Goal: Task Accomplishment & Management: Manage account settings

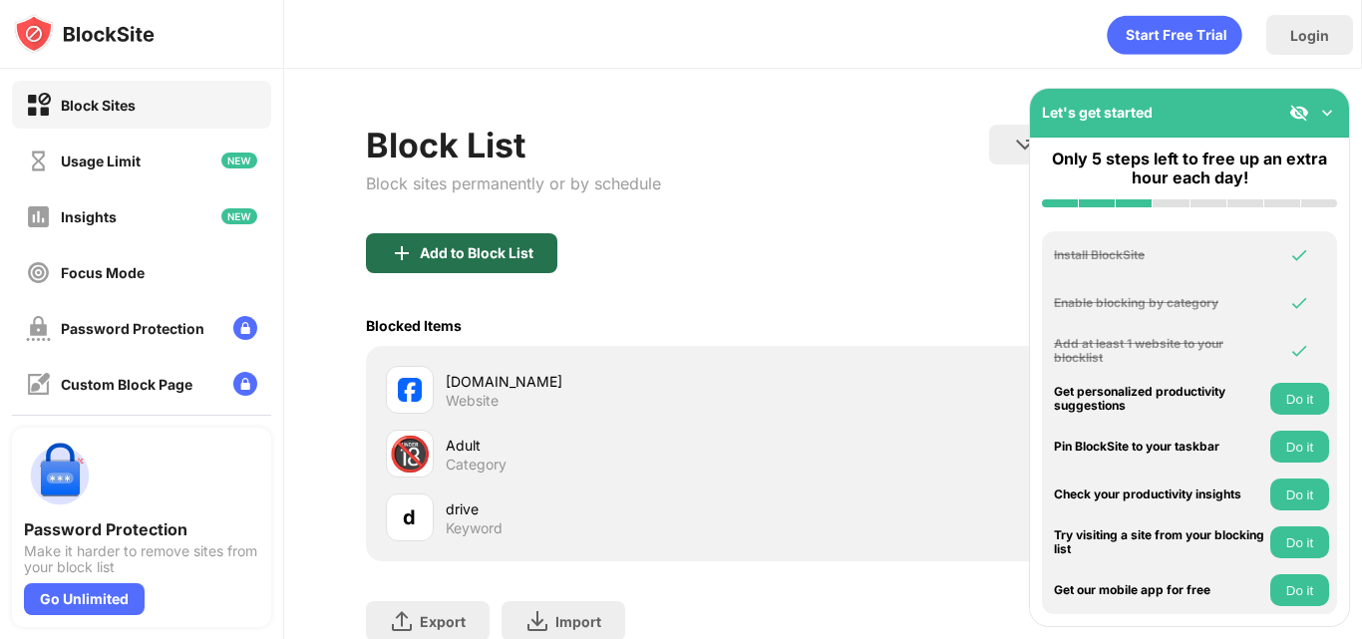
click at [458, 254] on div "Add to Block List" at bounding box center [477, 253] width 114 height 16
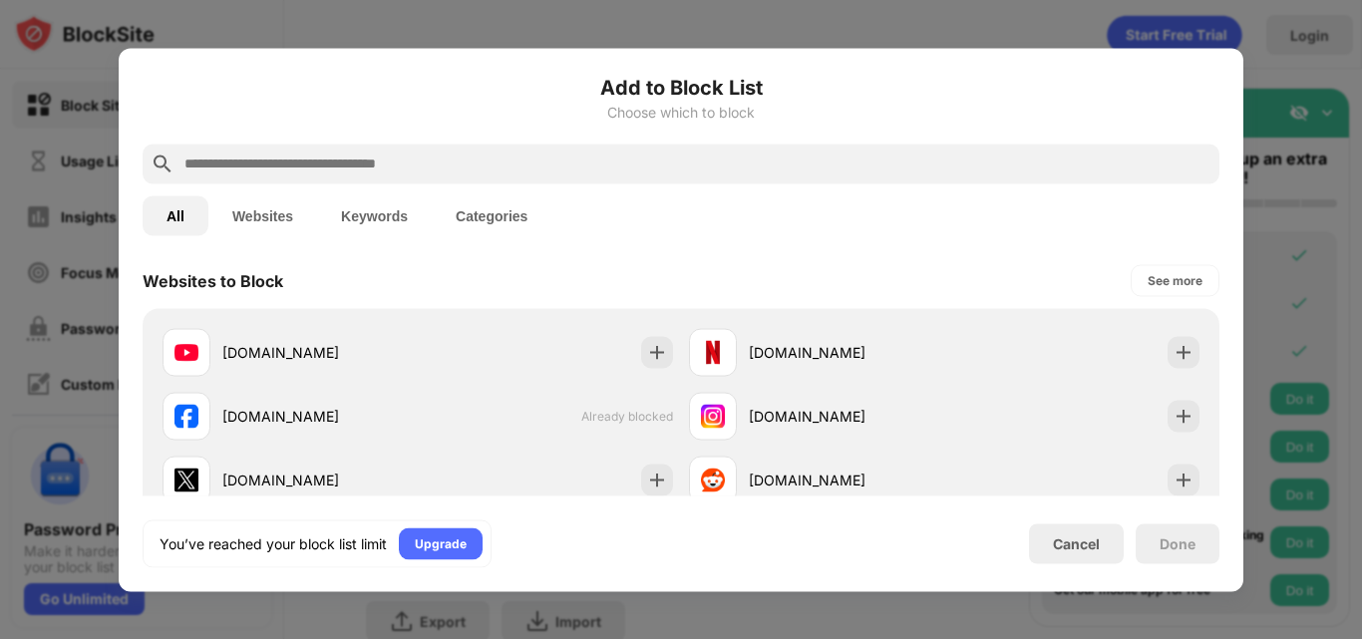
scroll to position [399, 0]
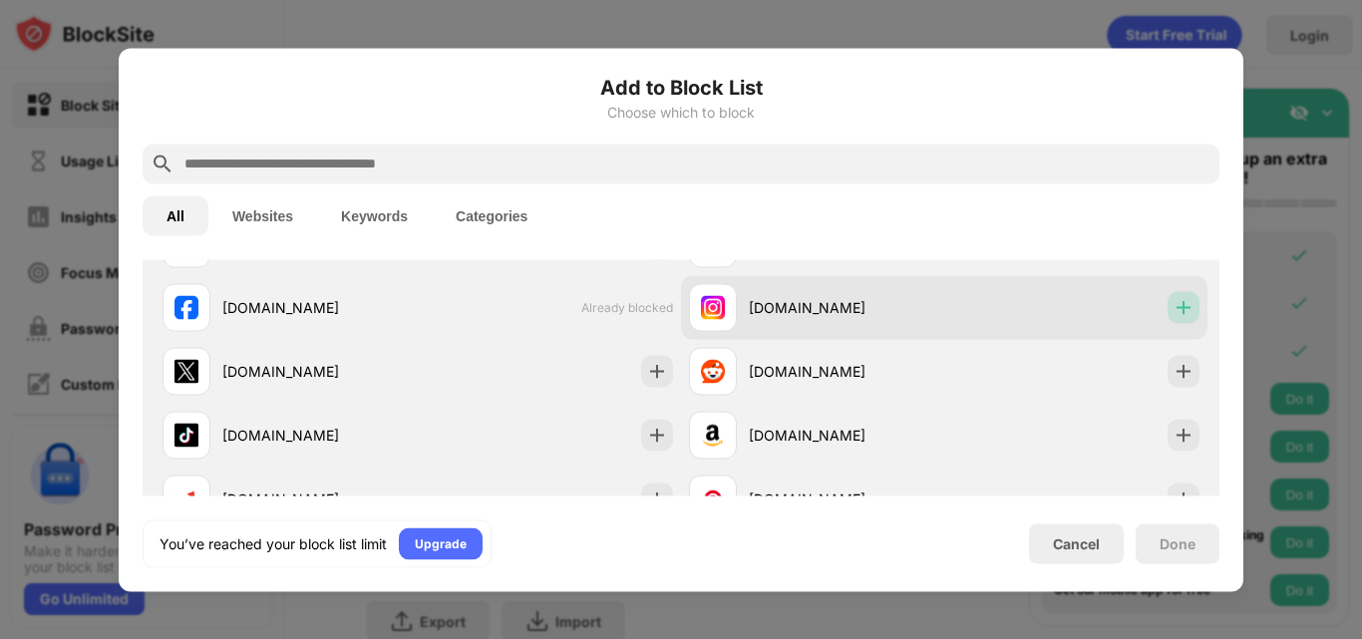
click at [1174, 307] on img at bounding box center [1184, 307] width 20 height 20
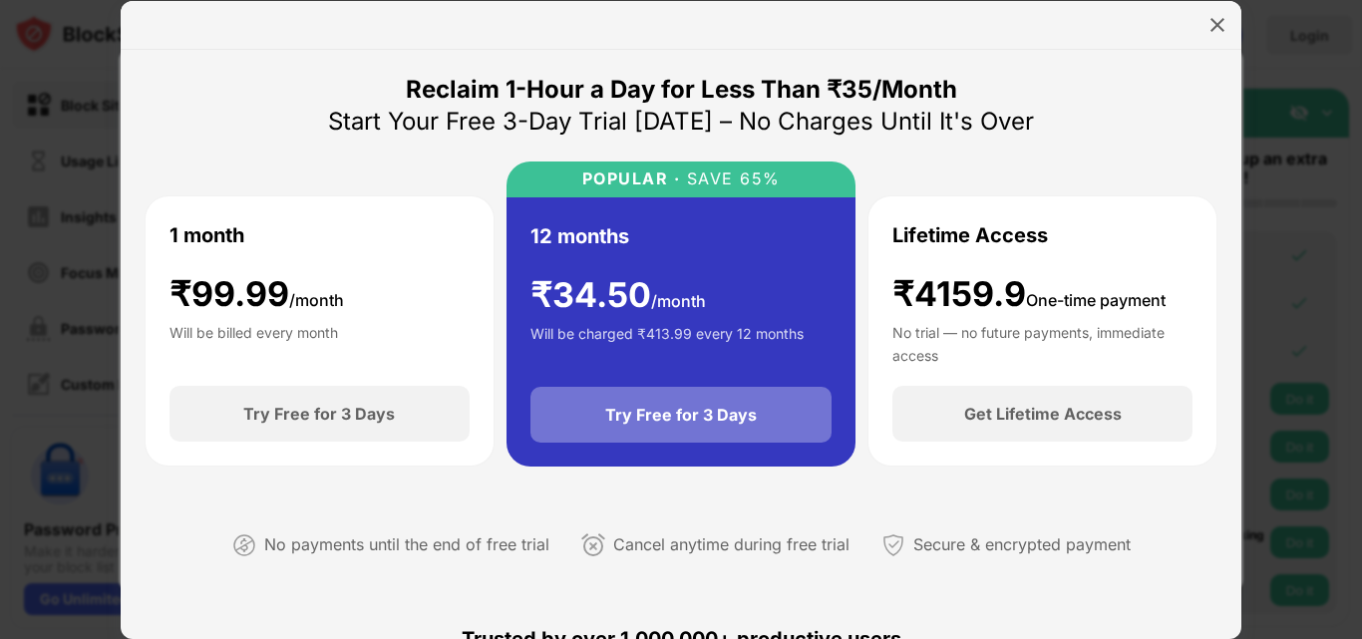
click at [637, 420] on div "Try Free for 3 Days" at bounding box center [681, 415] width 152 height 20
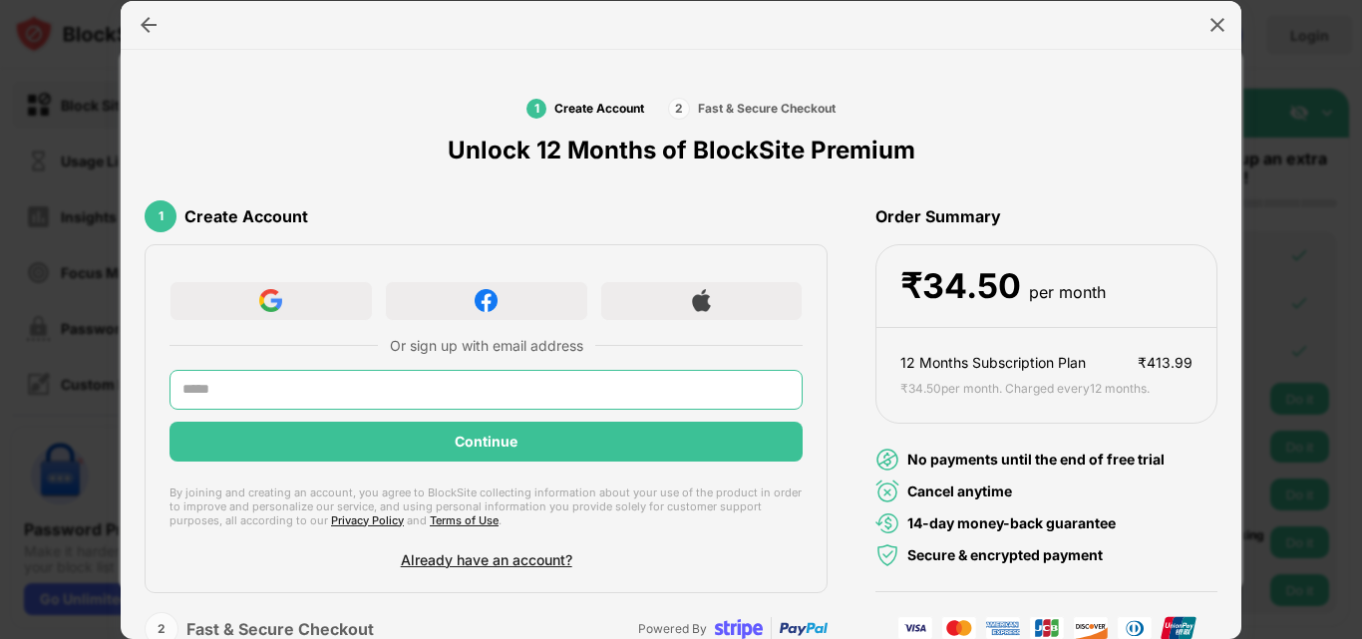
click at [227, 389] on input "text" at bounding box center [486, 390] width 633 height 40
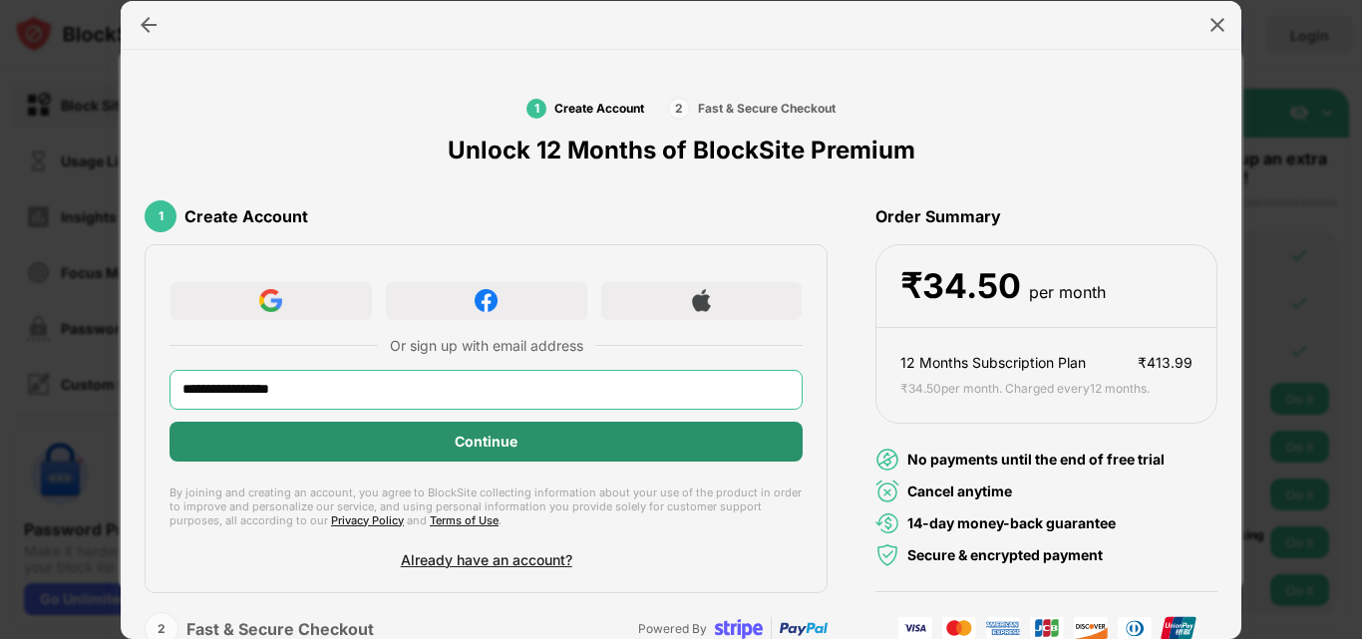
type input "**********"
click at [462, 439] on div "Continue" at bounding box center [486, 442] width 63 height 16
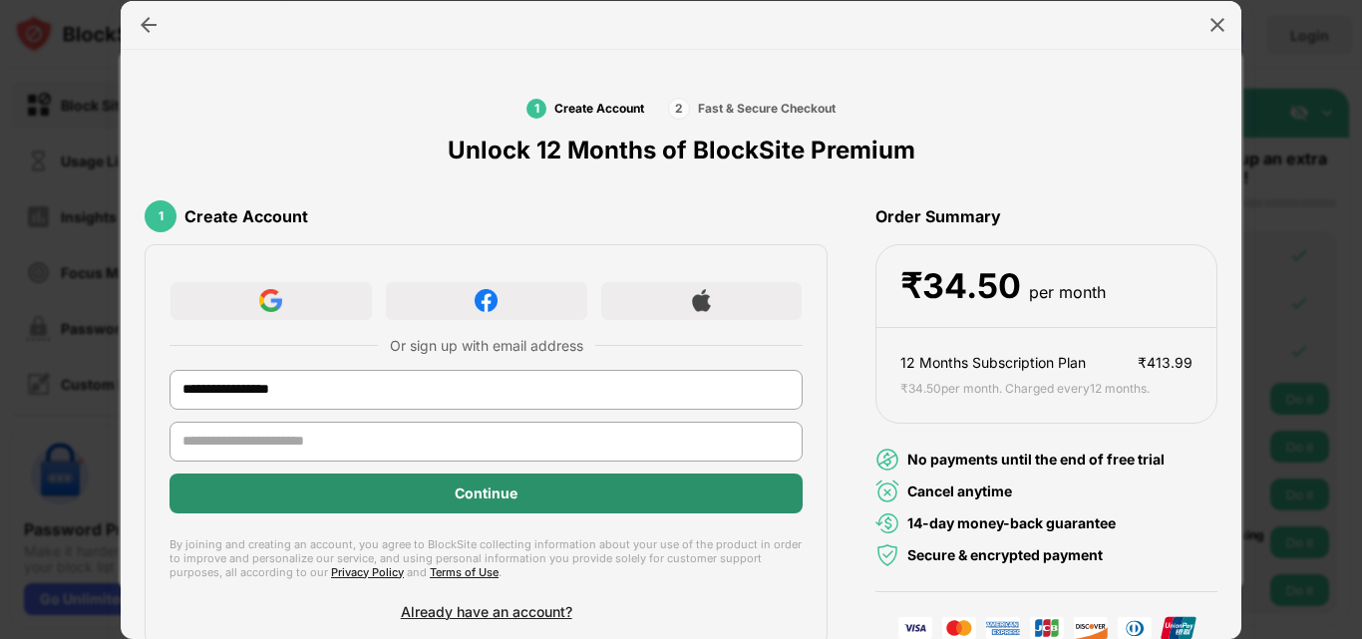
click at [484, 485] on div "**********" at bounding box center [486, 444] width 683 height 401
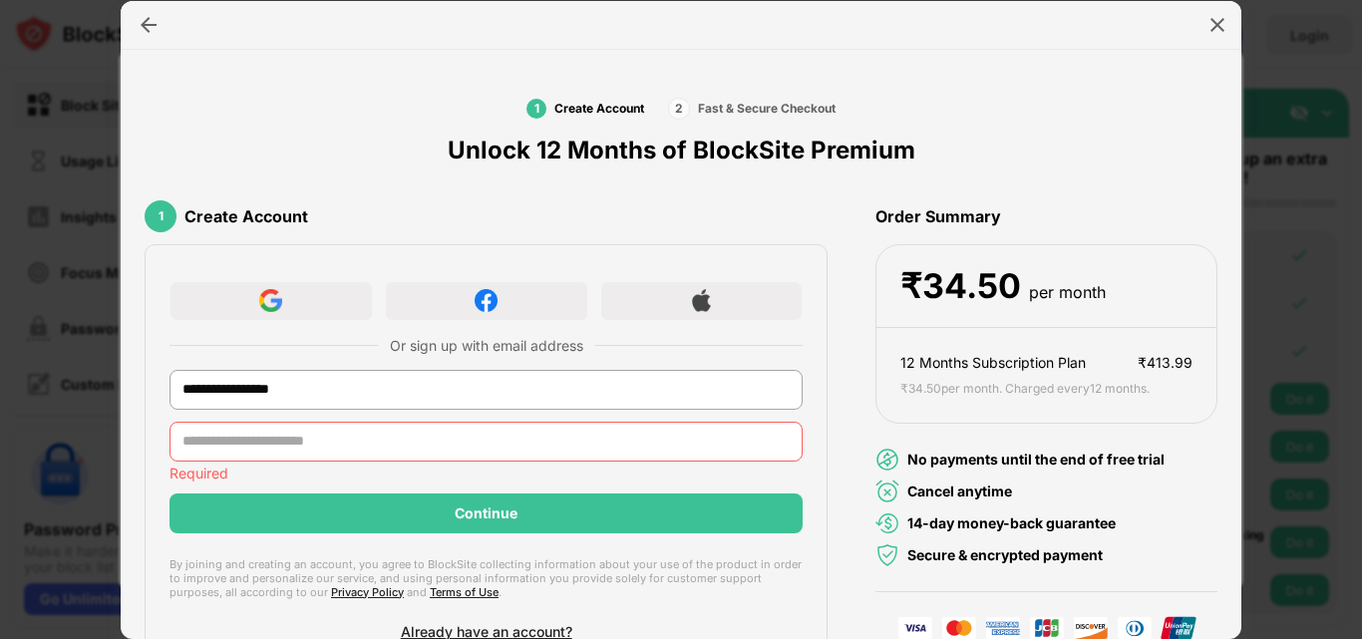
click at [243, 435] on input "text" at bounding box center [486, 442] width 633 height 40
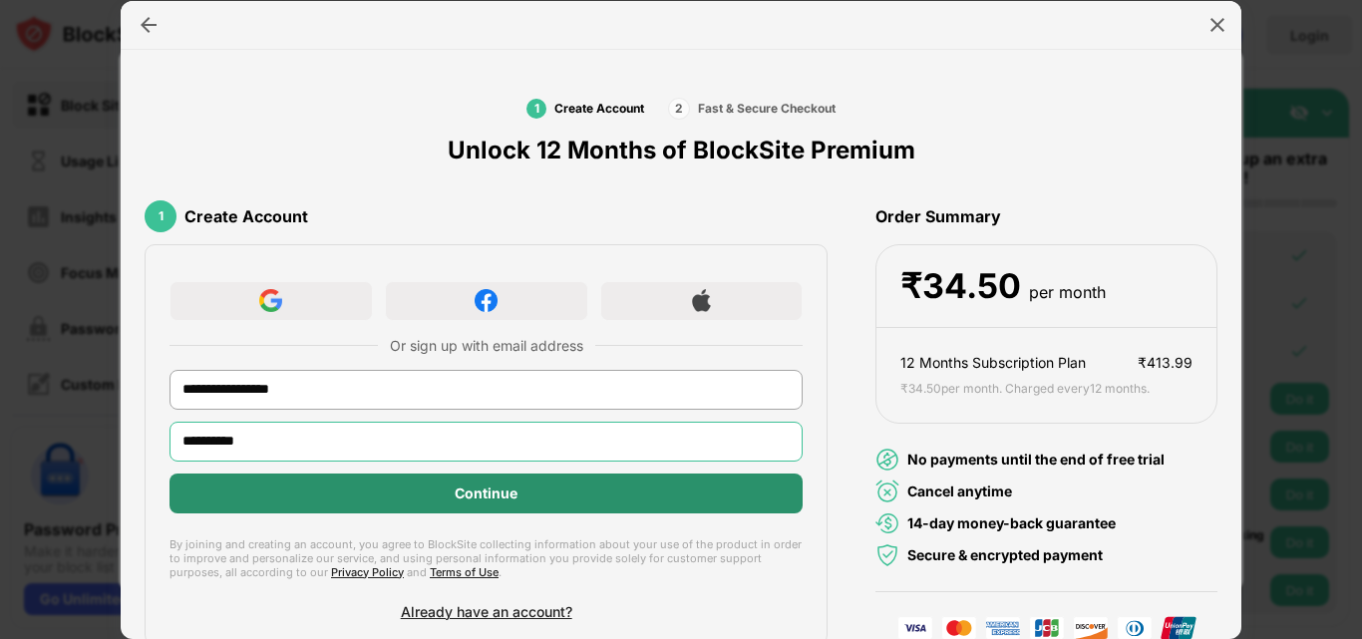
type input "**********"
click at [461, 486] on div "Continue" at bounding box center [486, 494] width 63 height 16
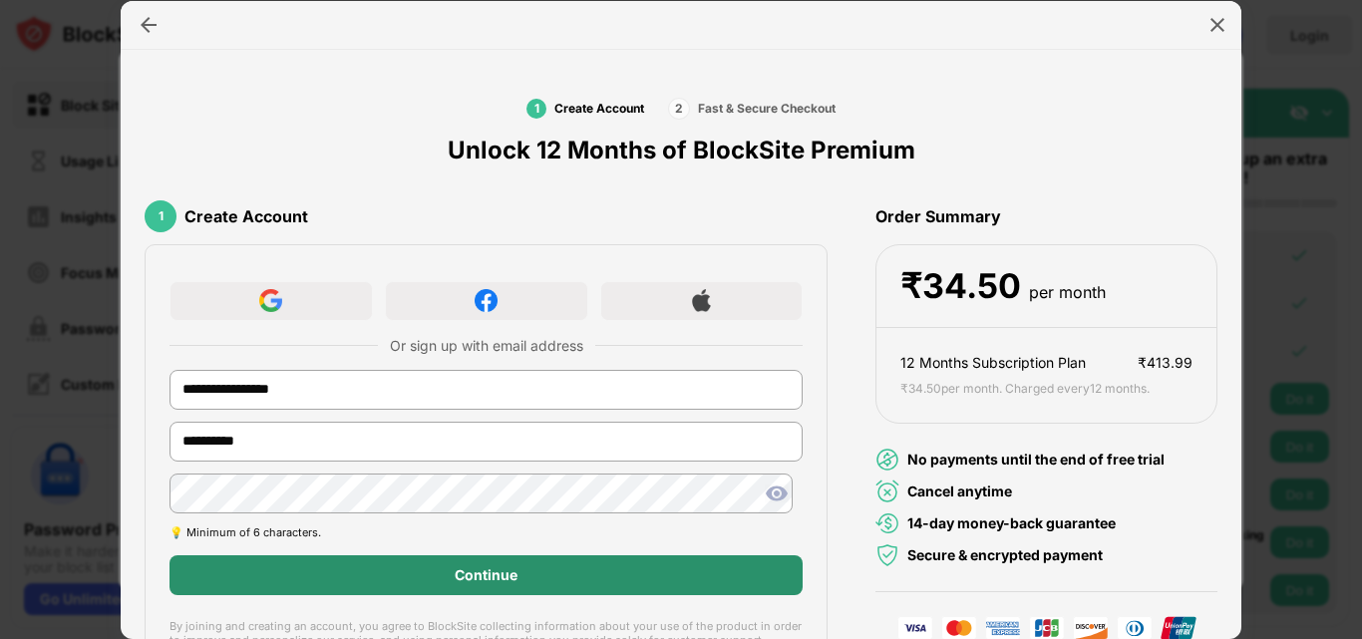
click at [474, 573] on div "Continue" at bounding box center [486, 576] width 63 height 16
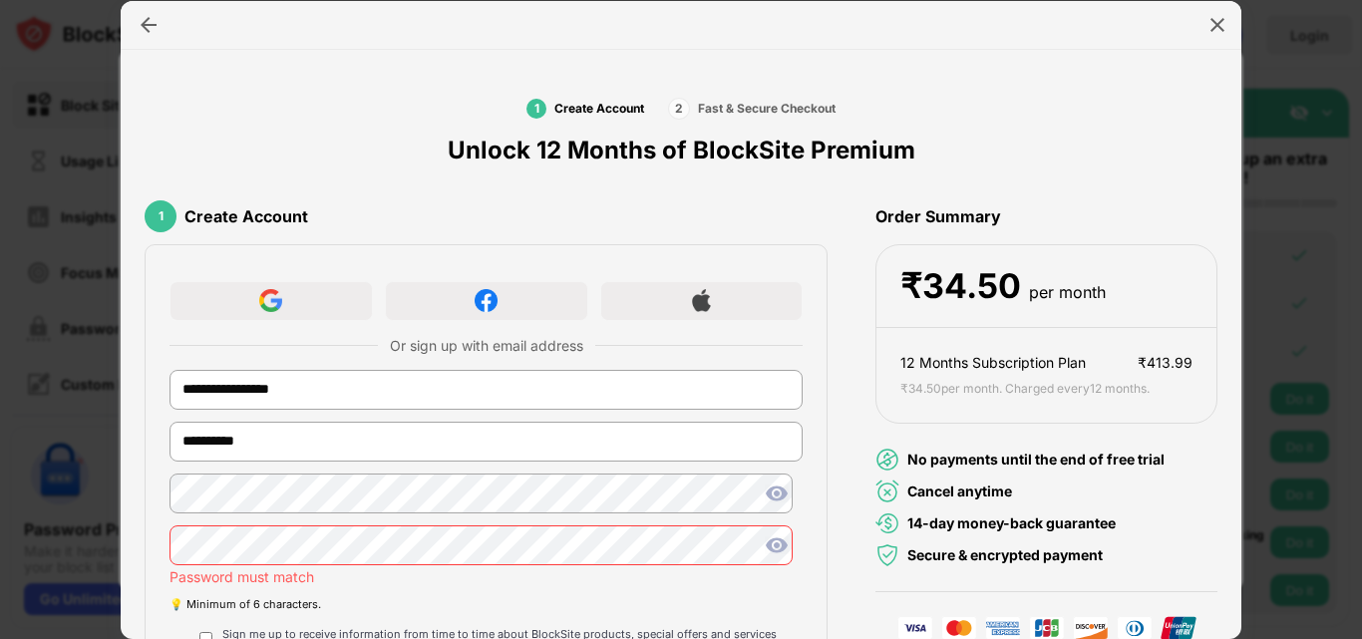
click at [771, 542] on img at bounding box center [777, 546] width 24 height 24
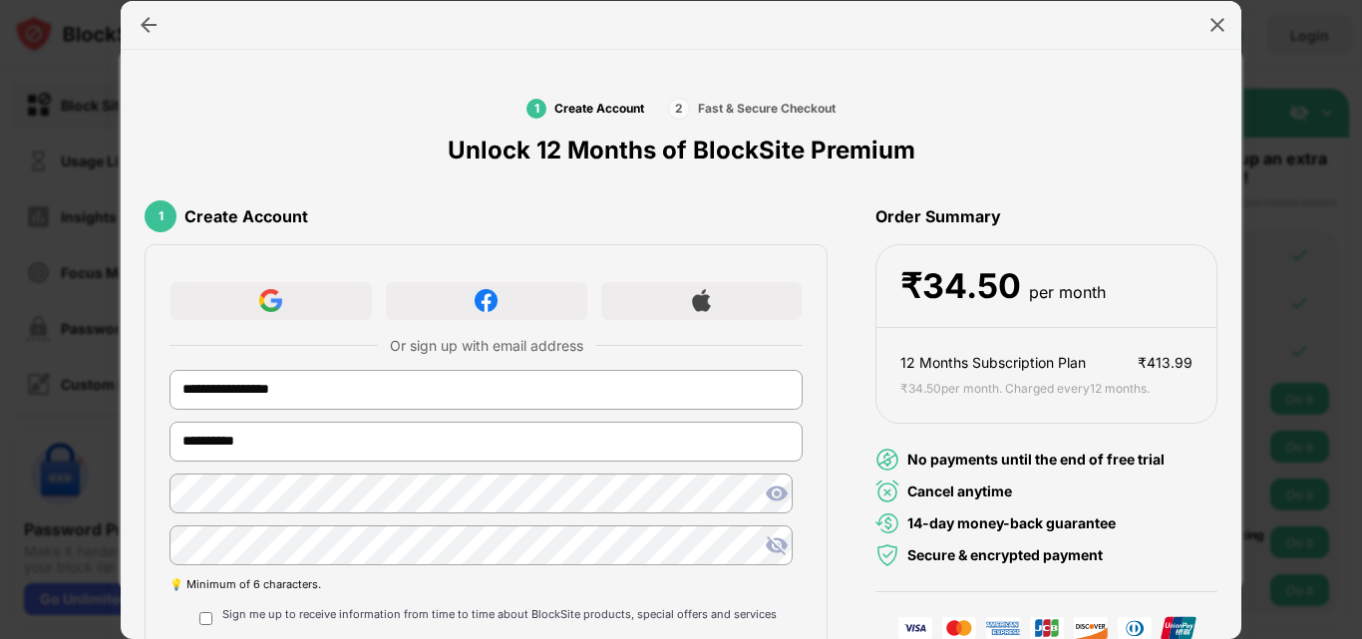
click at [765, 496] on img at bounding box center [777, 494] width 24 height 24
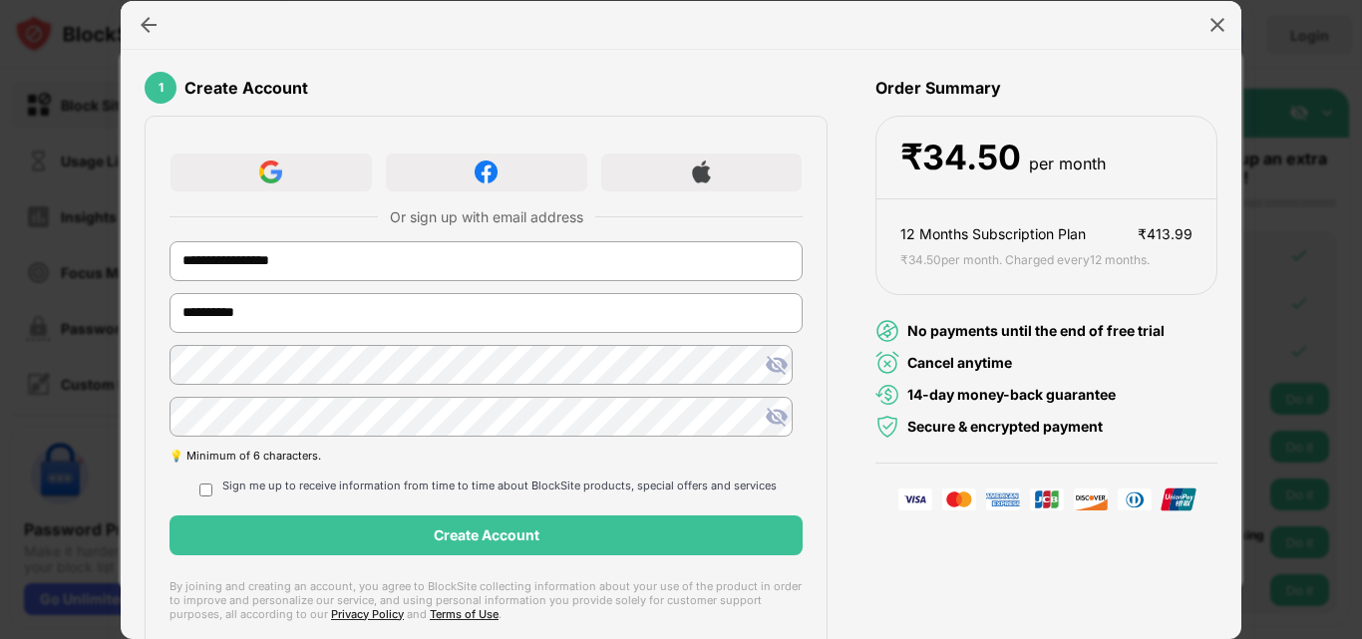
scroll to position [249, 0]
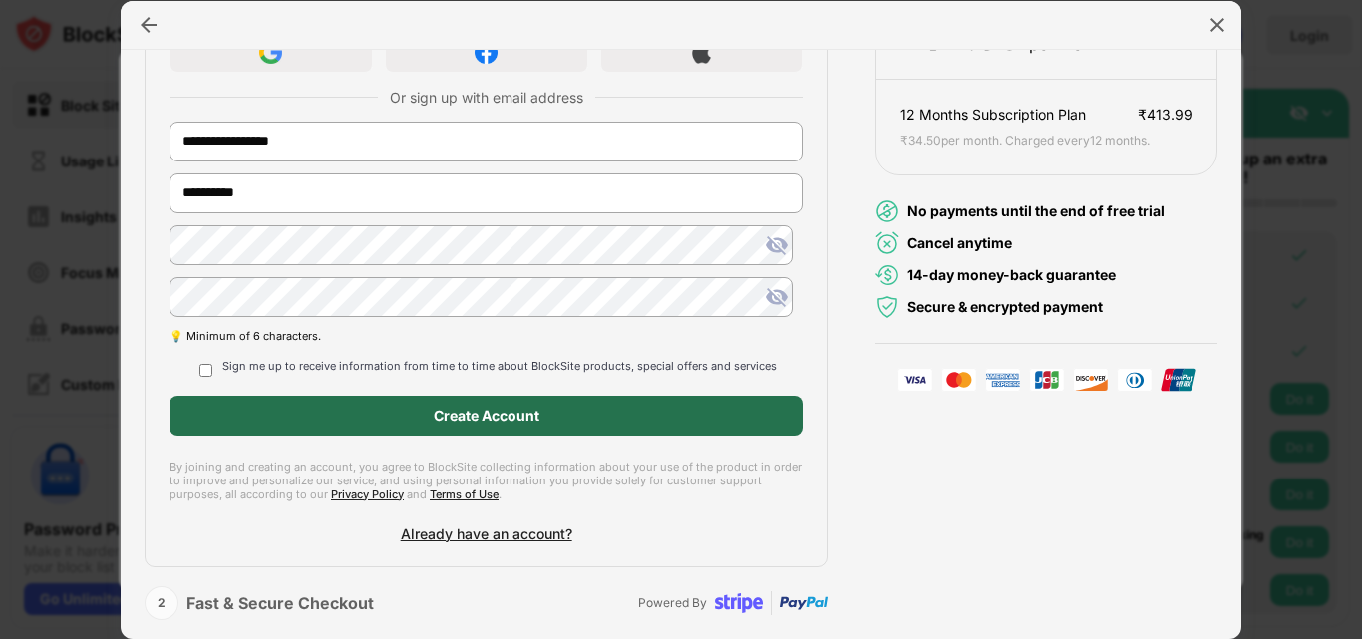
click at [458, 417] on div "Create Account" at bounding box center [487, 416] width 106 height 16
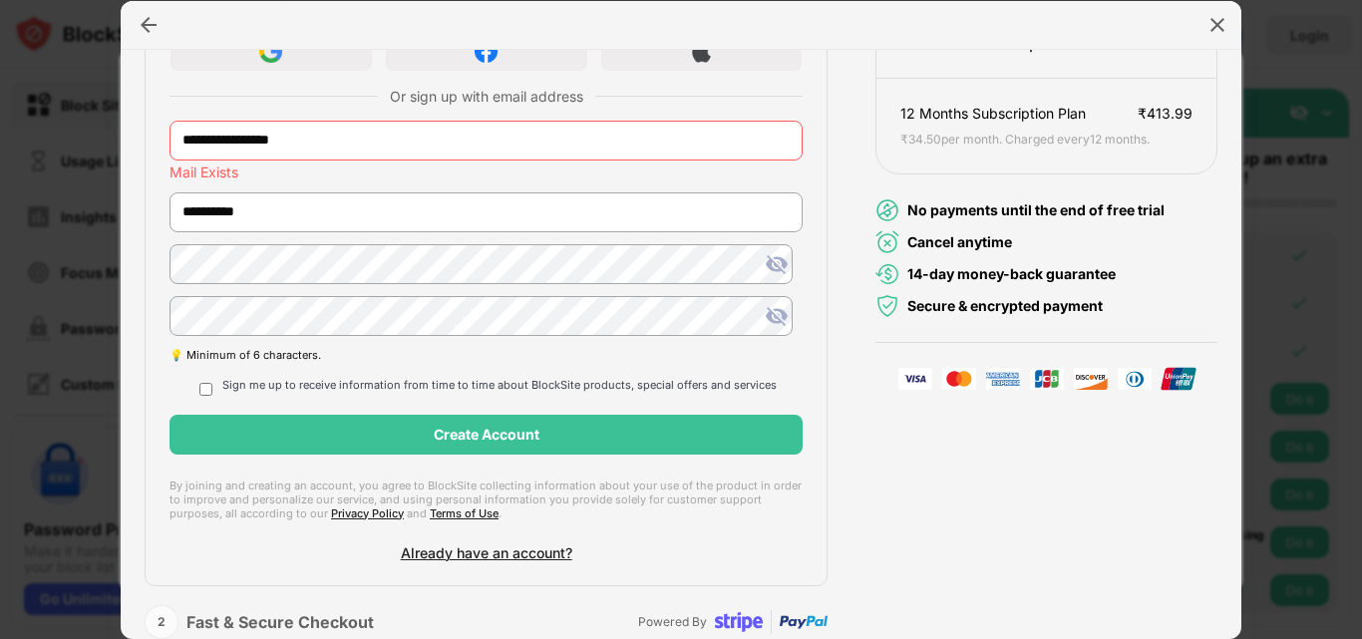
click at [313, 142] on input "**********" at bounding box center [486, 141] width 633 height 40
click at [204, 394] on div "**********" at bounding box center [486, 290] width 683 height 591
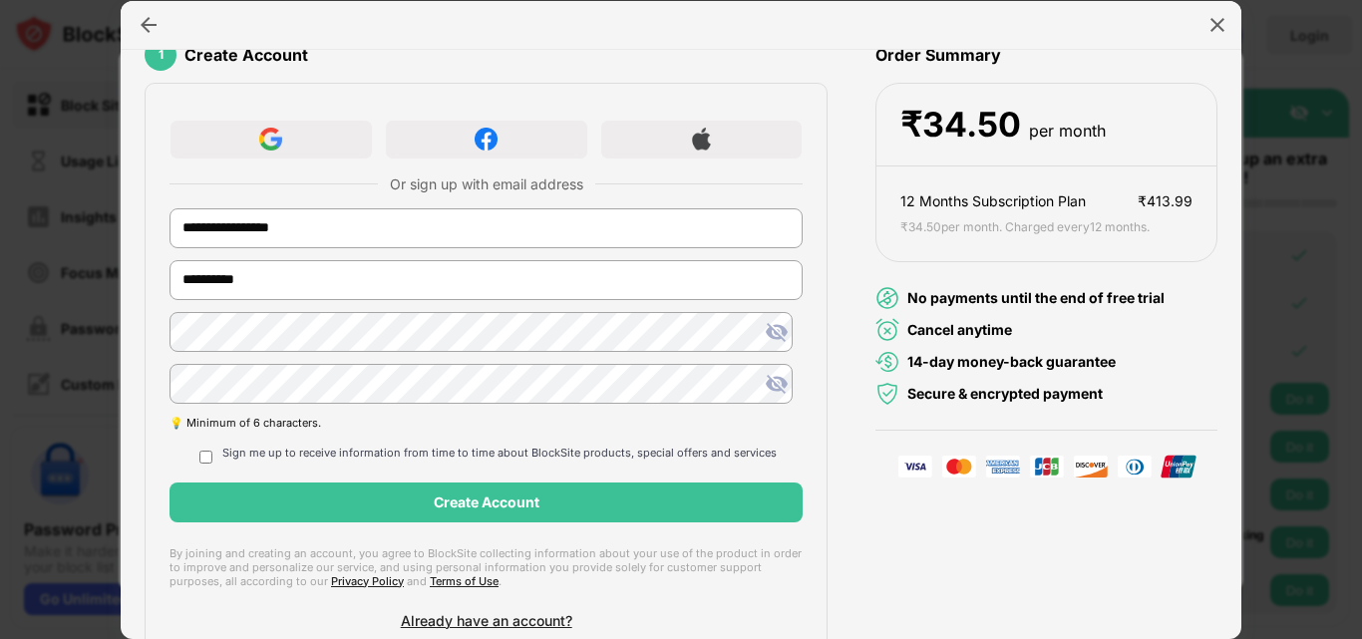
scroll to position [199, 0]
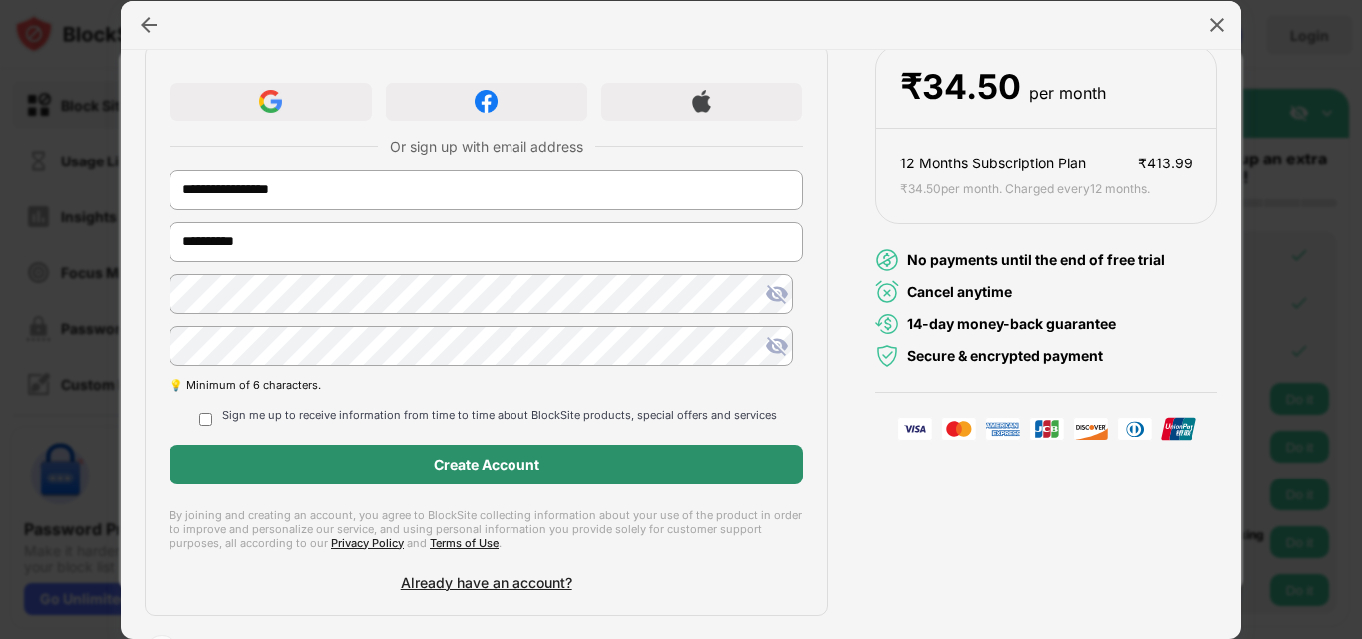
click at [468, 457] on div "Create Account" at bounding box center [487, 465] width 106 height 16
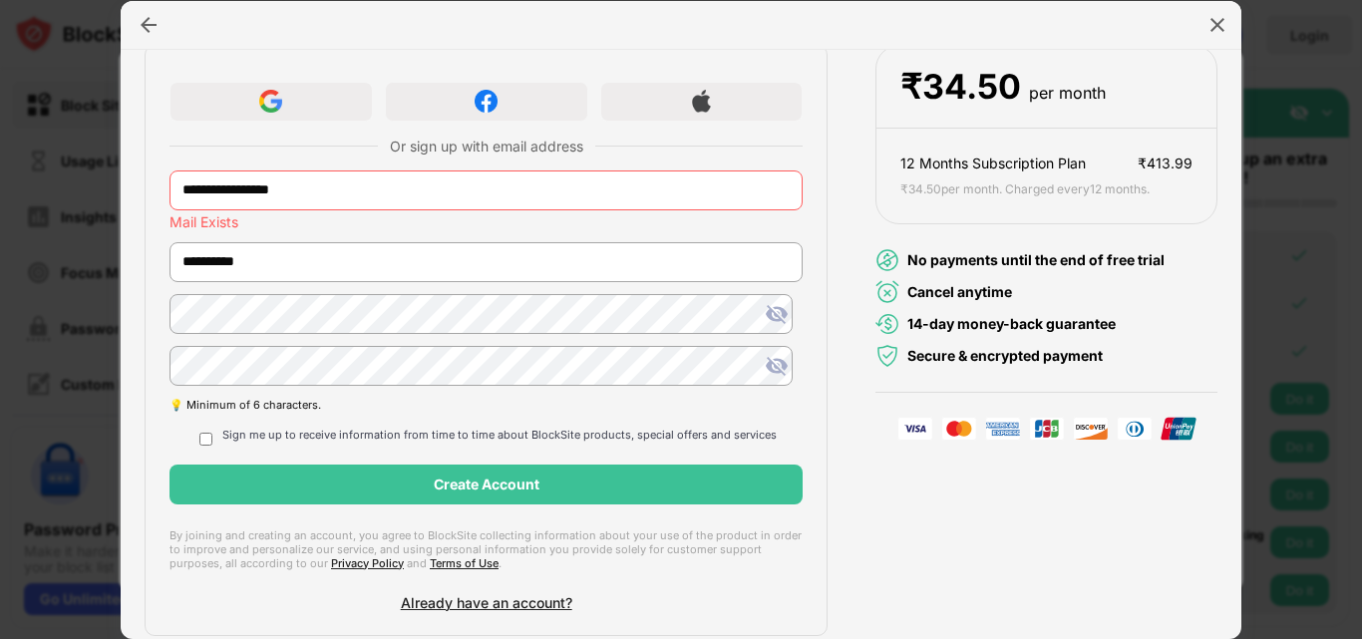
click at [221, 188] on input "**********" at bounding box center [486, 191] width 633 height 40
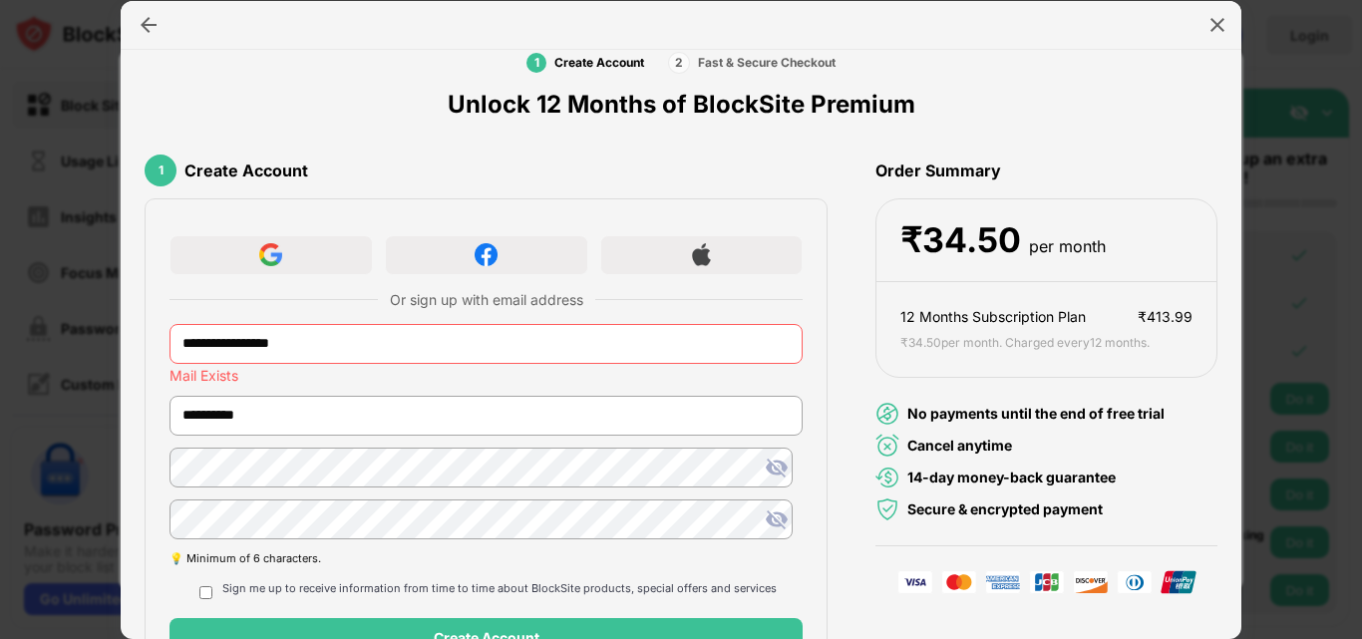
scroll to position [0, 0]
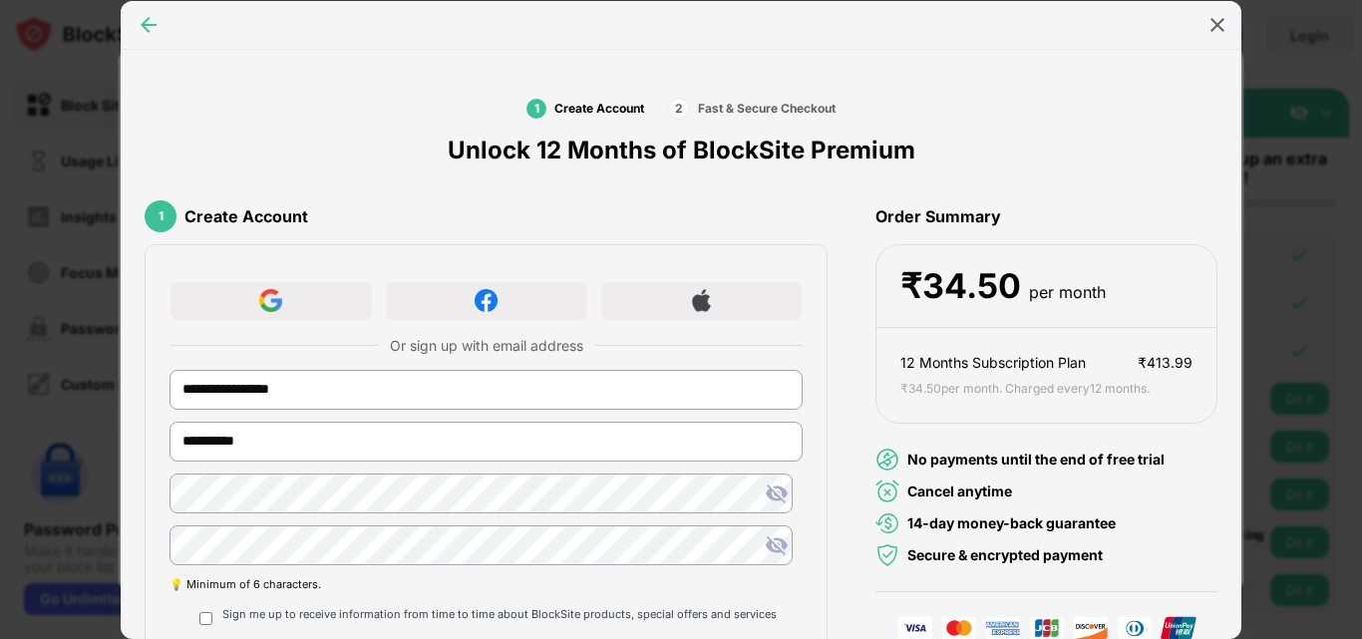
click at [153, 23] on img at bounding box center [149, 25] width 20 height 20
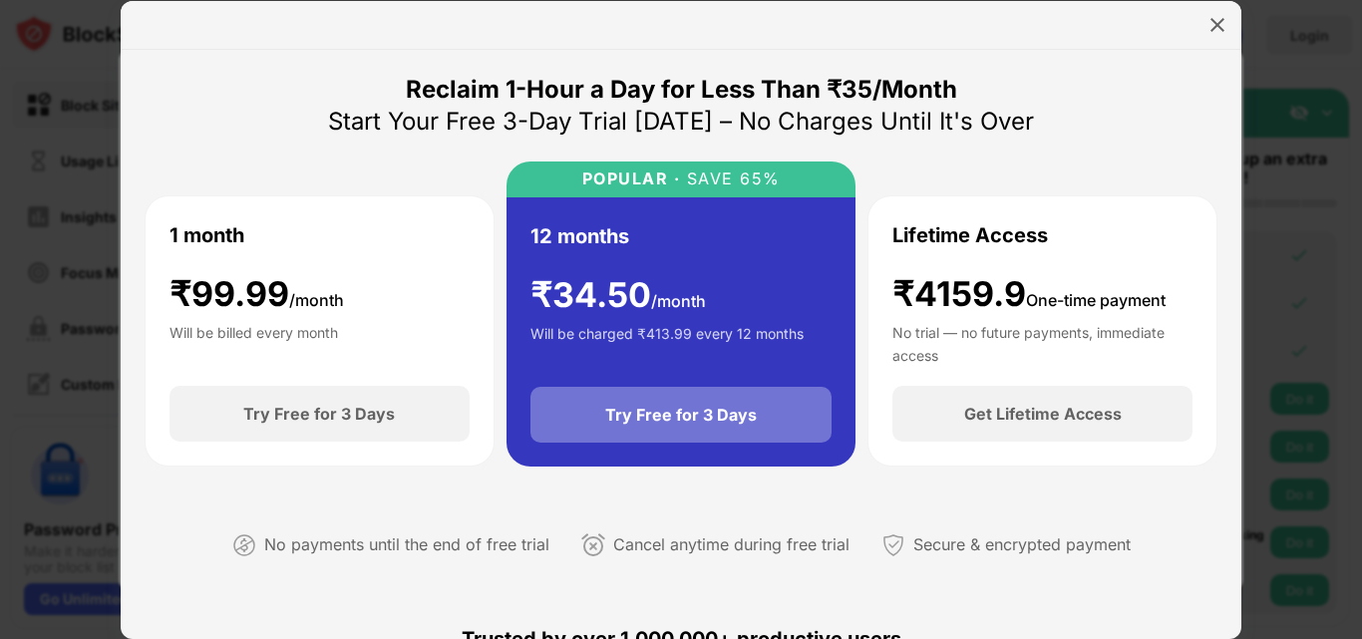
click at [654, 420] on div "Try Free for 3 Days" at bounding box center [681, 415] width 152 height 20
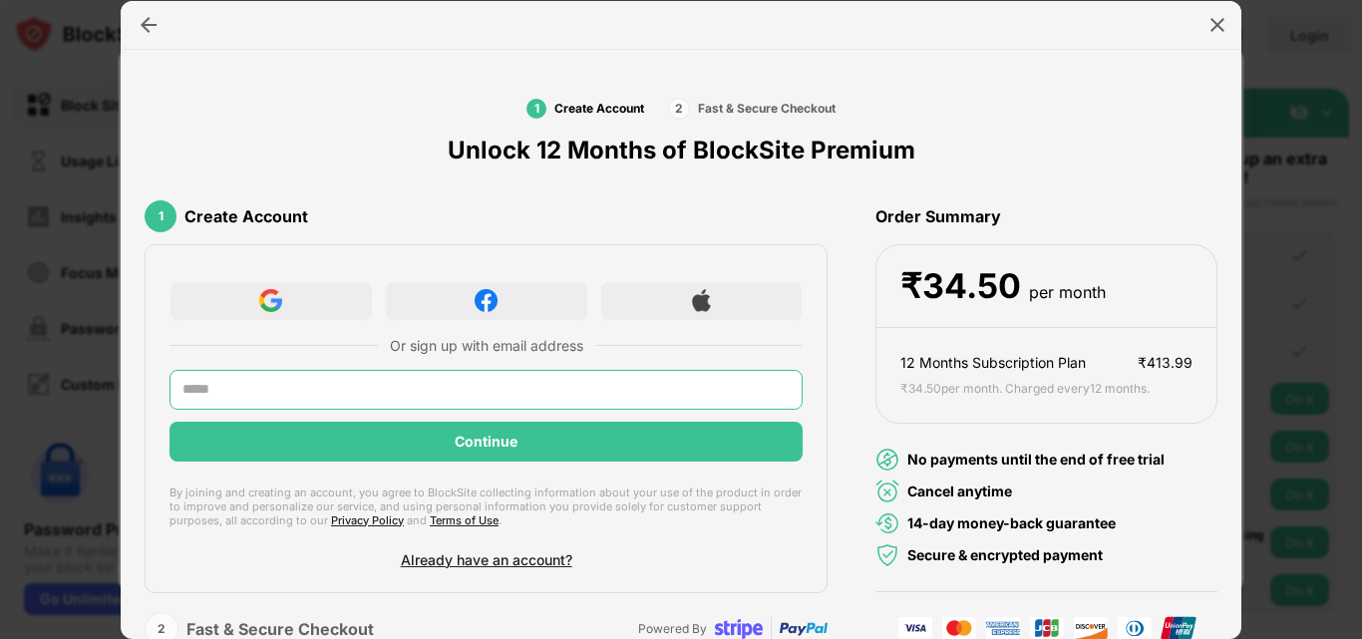
click at [245, 392] on input "text" at bounding box center [486, 390] width 633 height 40
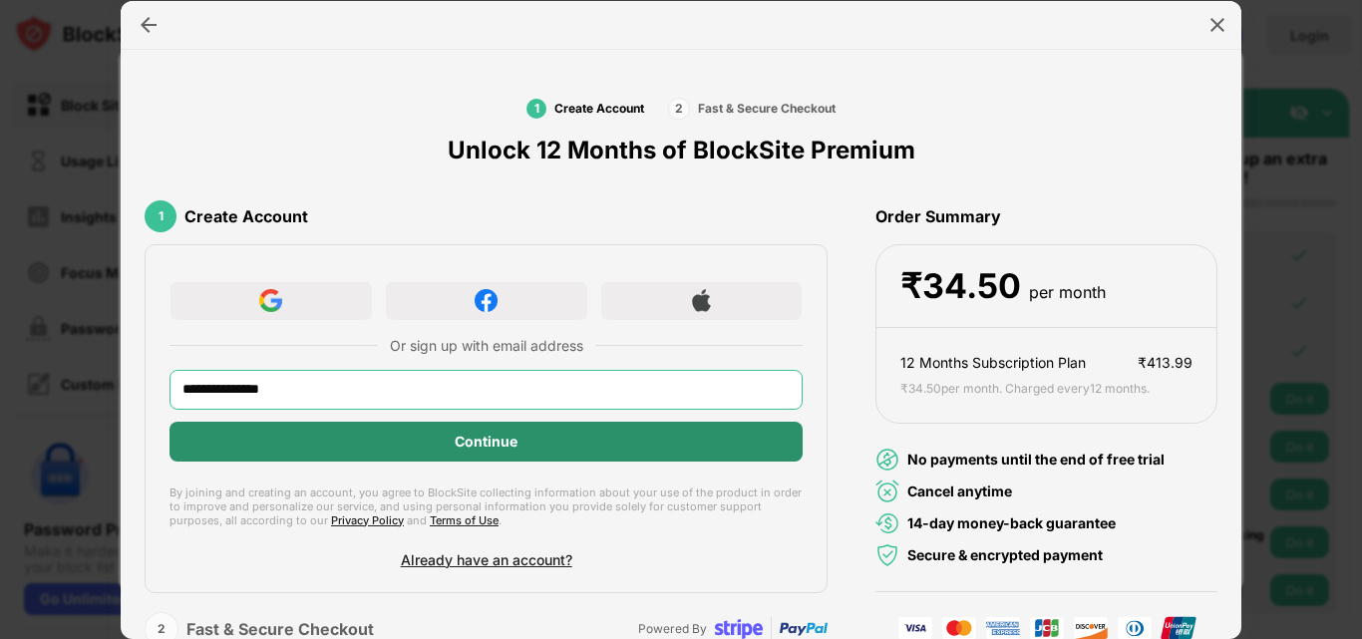
type input "**********"
click at [476, 435] on div "Continue" at bounding box center [486, 442] width 63 height 16
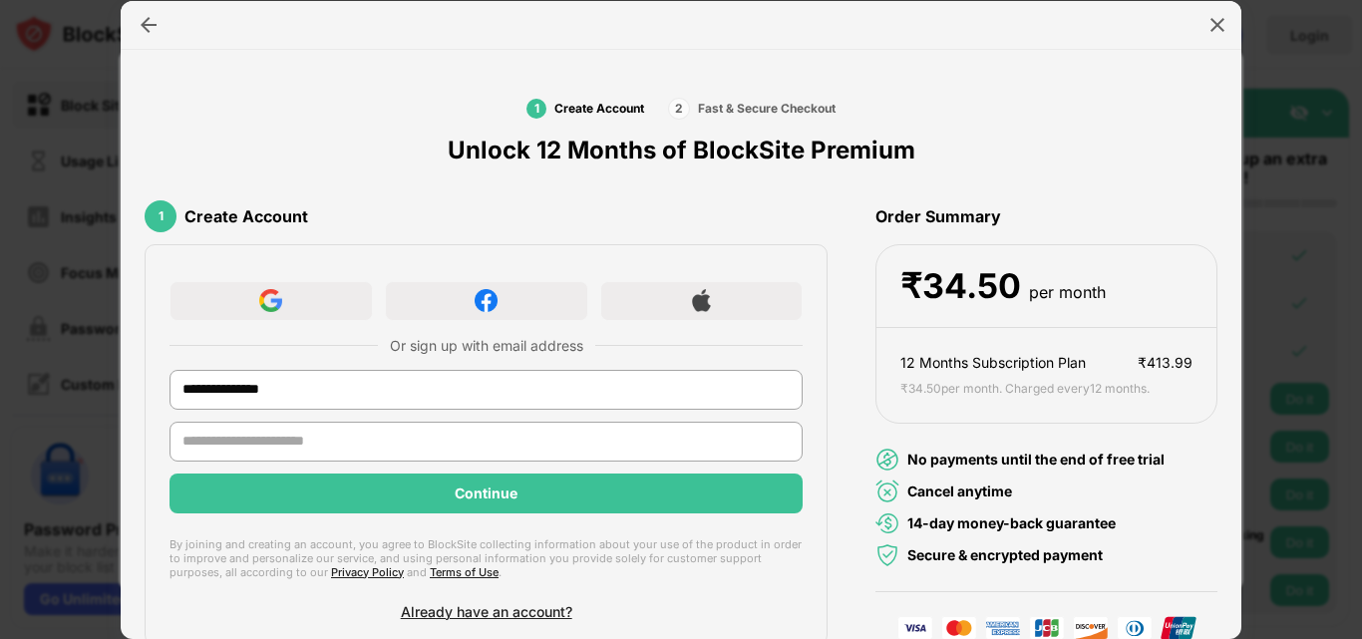
click at [262, 449] on input "text" at bounding box center [486, 442] width 633 height 40
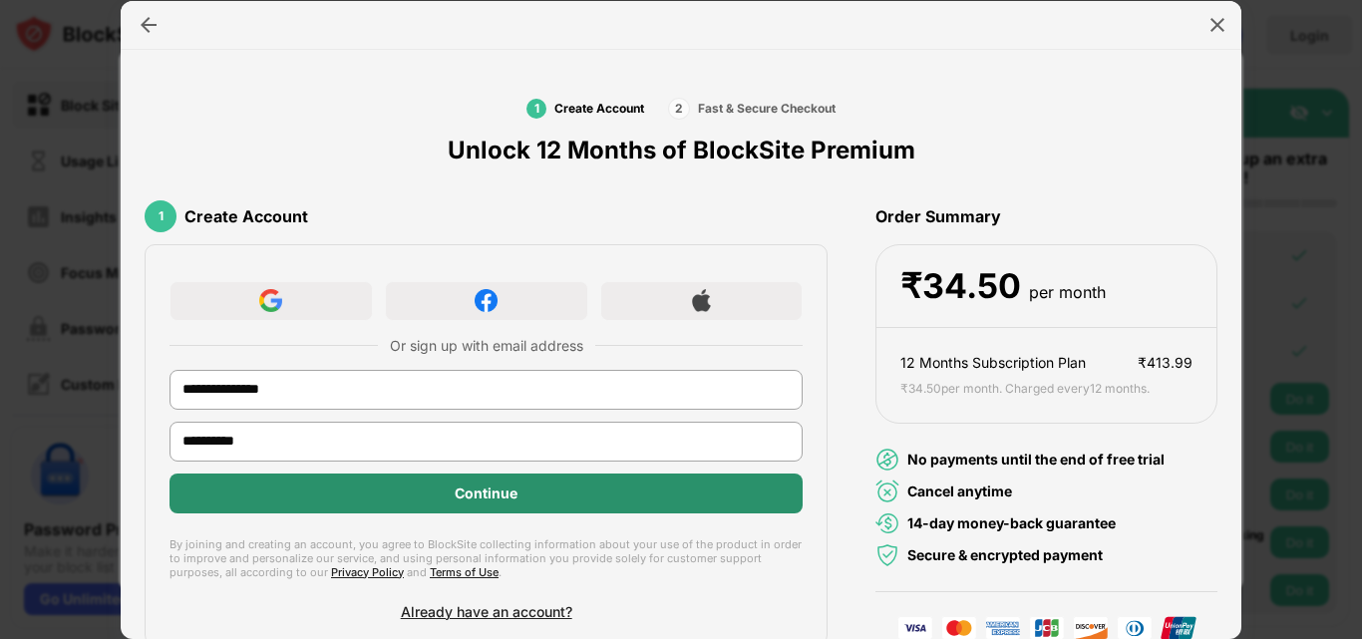
type input "**********"
click at [429, 484] on div "Continue" at bounding box center [486, 494] width 633 height 40
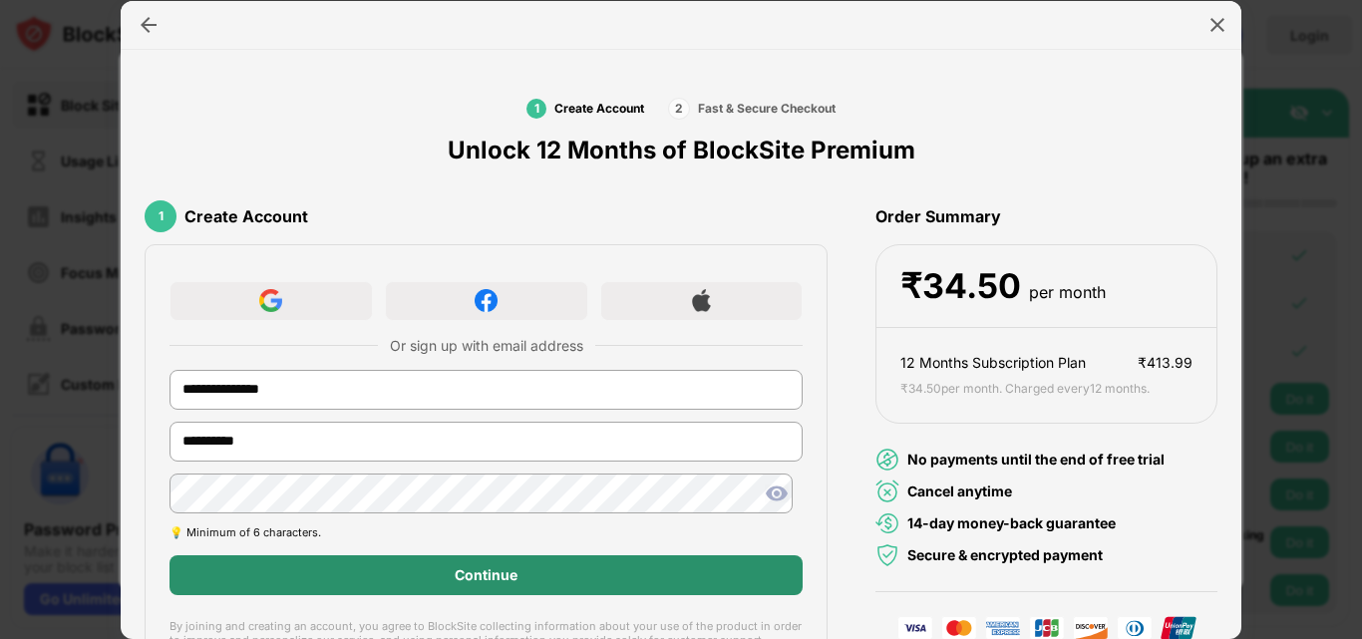
click at [446, 574] on div "Continue" at bounding box center [486, 576] width 633 height 40
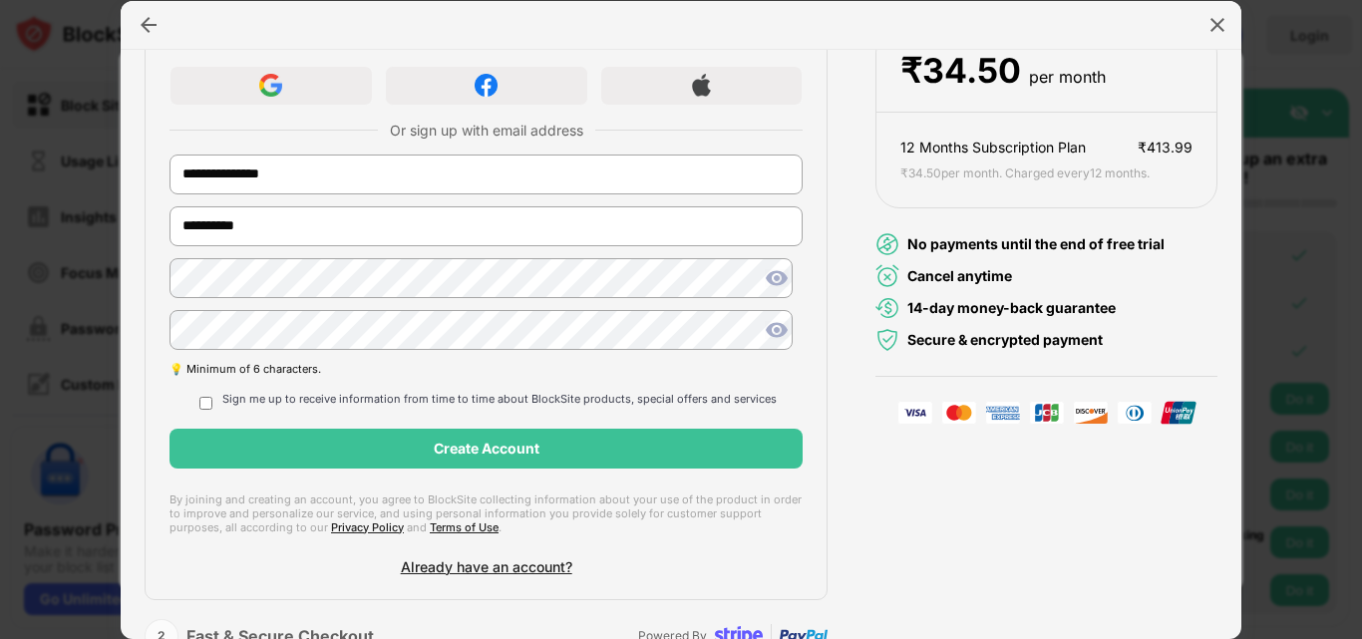
scroll to position [249, 0]
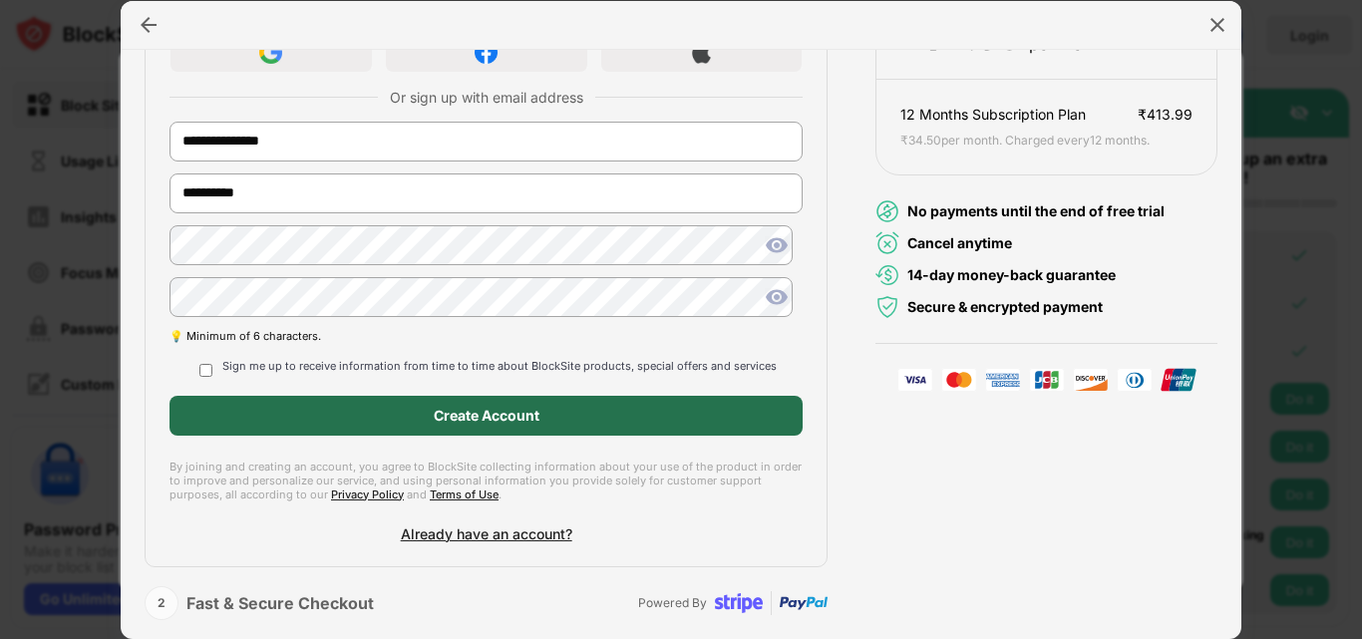
click at [468, 409] on div "Create Account" at bounding box center [487, 416] width 106 height 16
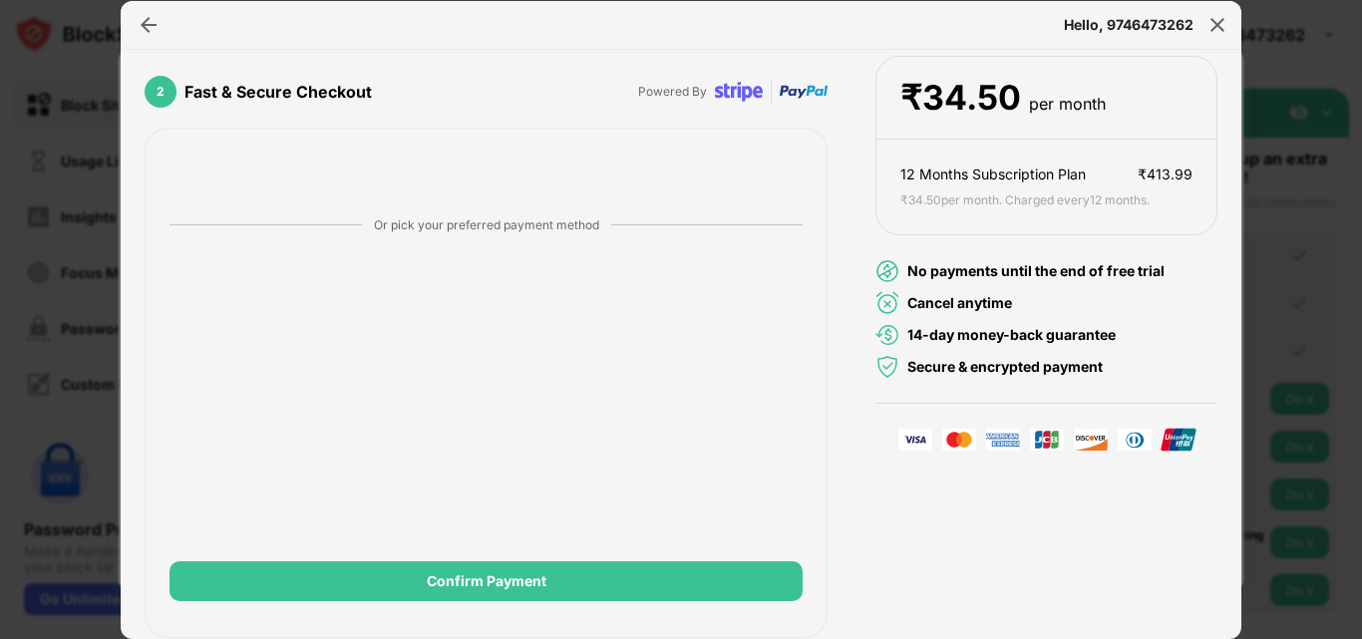
scroll to position [188, 0]
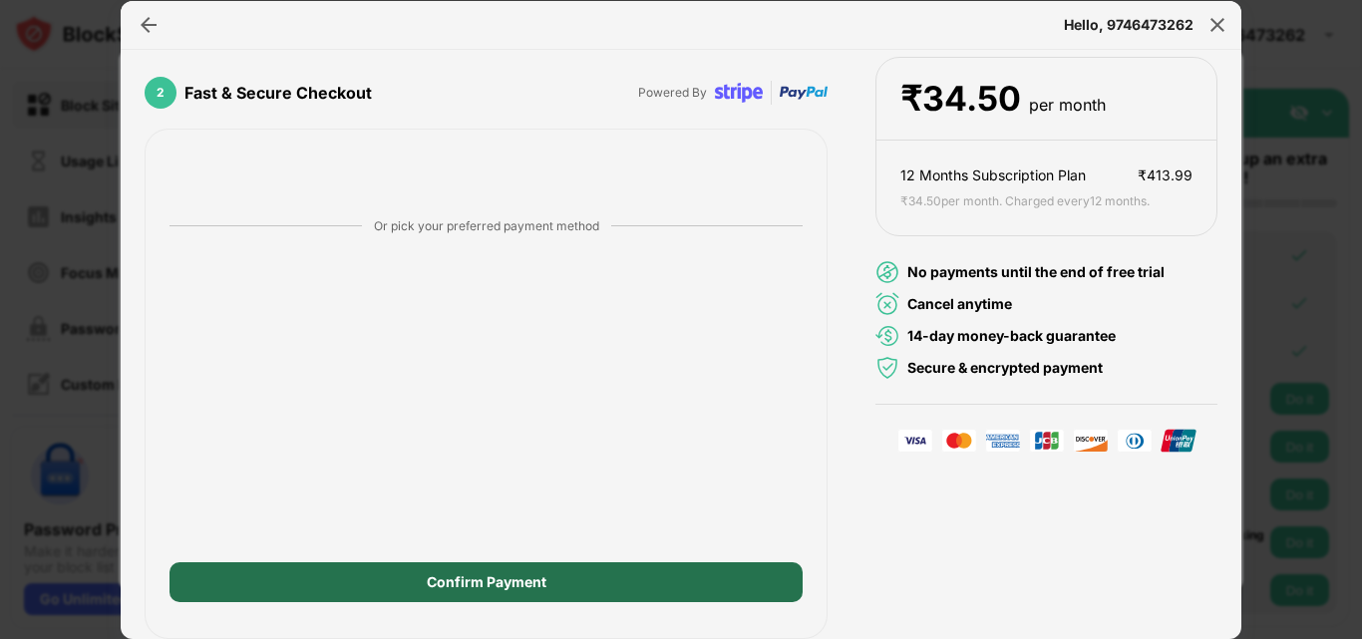
click at [479, 583] on div "Confirm Payment" at bounding box center [487, 583] width 120 height 16
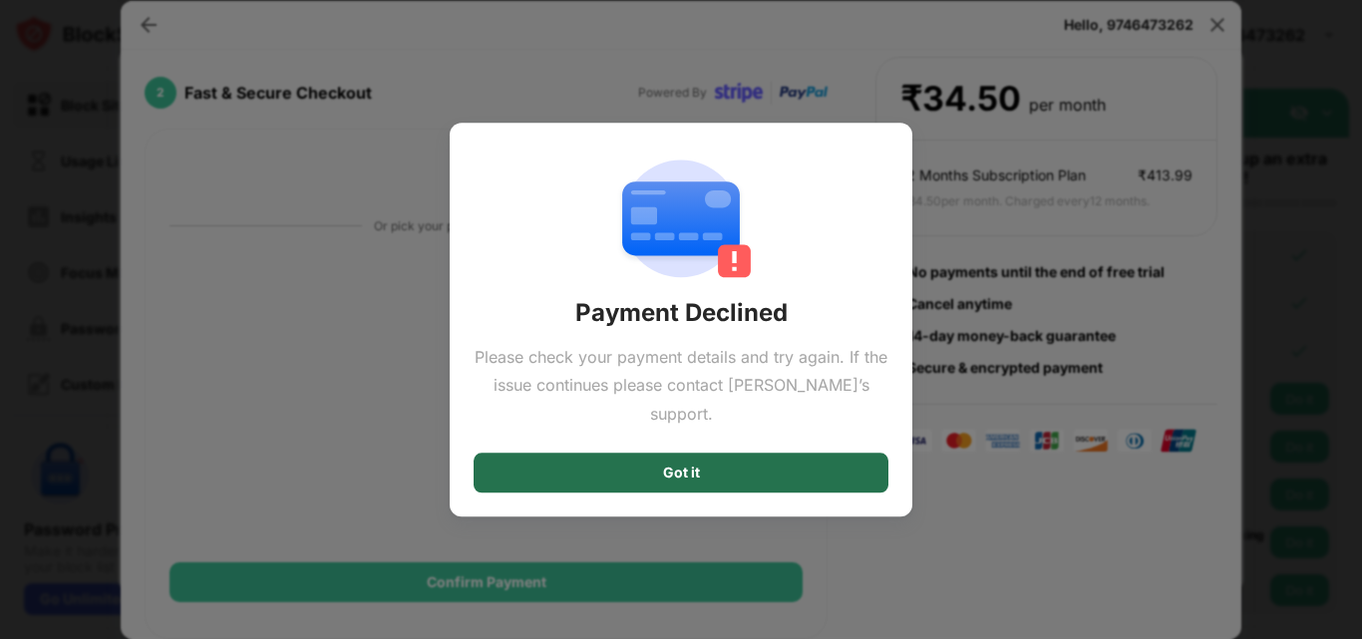
click at [670, 465] on div "Got it" at bounding box center [681, 473] width 37 height 16
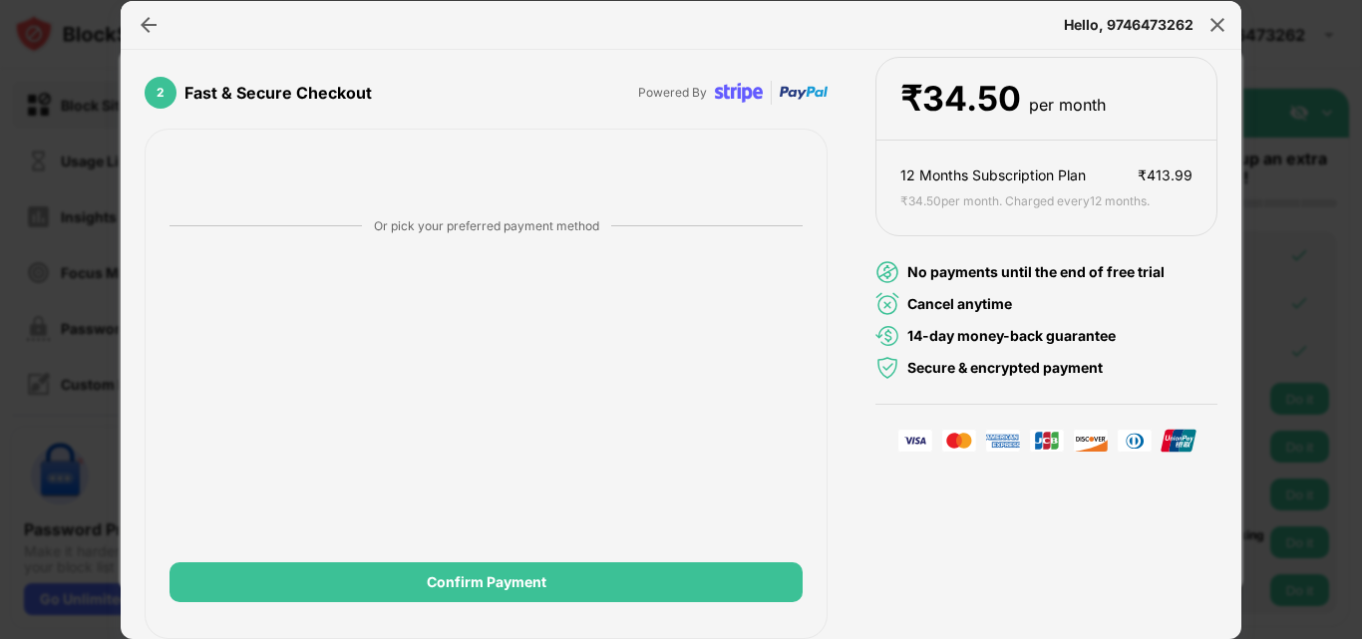
click at [480, 229] on div "Or pick your preferred payment method" at bounding box center [486, 226] width 225 height 20
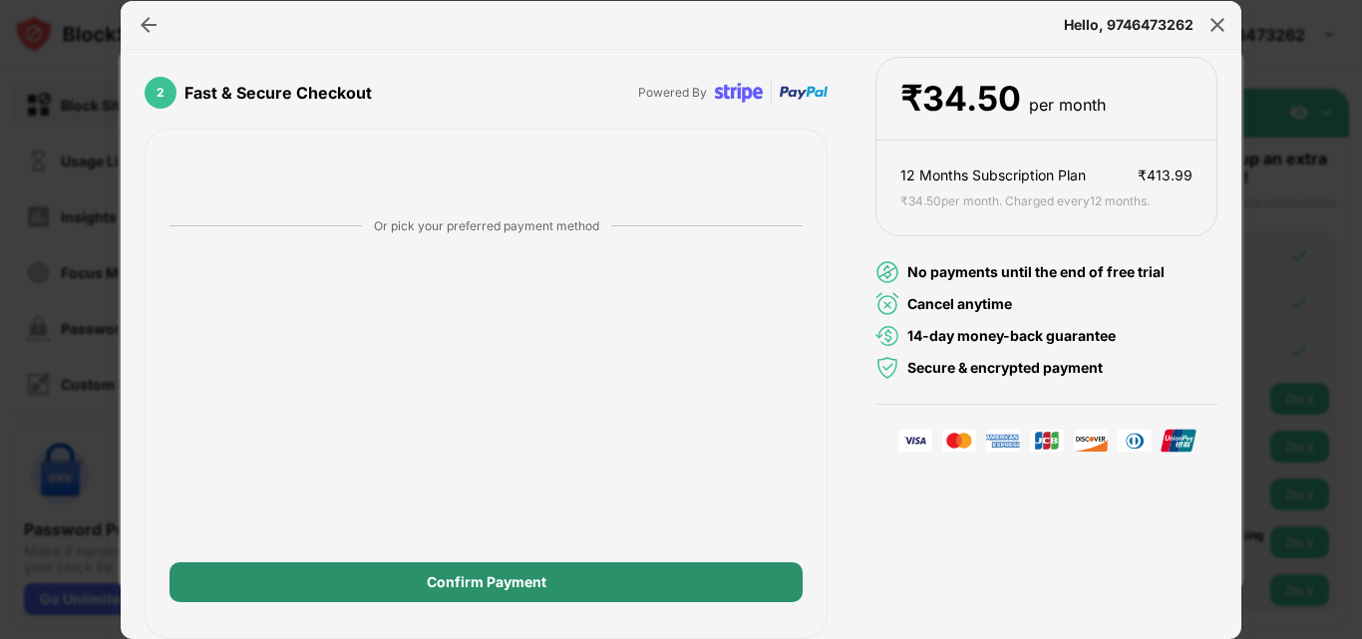
click at [491, 578] on div "Confirm Payment" at bounding box center [487, 583] width 120 height 16
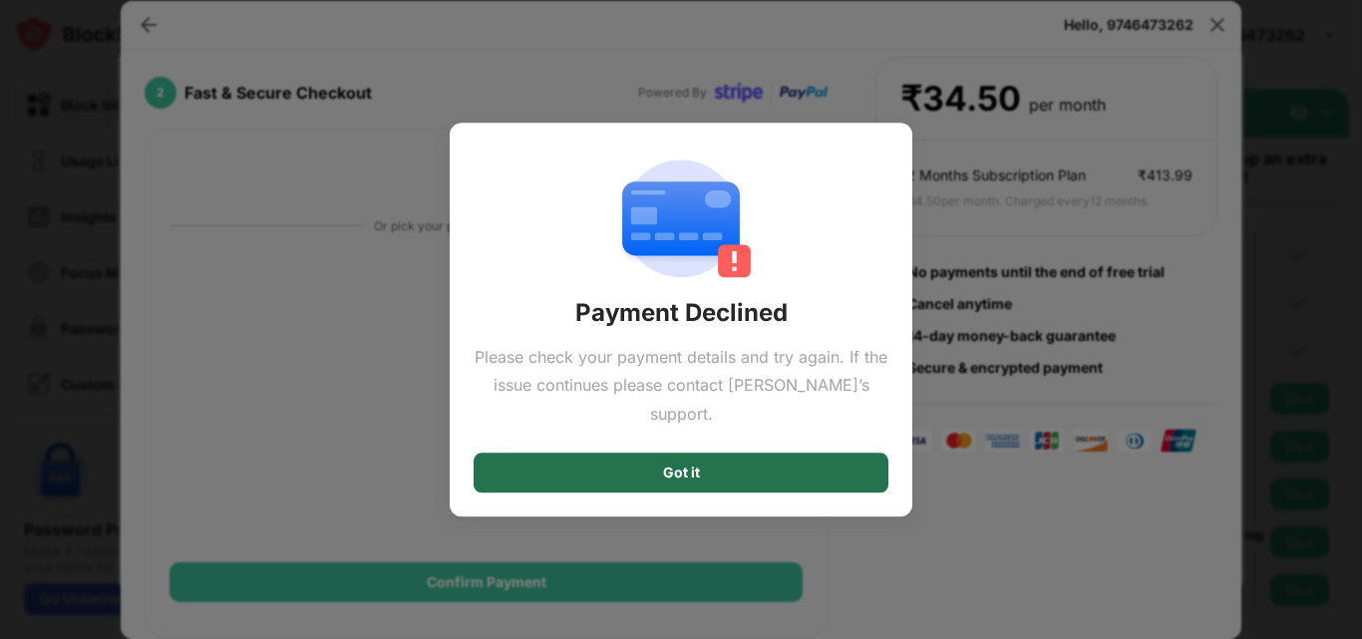
click at [733, 459] on div "Got it" at bounding box center [681, 473] width 415 height 40
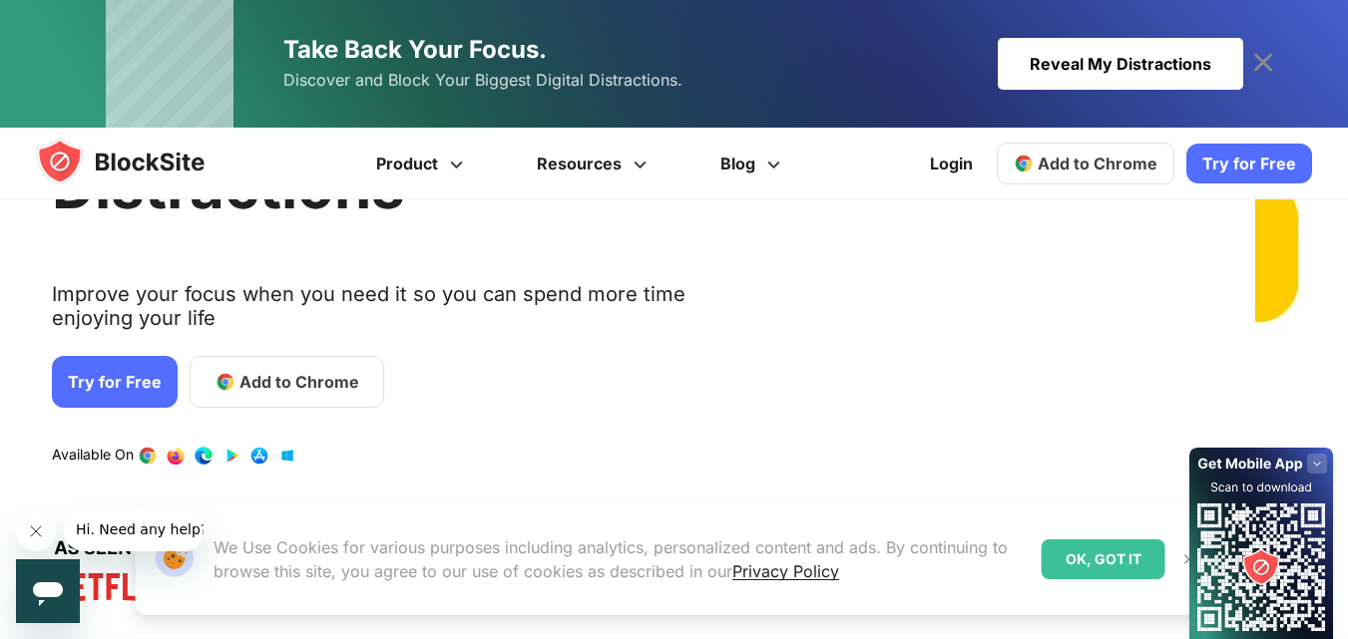
scroll to position [199, 0]
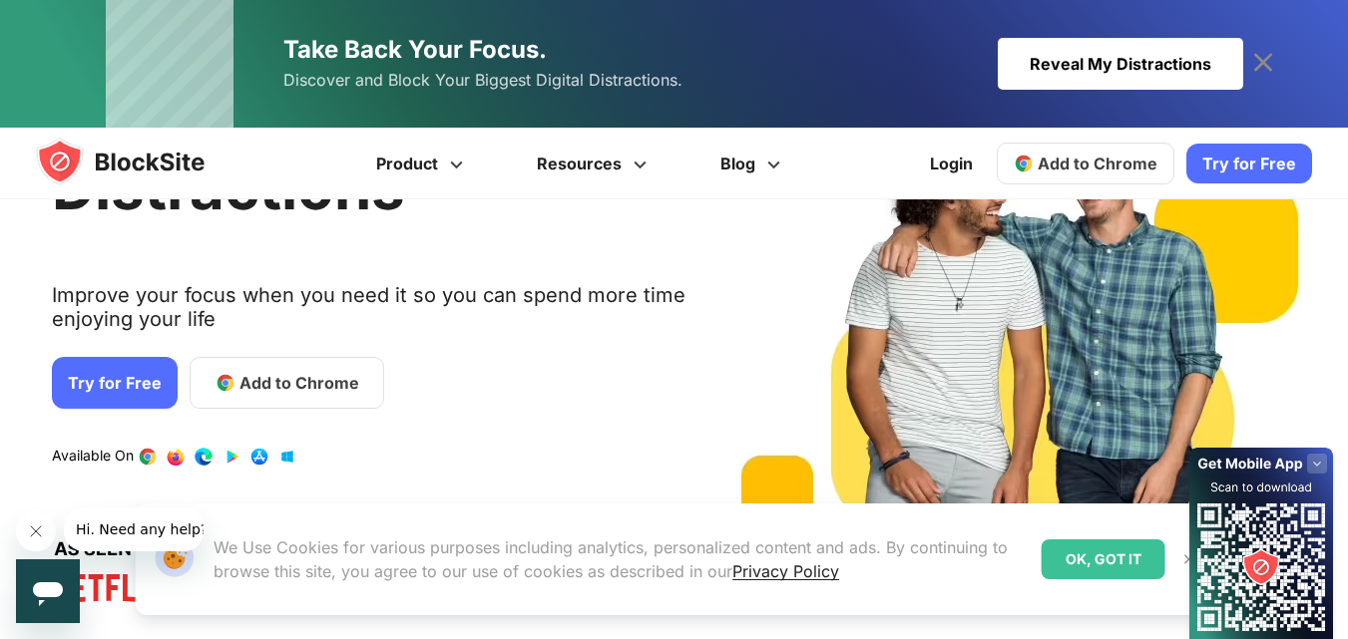
click at [111, 371] on link "Try for Free" at bounding box center [115, 383] width 126 height 52
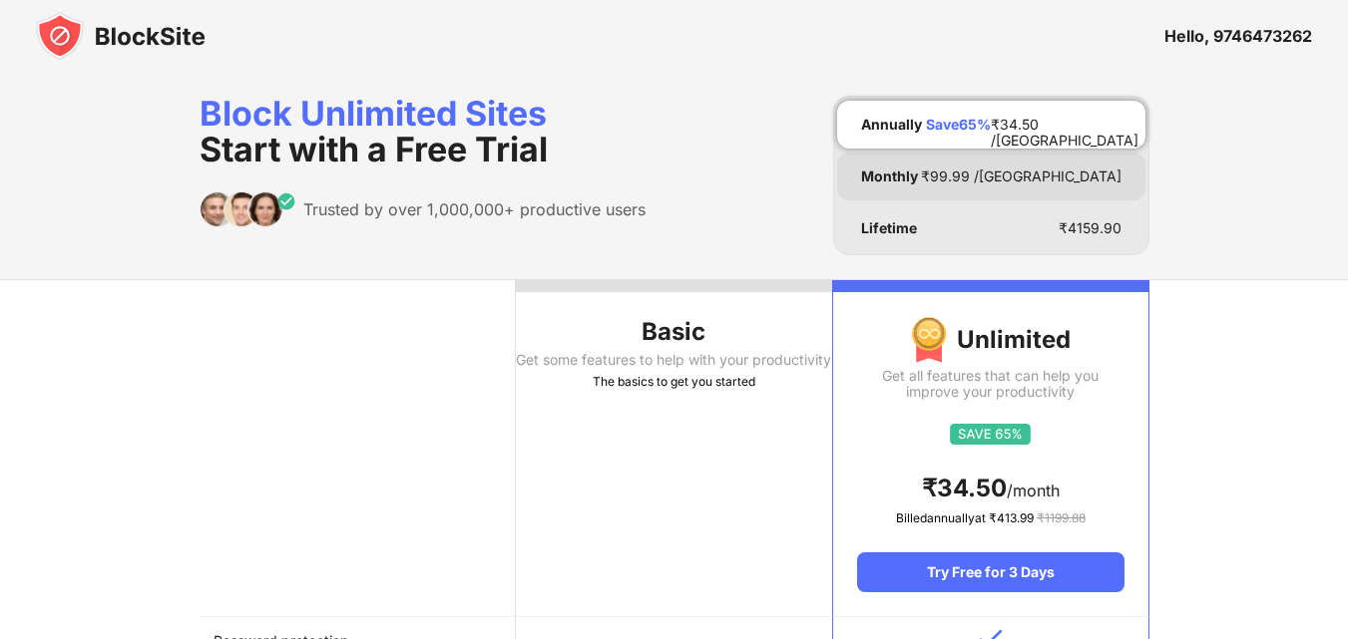
click at [878, 165] on div "Monthly ₹ 99.99 /MO" at bounding box center [991, 177] width 308 height 48
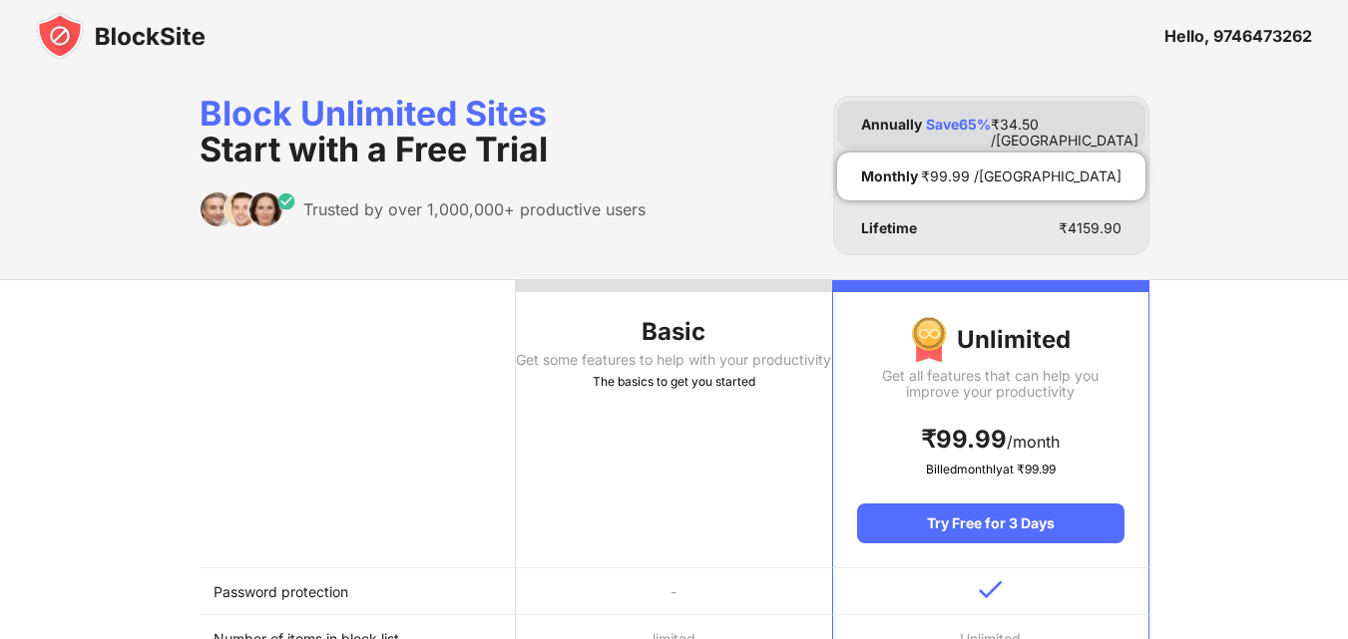
click at [876, 117] on div "Annually" at bounding box center [891, 125] width 61 height 16
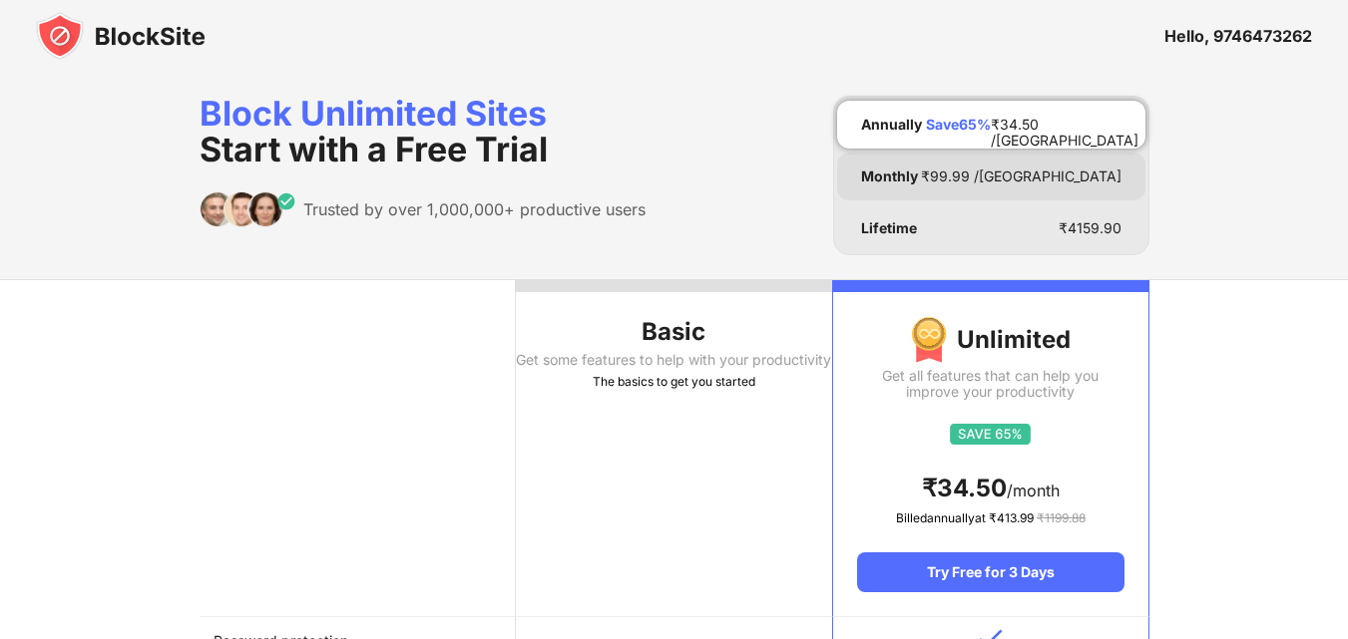
click at [878, 175] on div "Monthly" at bounding box center [889, 177] width 57 height 16
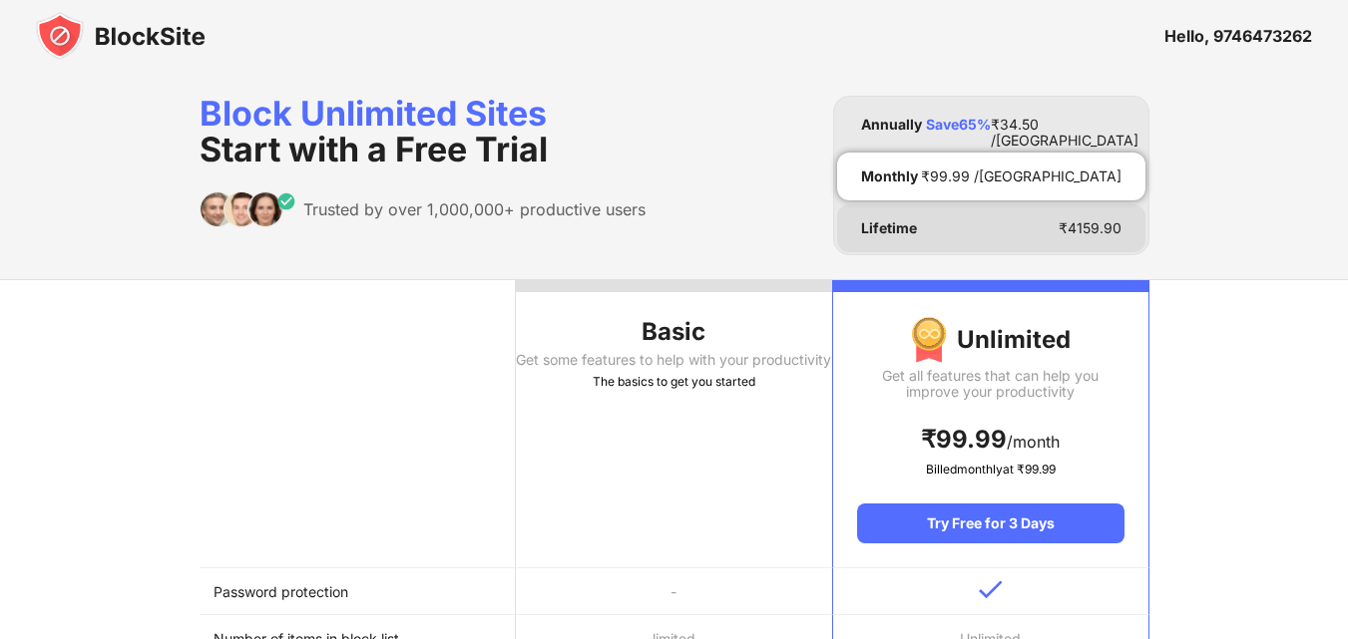
click at [890, 220] on div "Lifetime" at bounding box center [889, 228] width 56 height 16
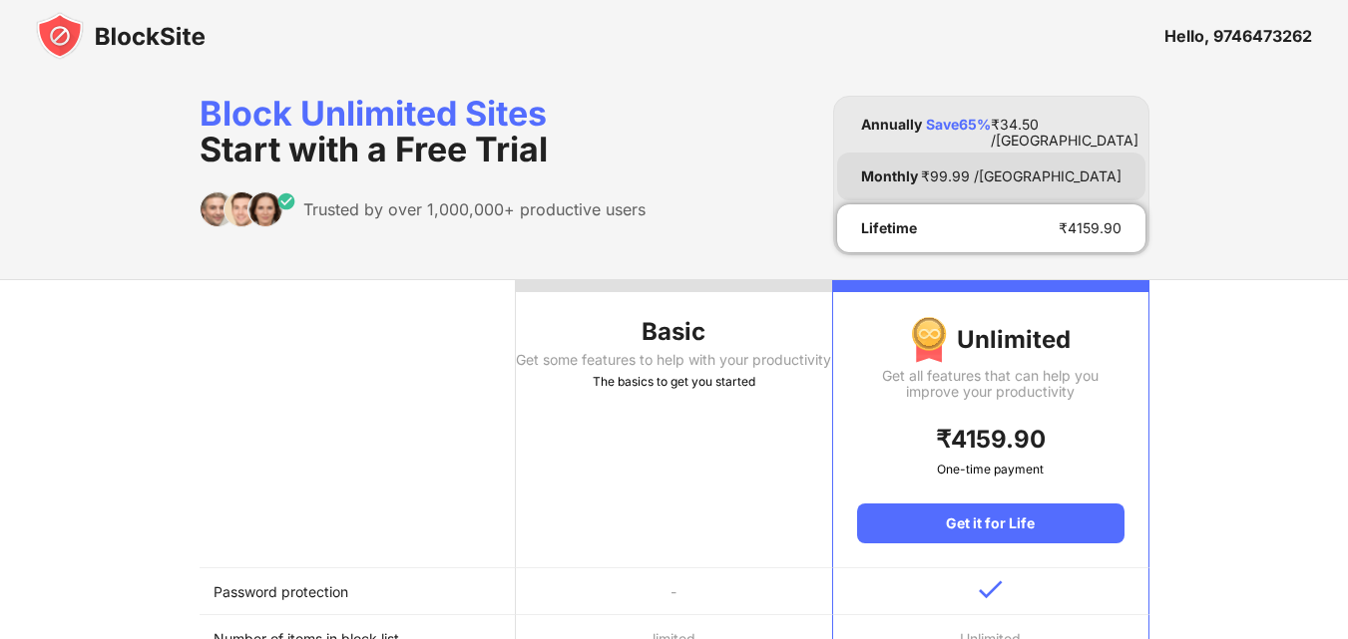
click at [889, 175] on div "Monthly" at bounding box center [889, 177] width 57 height 16
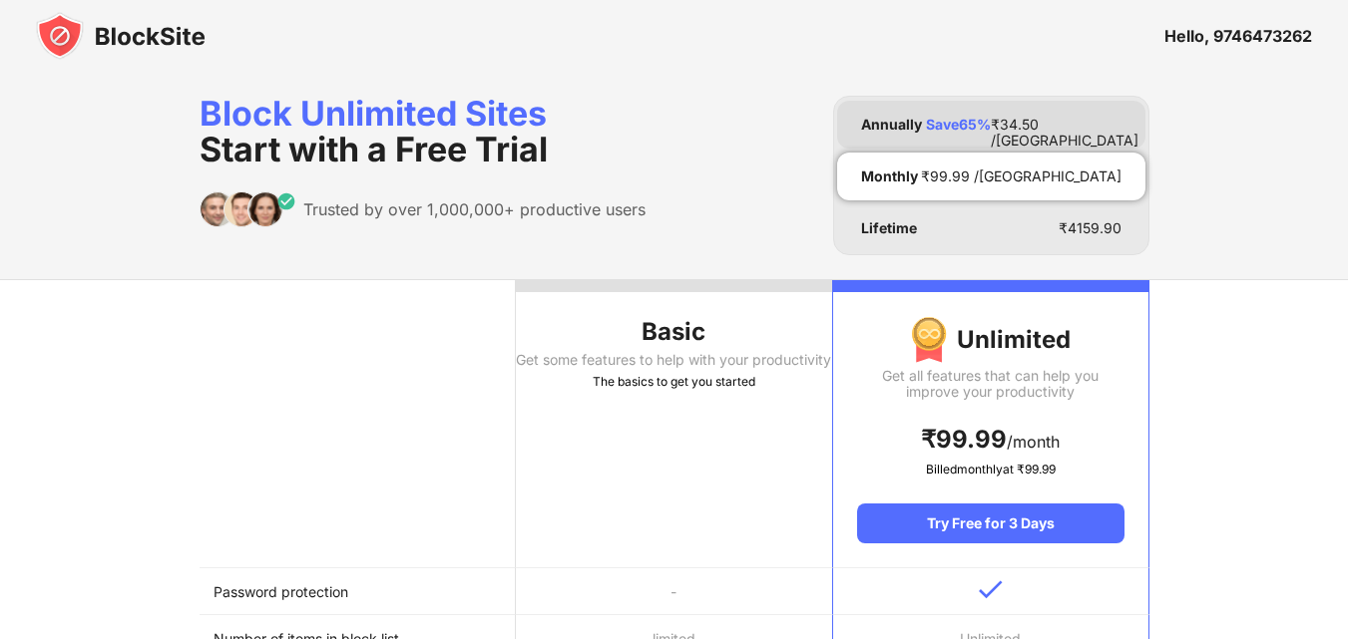
click at [888, 122] on div "Annually" at bounding box center [891, 125] width 61 height 16
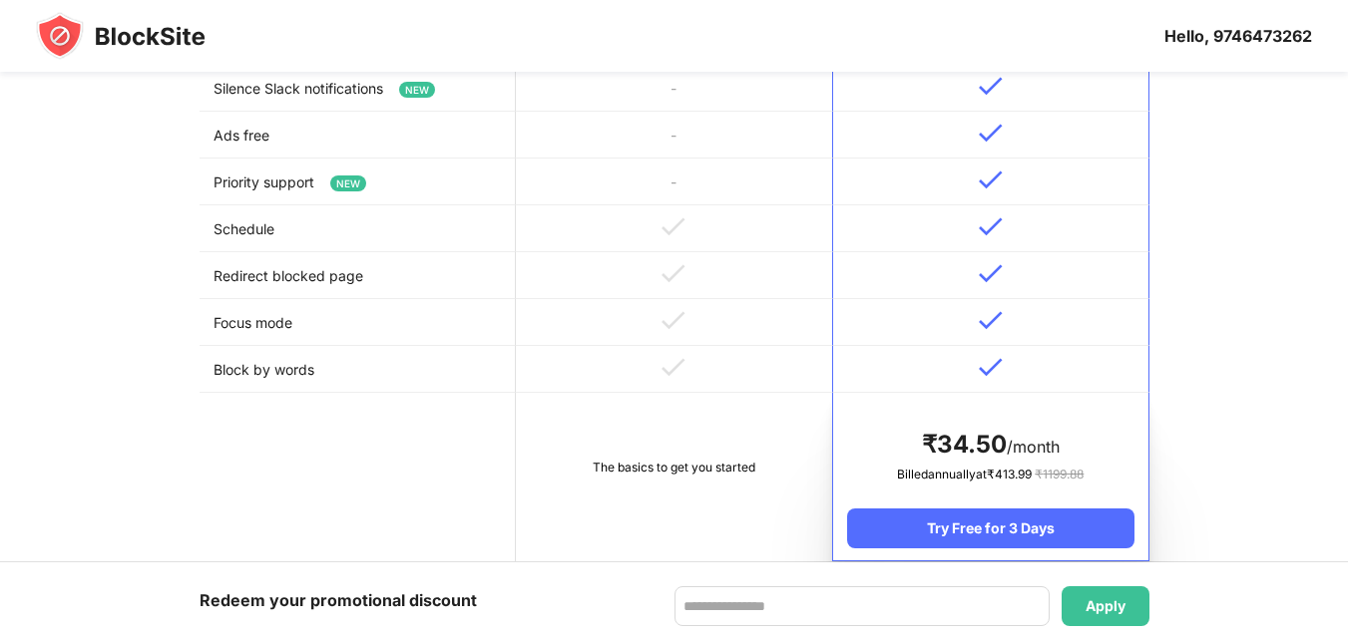
scroll to position [1097, 0]
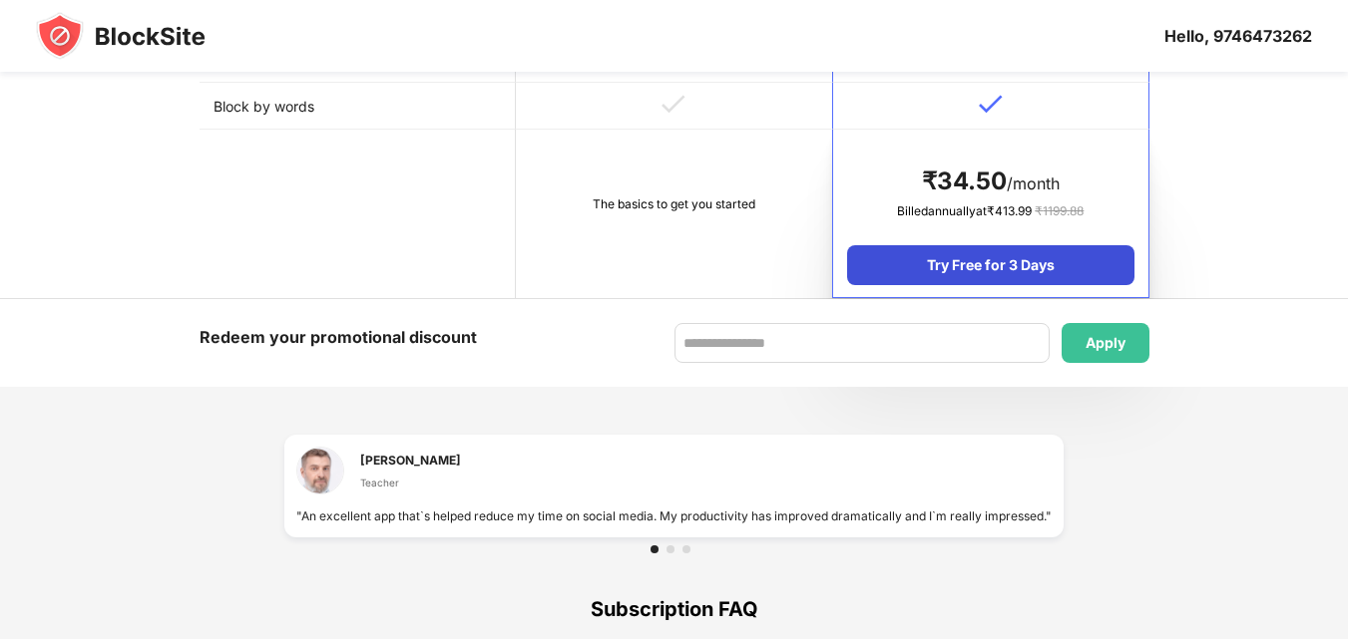
click at [984, 257] on div "Try Free for 3 Days" at bounding box center [990, 265] width 286 height 40
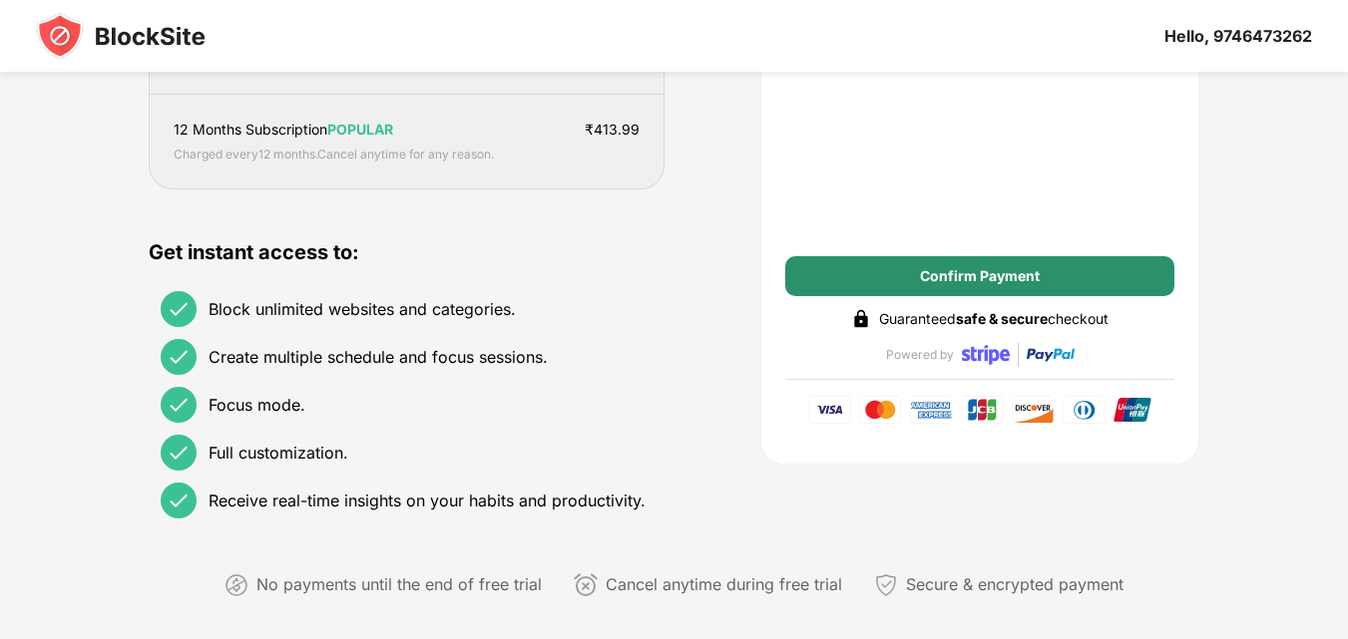
scroll to position [399, 0]
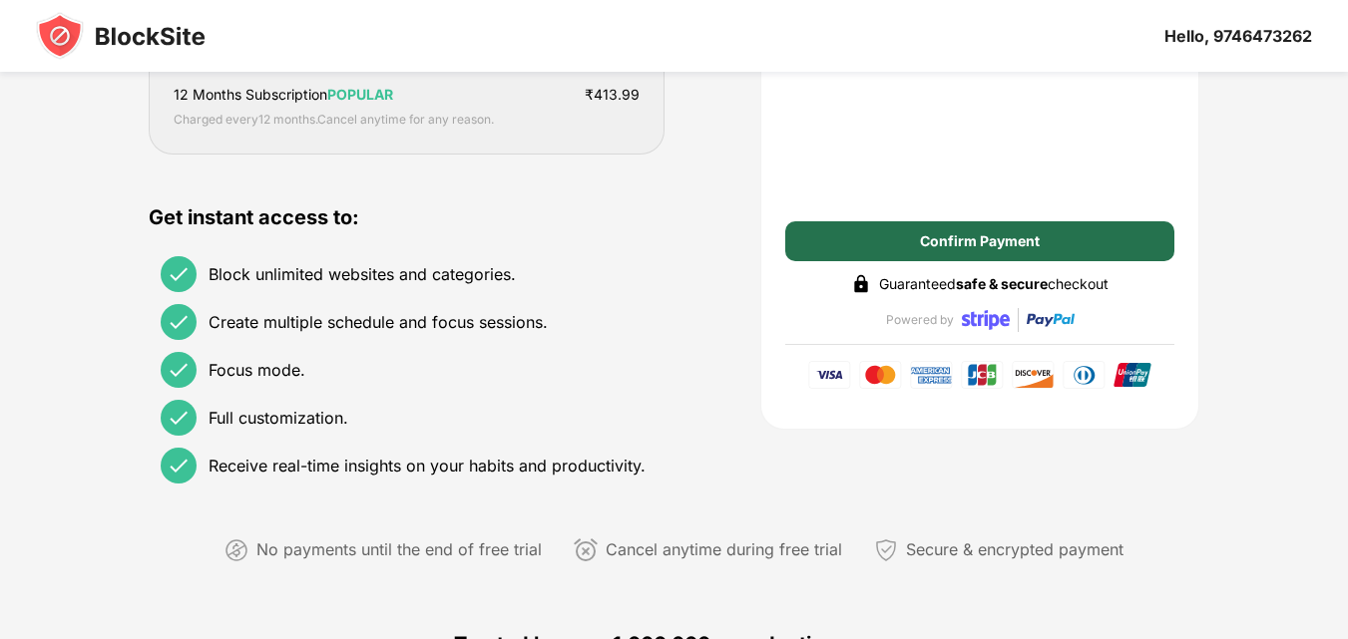
click at [937, 245] on div "Confirm Payment" at bounding box center [980, 241] width 120 height 16
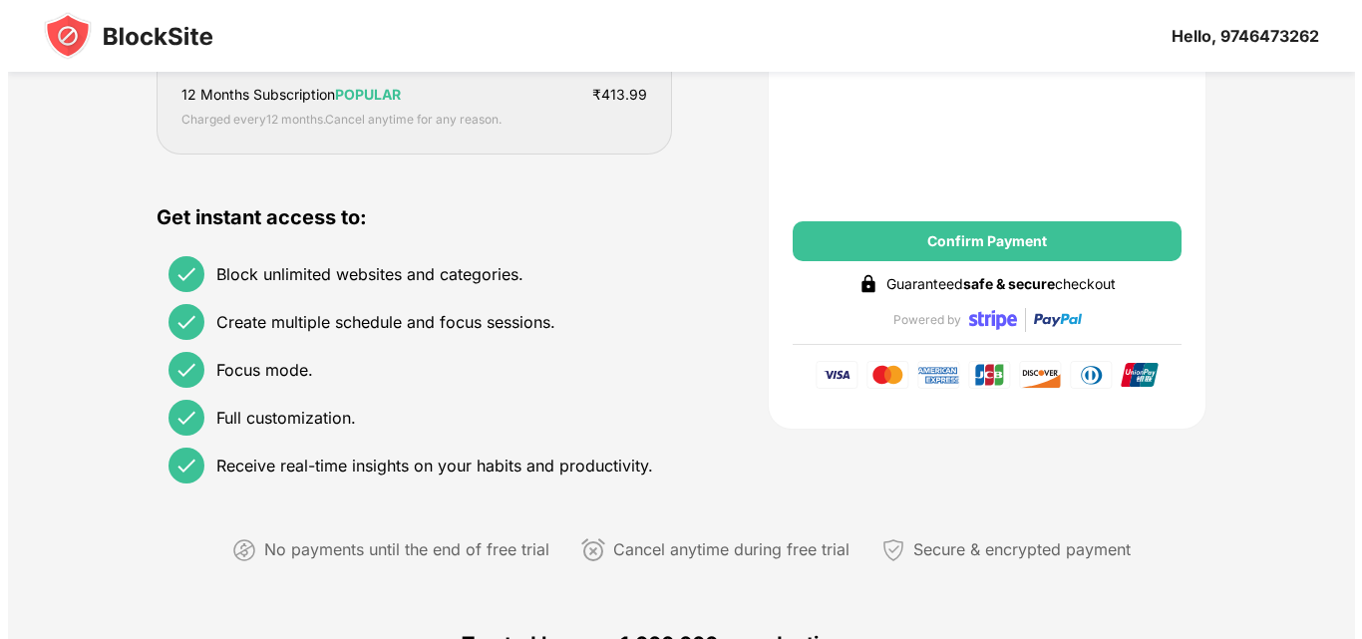
scroll to position [0, 0]
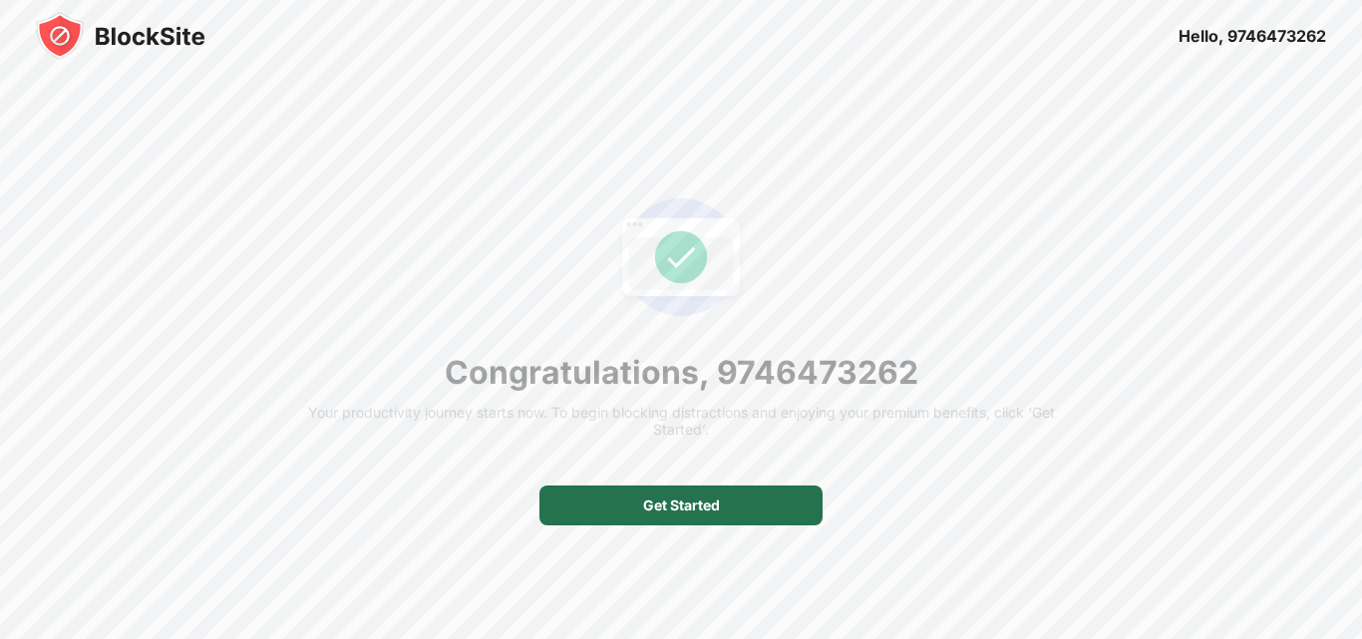
click at [680, 505] on div "Get Started" at bounding box center [681, 506] width 77 height 16
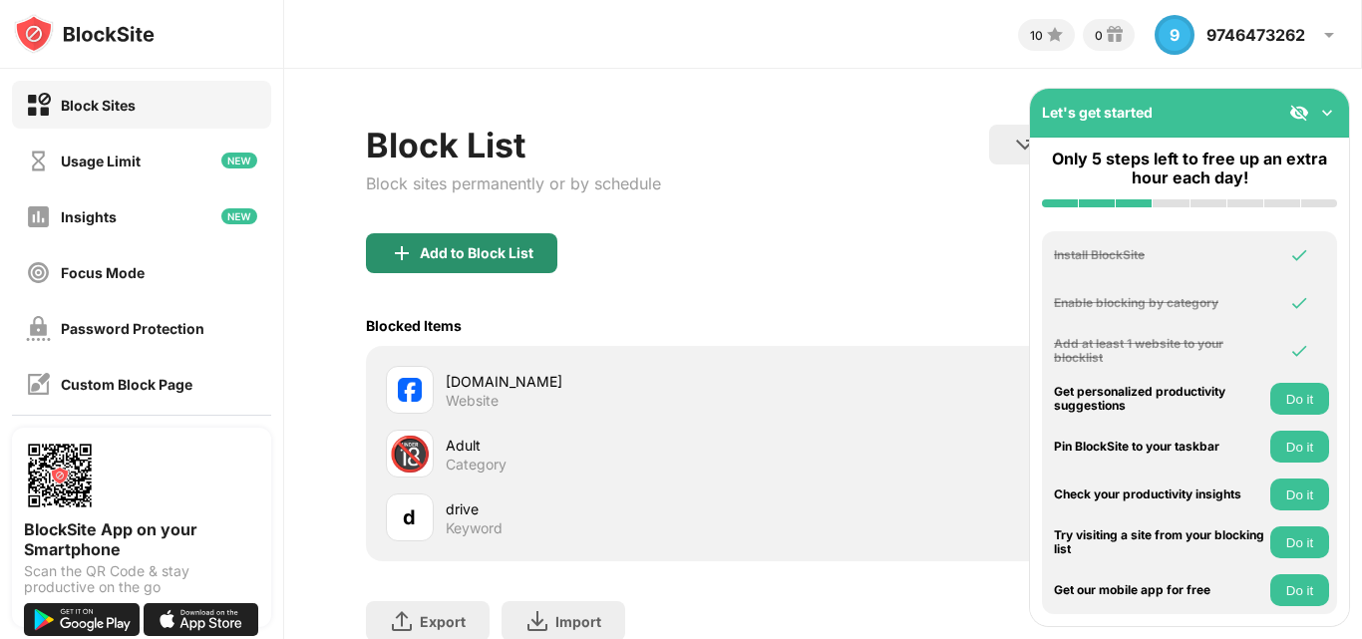
click at [467, 249] on div "Add to Block List" at bounding box center [477, 253] width 114 height 16
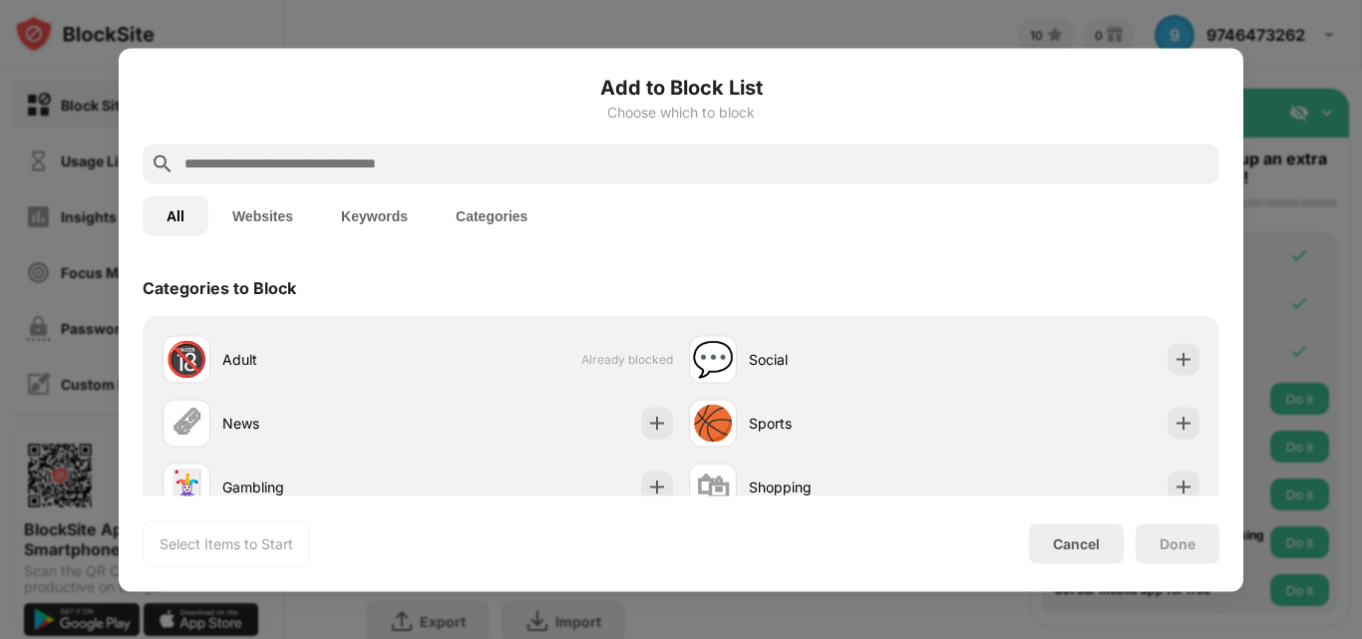
click at [355, 159] on input "text" at bounding box center [697, 164] width 1029 height 24
paste input "**********"
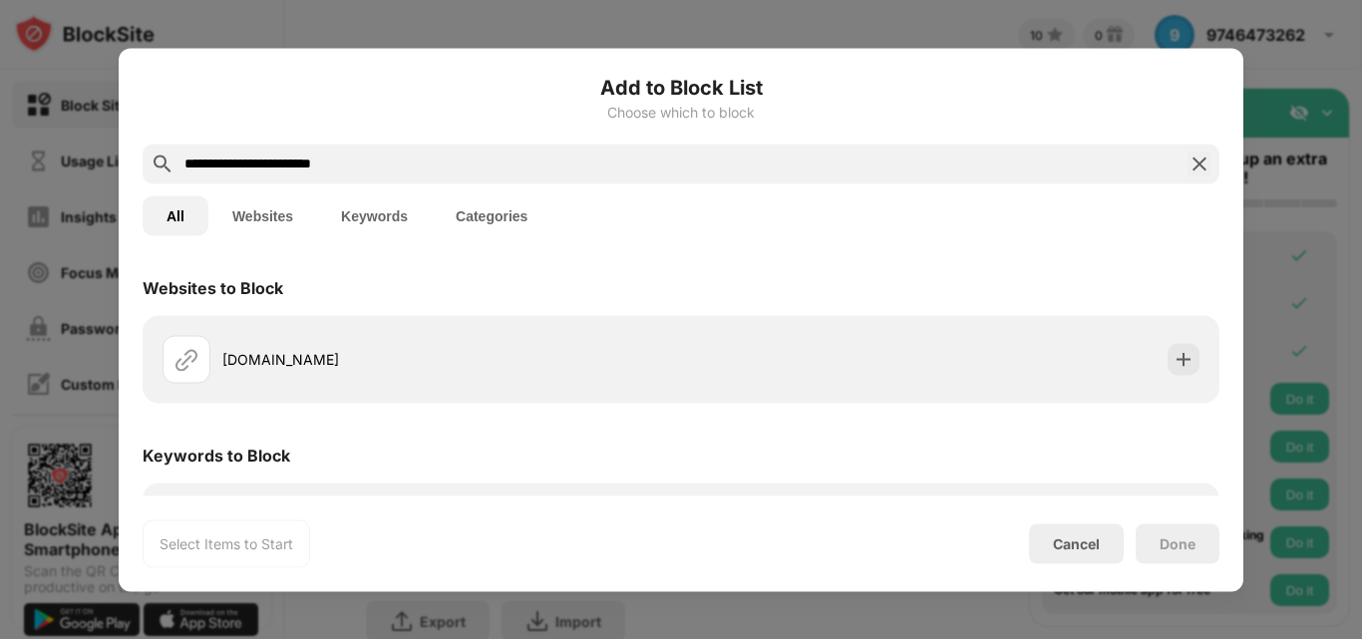
scroll to position [75, 0]
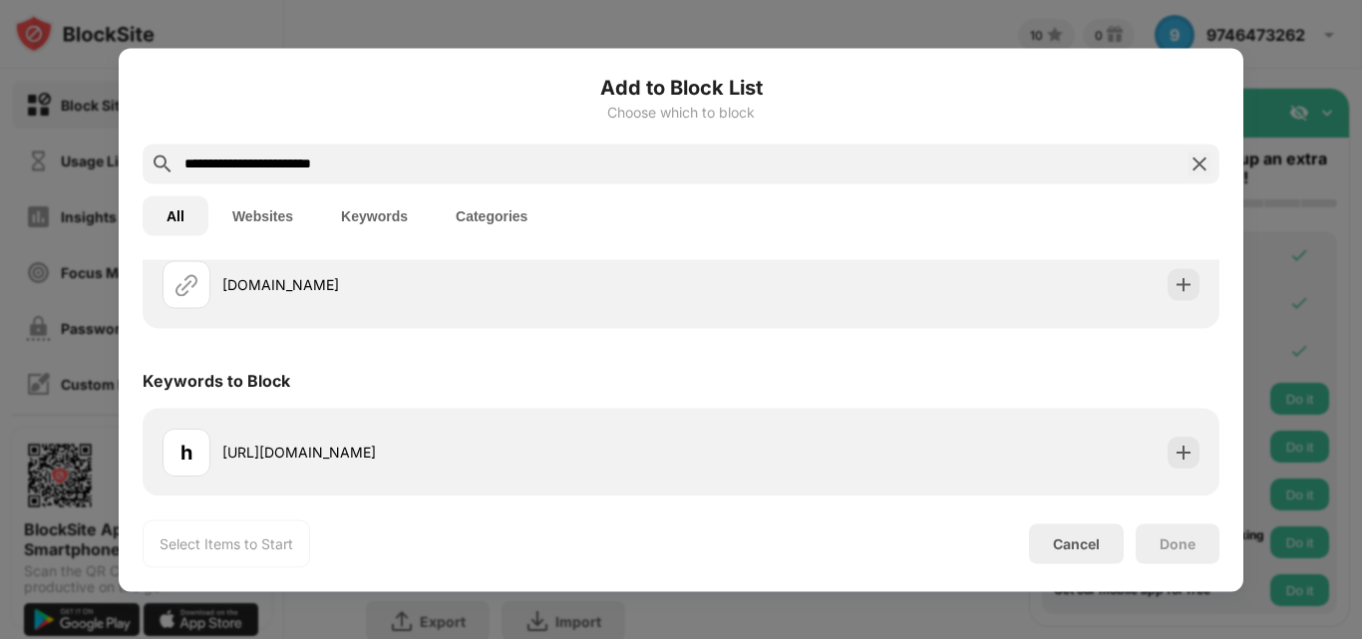
type input "**********"
click at [1043, 469] on div "h https://web.whatsapp.com/" at bounding box center [681, 452] width 1053 height 64
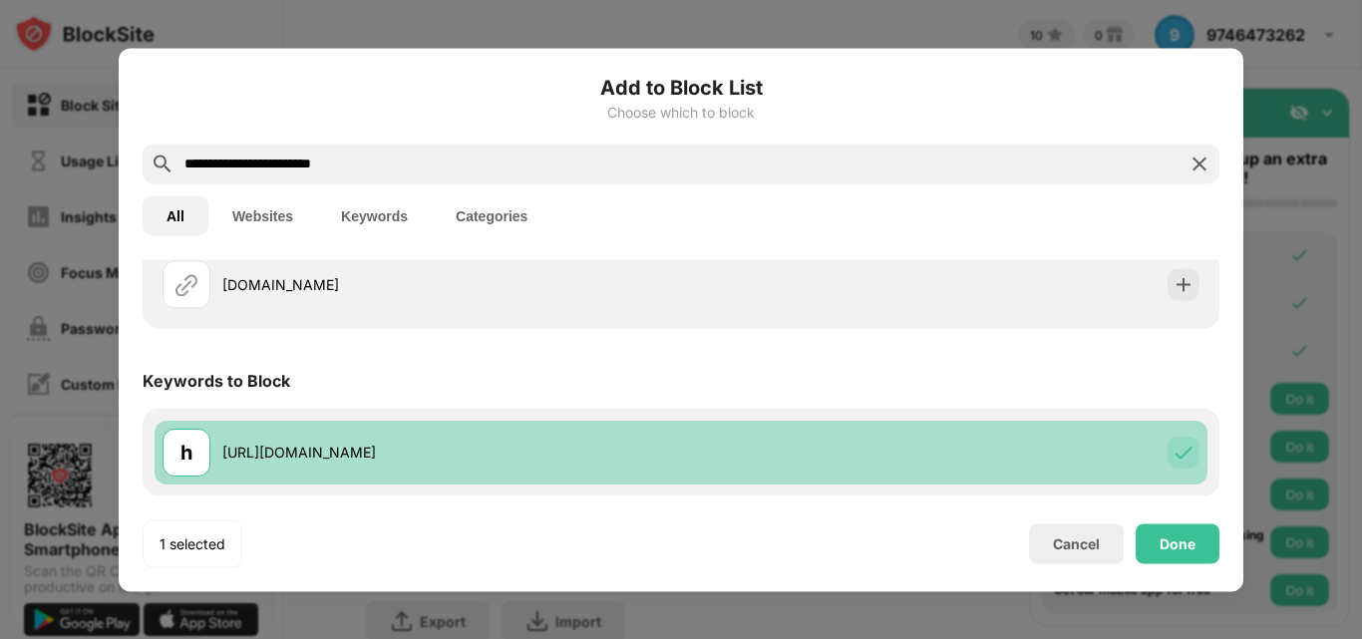
scroll to position [0, 0]
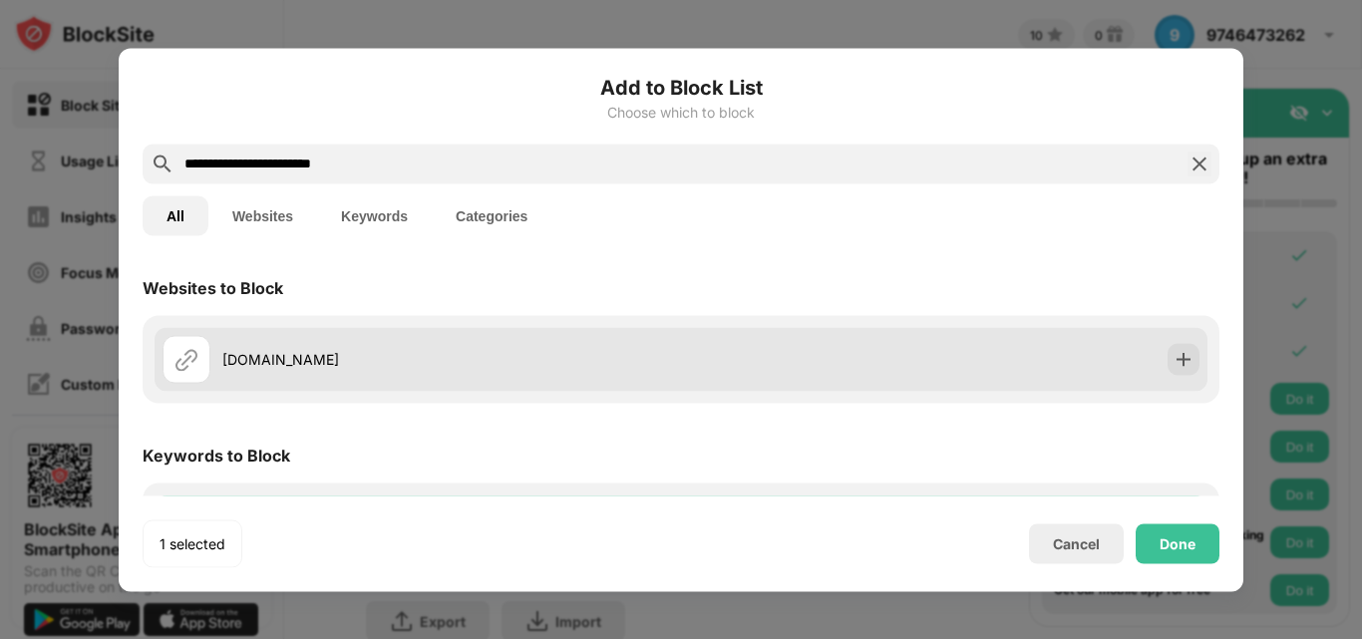
click at [435, 370] on div "web.whatsapp.com" at bounding box center [422, 359] width 519 height 48
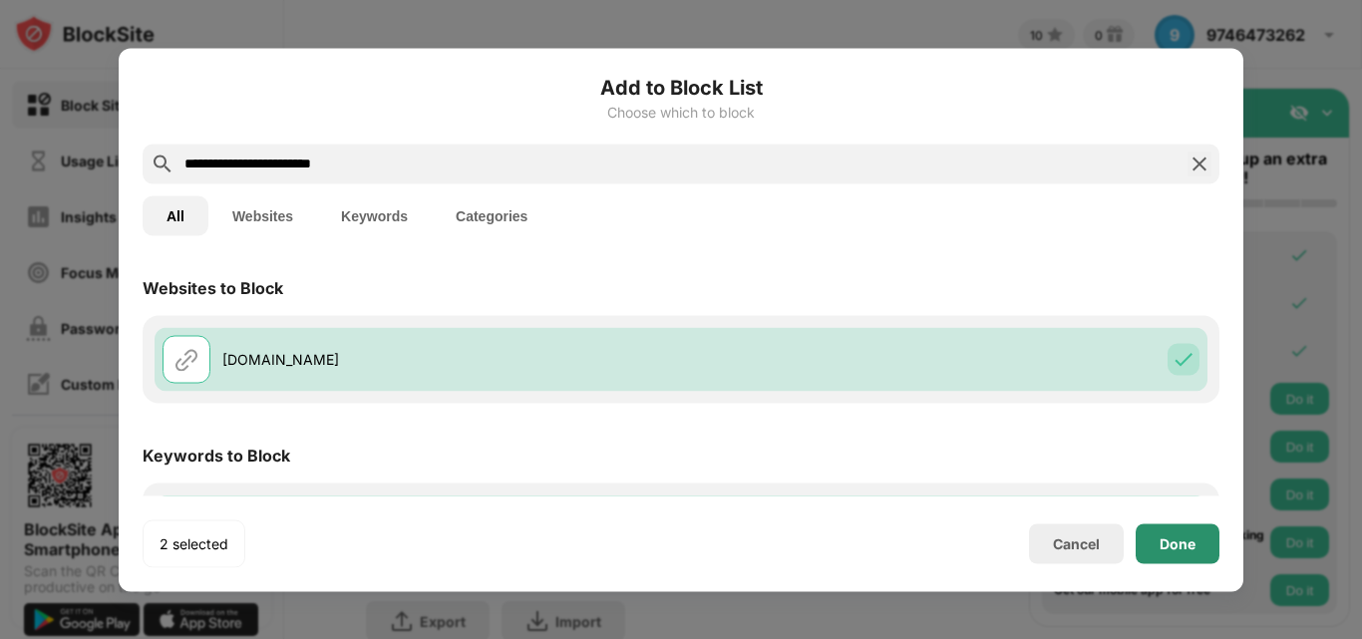
click at [1168, 537] on div "Done" at bounding box center [1178, 544] width 36 height 16
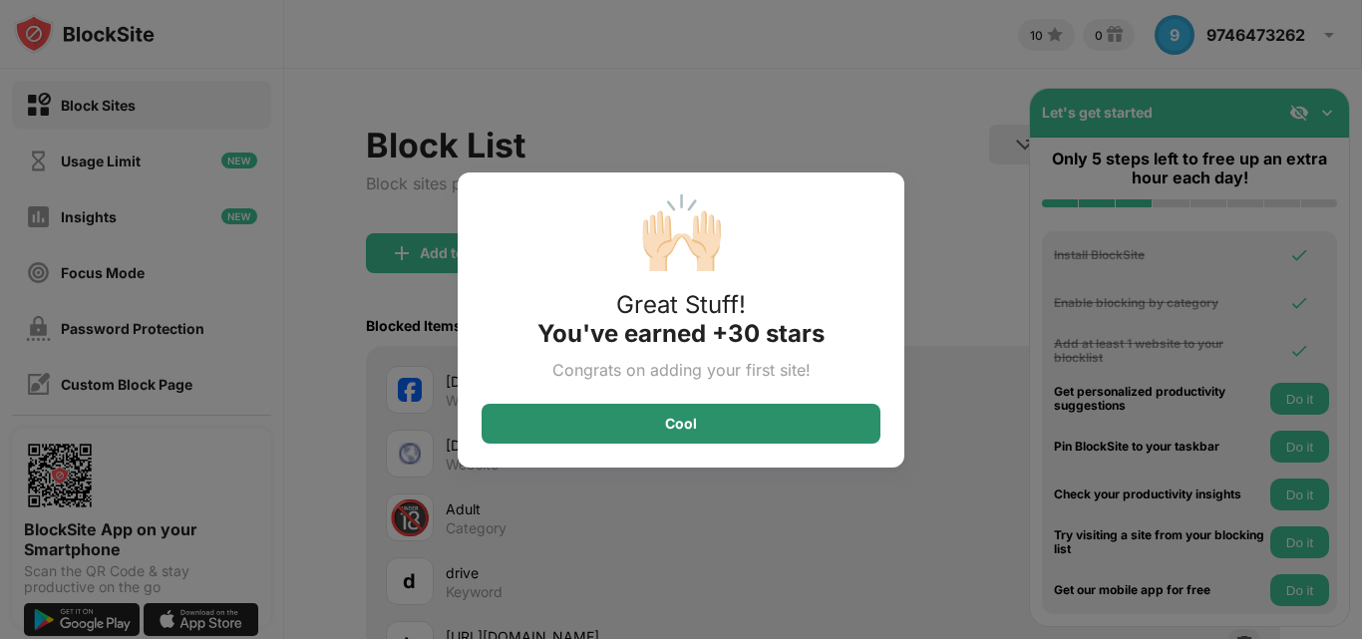
click at [685, 419] on div "Cool" at bounding box center [681, 424] width 32 height 16
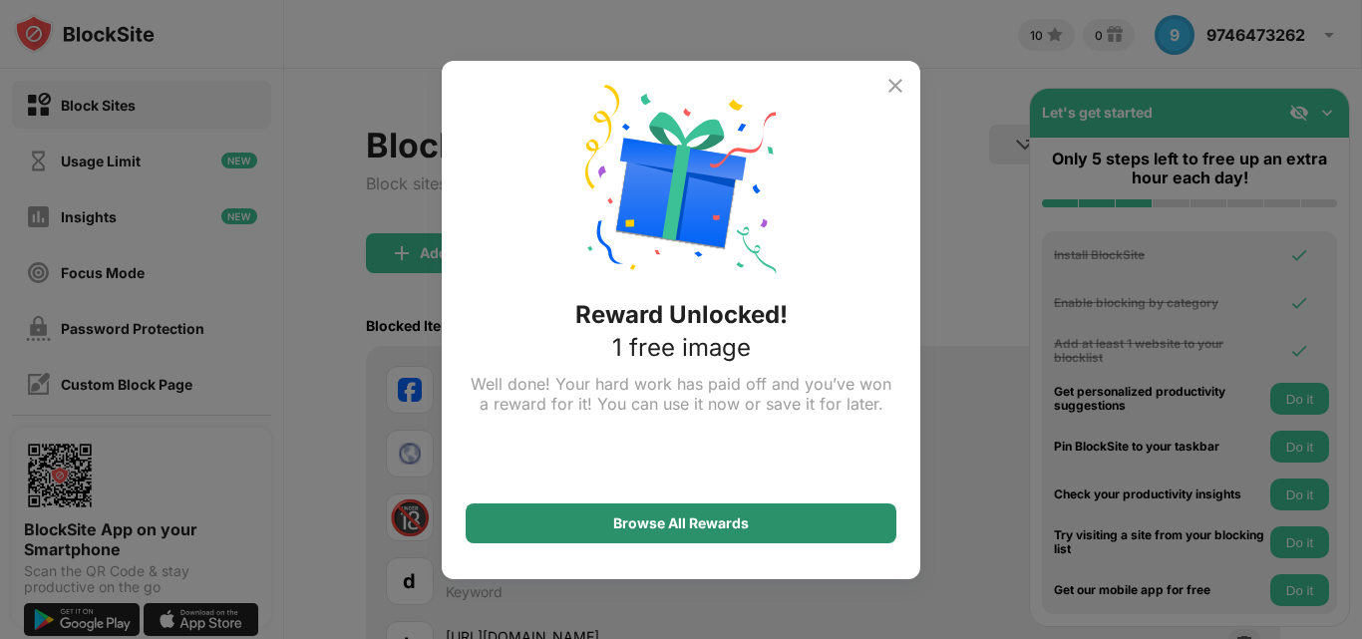
click at [681, 519] on div "Browse All Rewards" at bounding box center [681, 524] width 136 height 16
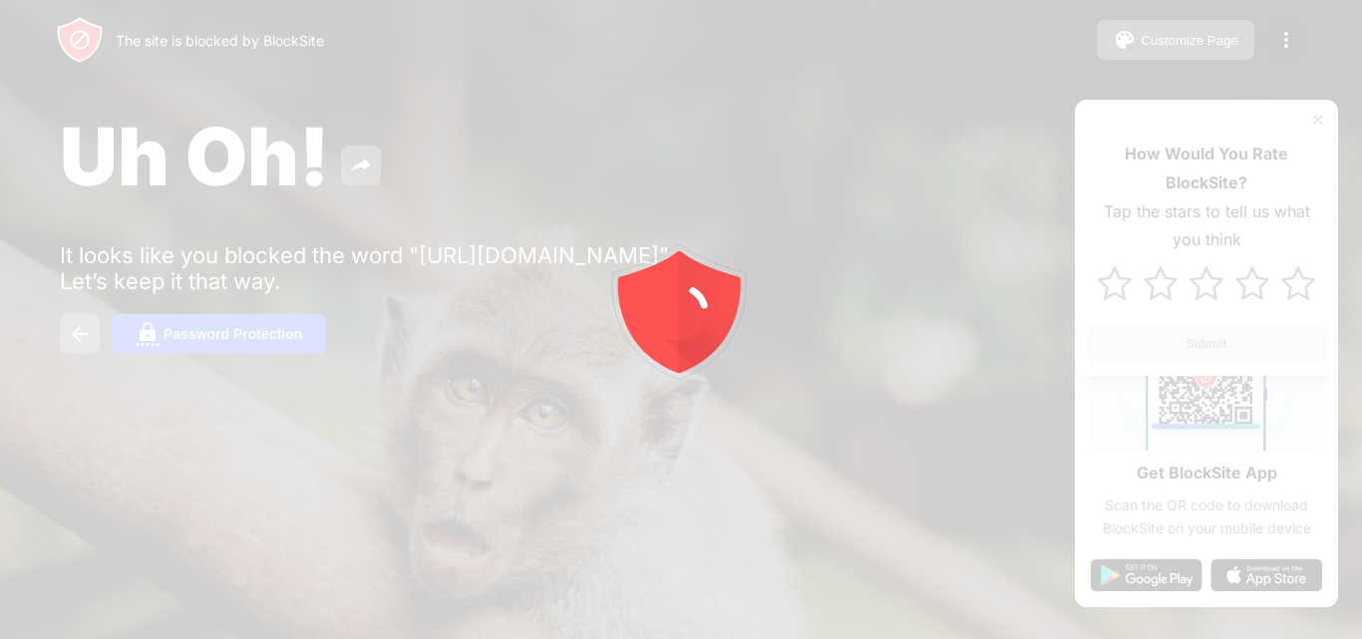
click at [650, 455] on icon "animation" at bounding box center [681, 320] width 359 height 359
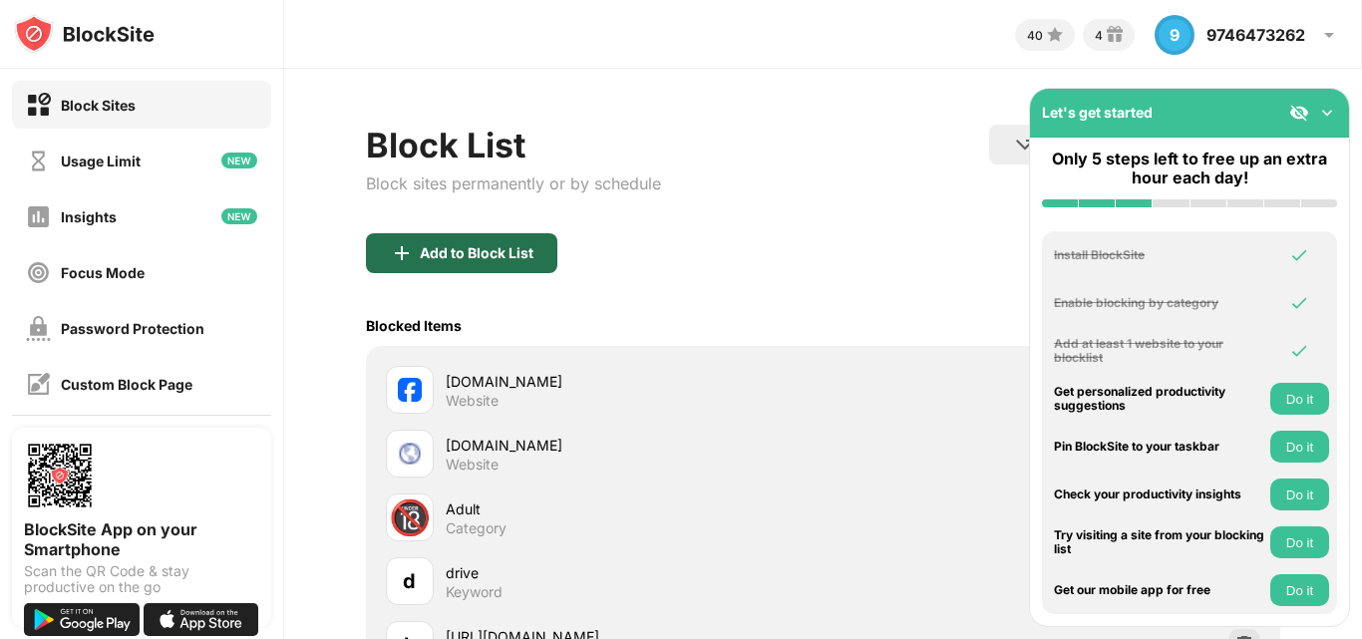
click at [449, 248] on div "Add to Block List" at bounding box center [477, 253] width 114 height 16
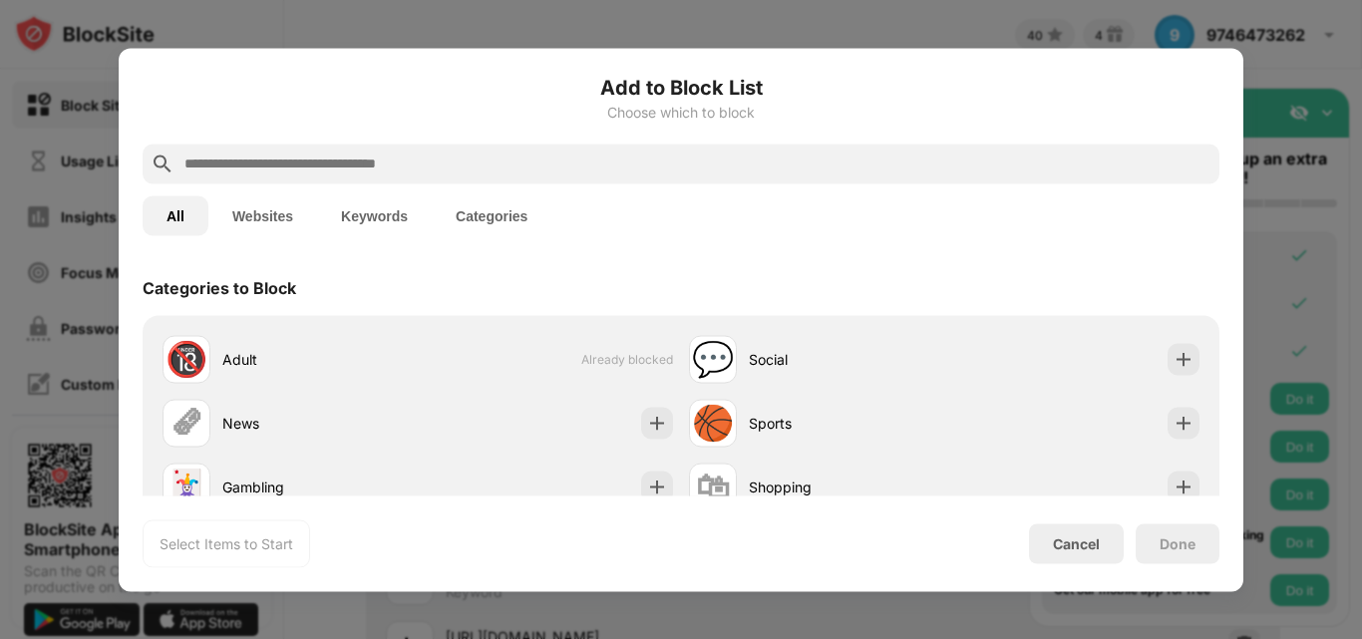
click at [295, 145] on div at bounding box center [681, 164] width 1077 height 40
click at [289, 162] on input "text" at bounding box center [697, 164] width 1029 height 24
click at [285, 166] on input "text" at bounding box center [697, 164] width 1029 height 24
paste input "**********"
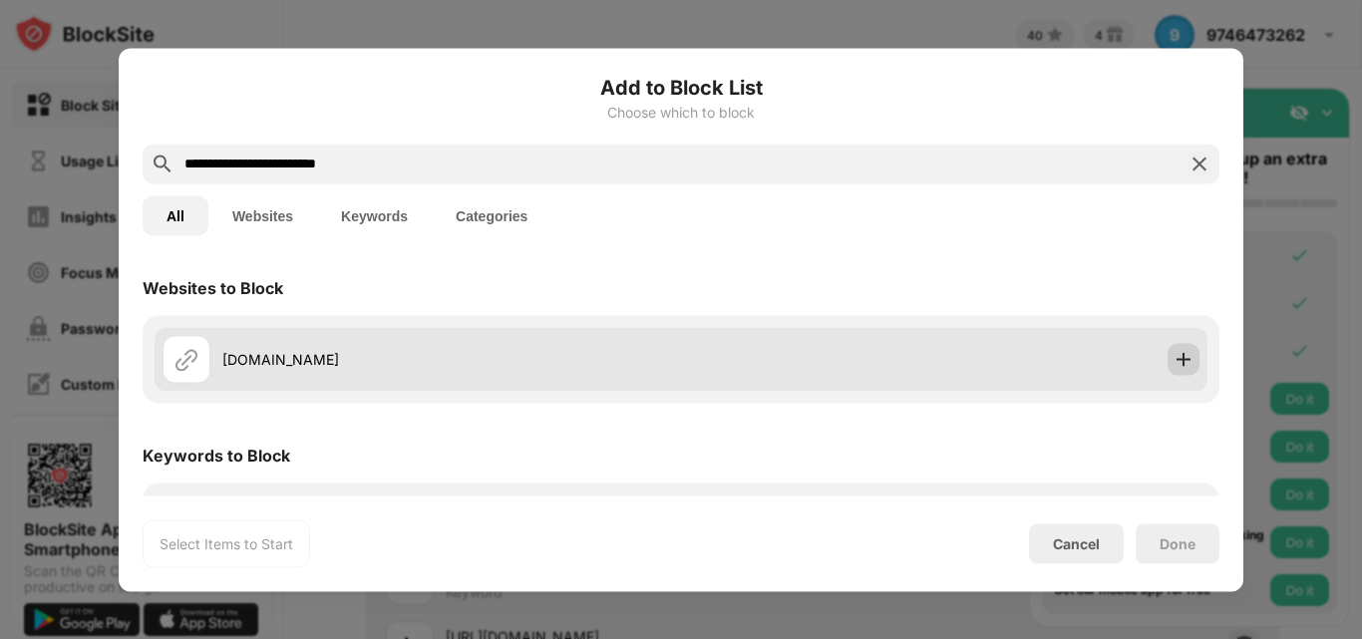
type input "**********"
click at [1168, 348] on div at bounding box center [1184, 359] width 32 height 32
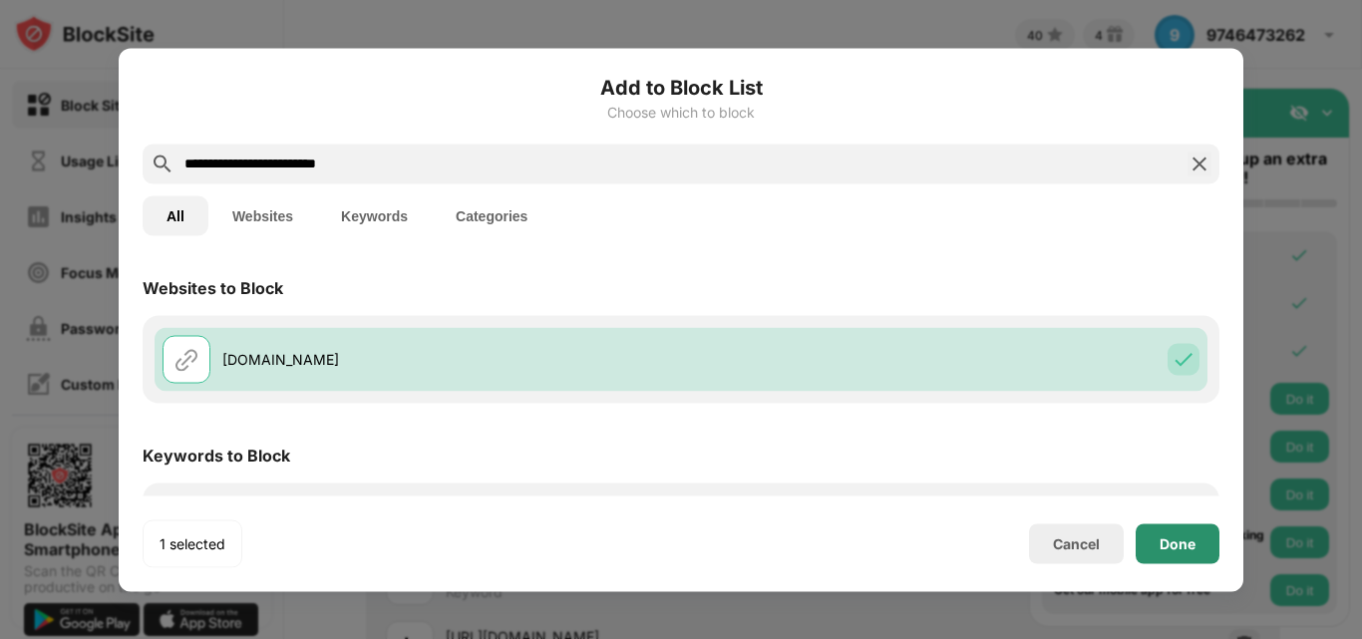
click at [1171, 545] on div "Done" at bounding box center [1178, 544] width 36 height 16
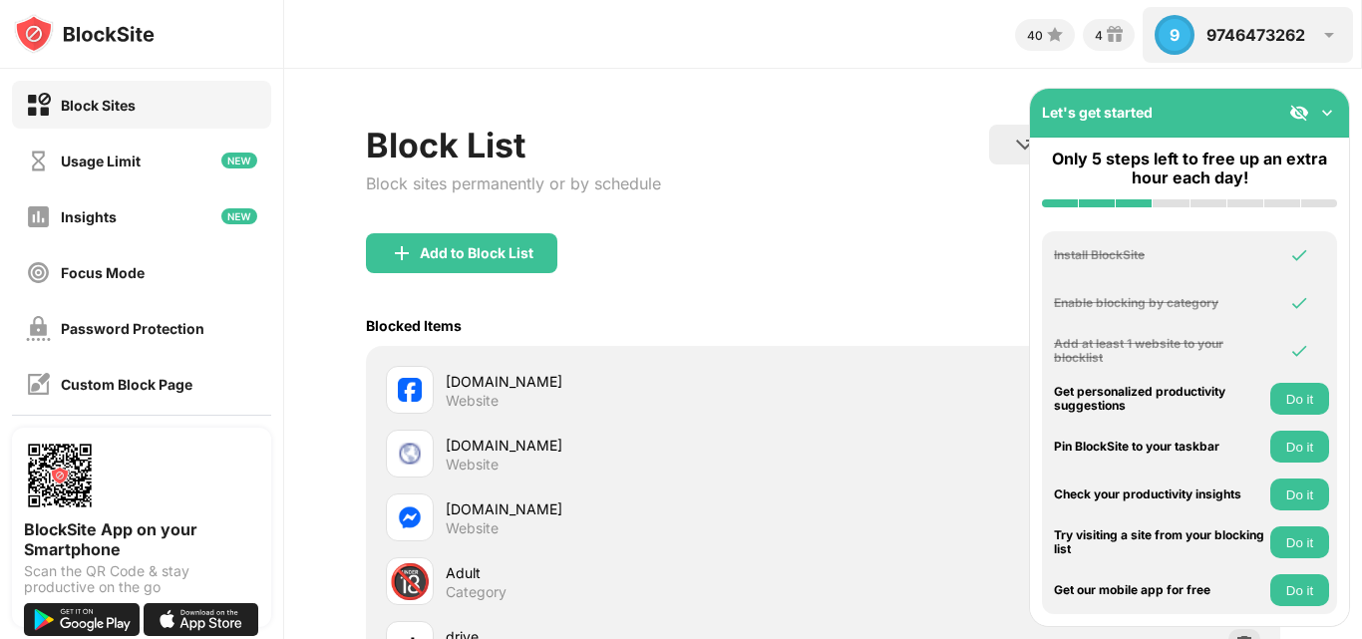
click at [1170, 26] on div "9" at bounding box center [1175, 35] width 40 height 40
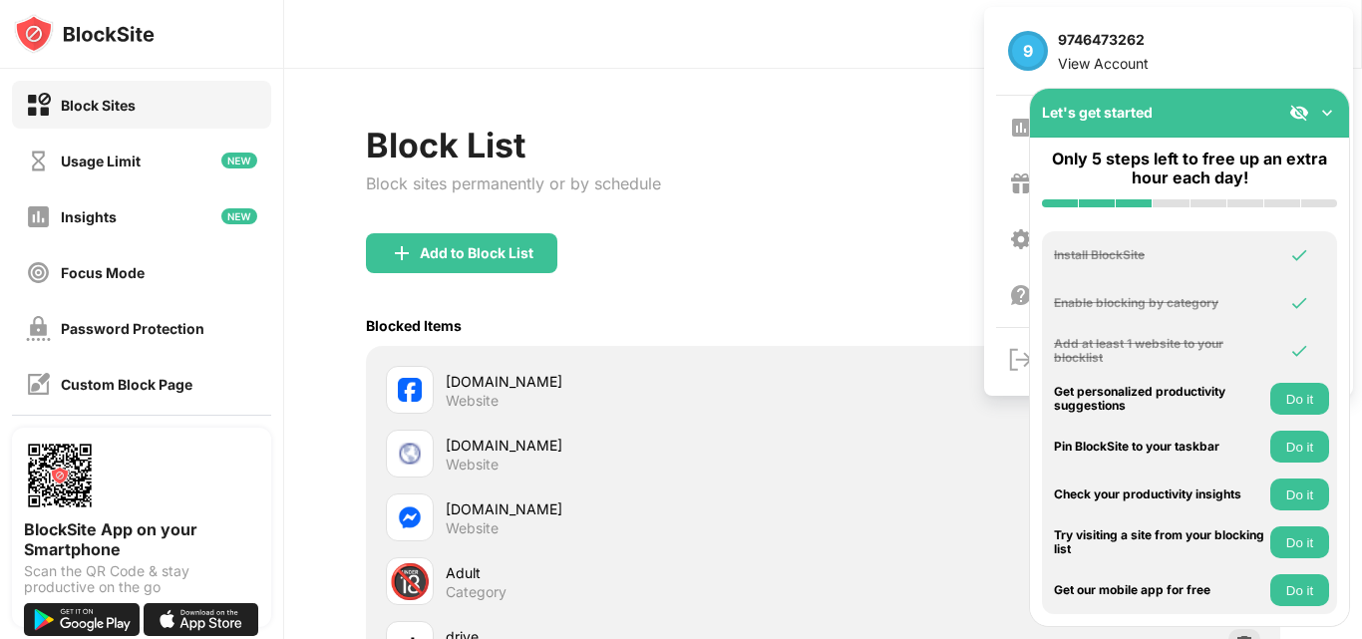
click at [801, 235] on div "Add to Block List" at bounding box center [823, 269] width 915 height 72
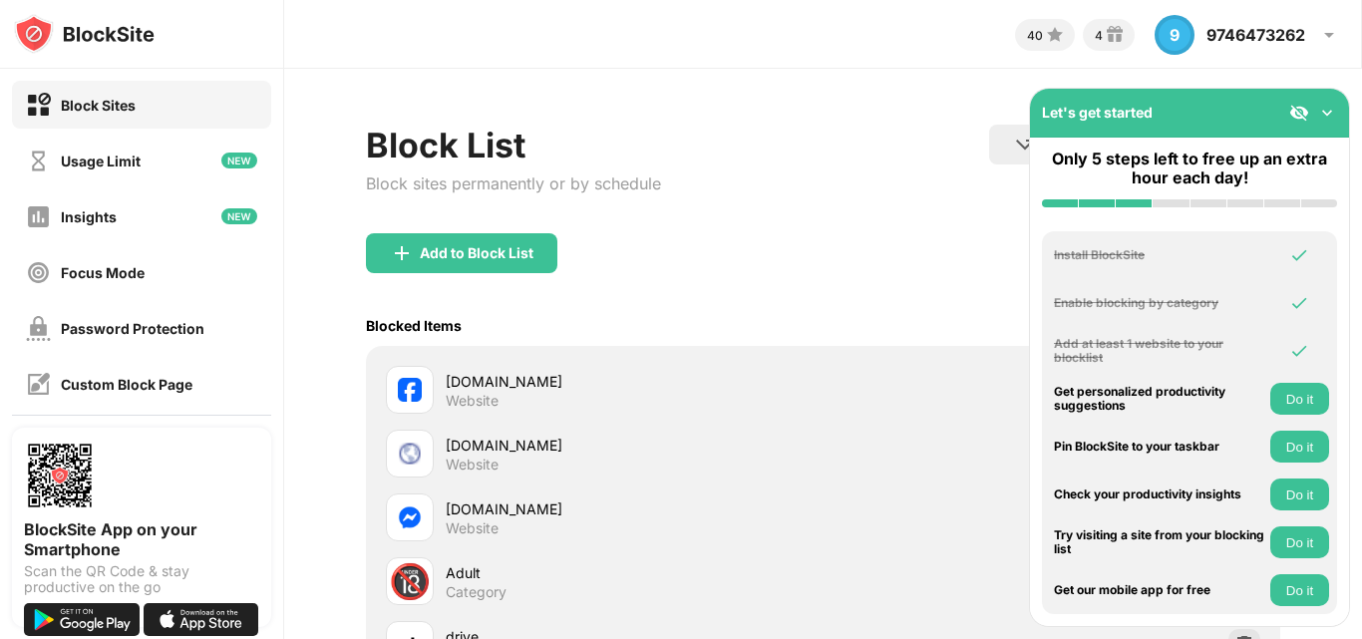
click at [1324, 109] on img at bounding box center [1328, 113] width 20 height 20
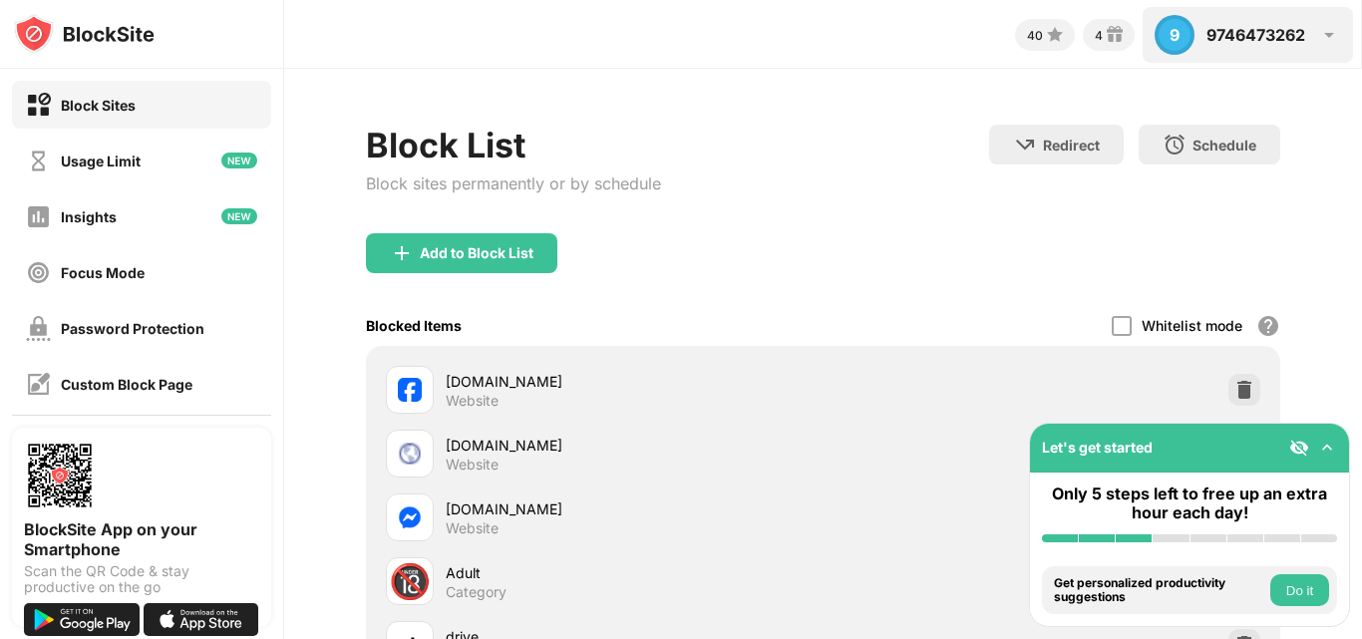
click at [1185, 35] on div "9" at bounding box center [1175, 35] width 40 height 40
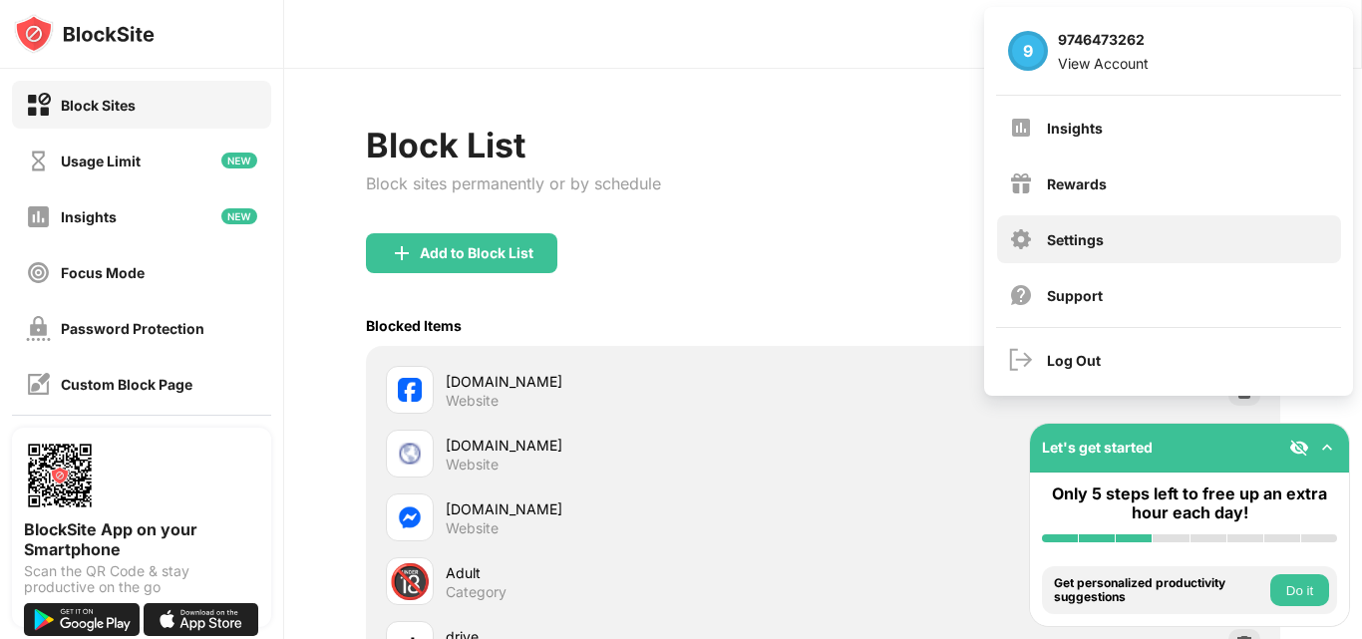
click at [1094, 223] on div "Settings" at bounding box center [1169, 239] width 344 height 48
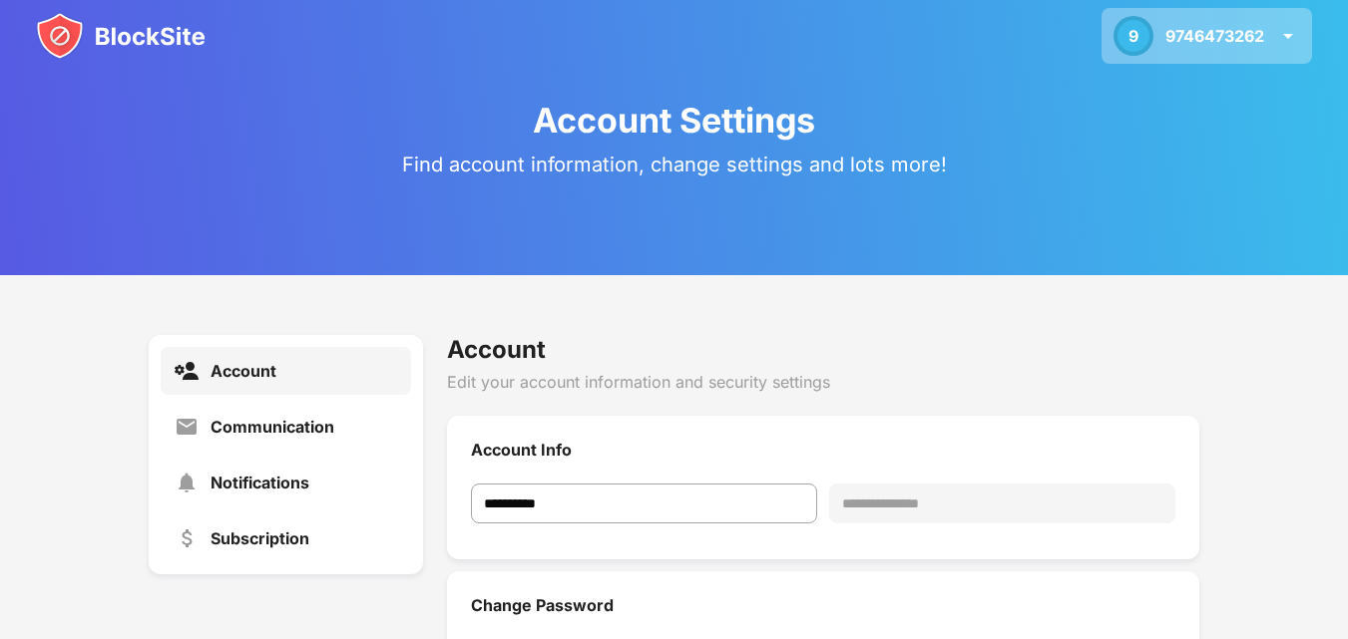
click at [1288, 36] on img at bounding box center [1288, 36] width 24 height 24
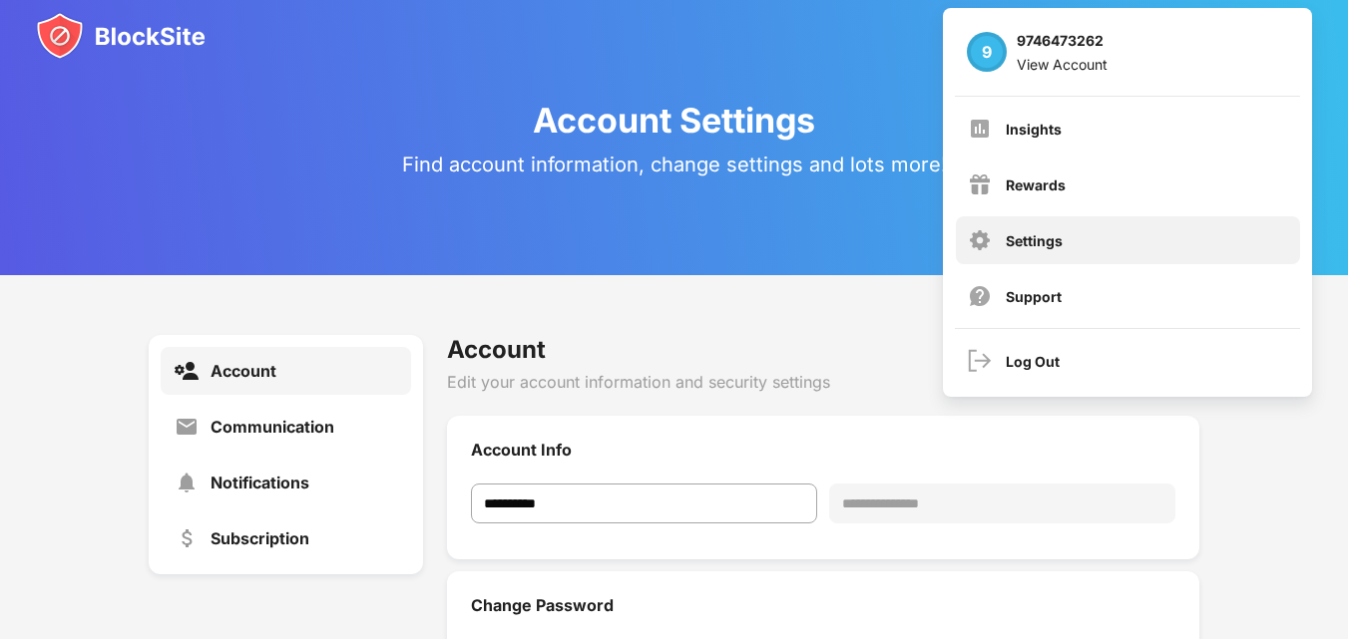
click at [1037, 234] on div "Settings" at bounding box center [1033, 240] width 57 height 17
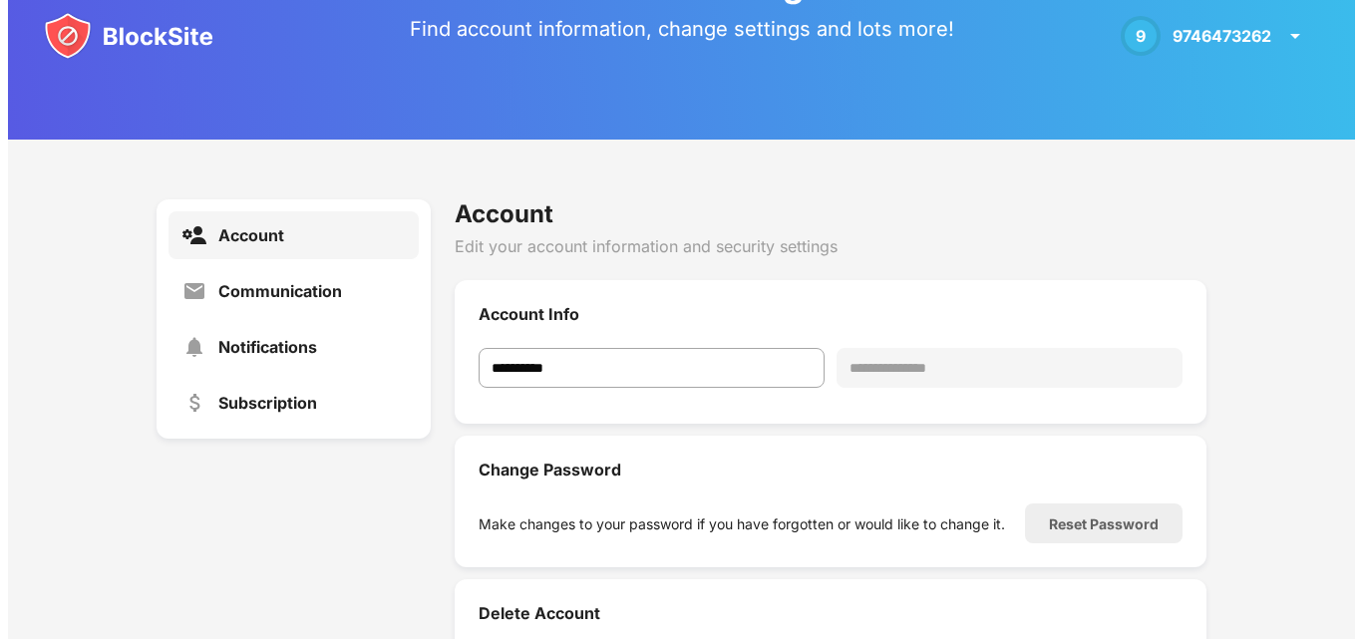
scroll to position [267, 0]
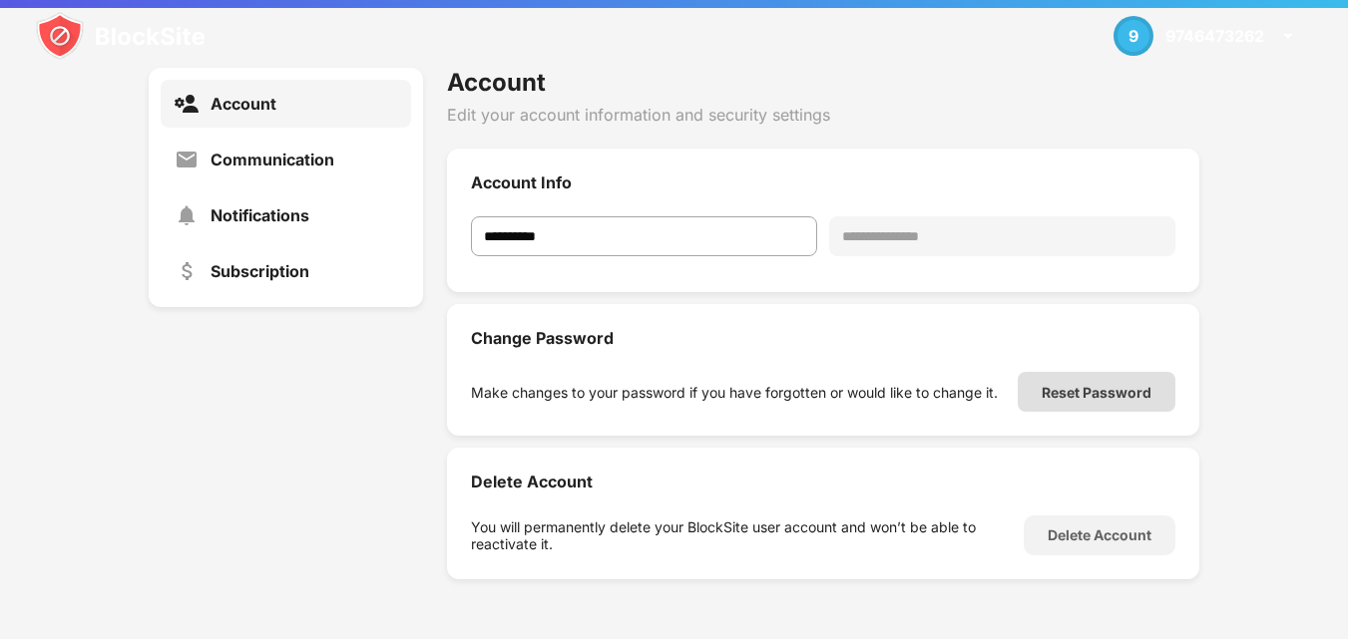
click at [1054, 391] on div "Reset Password" at bounding box center [1096, 392] width 110 height 17
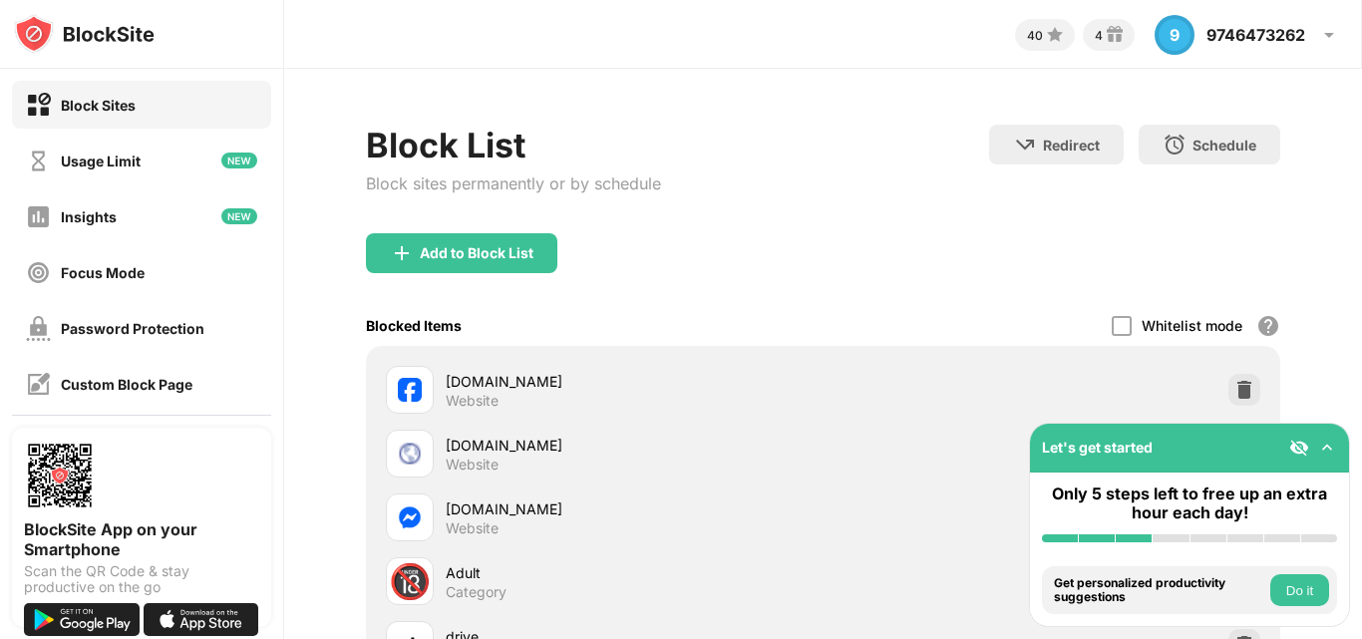
click at [113, 321] on div "Password Protection" at bounding box center [133, 328] width 144 height 17
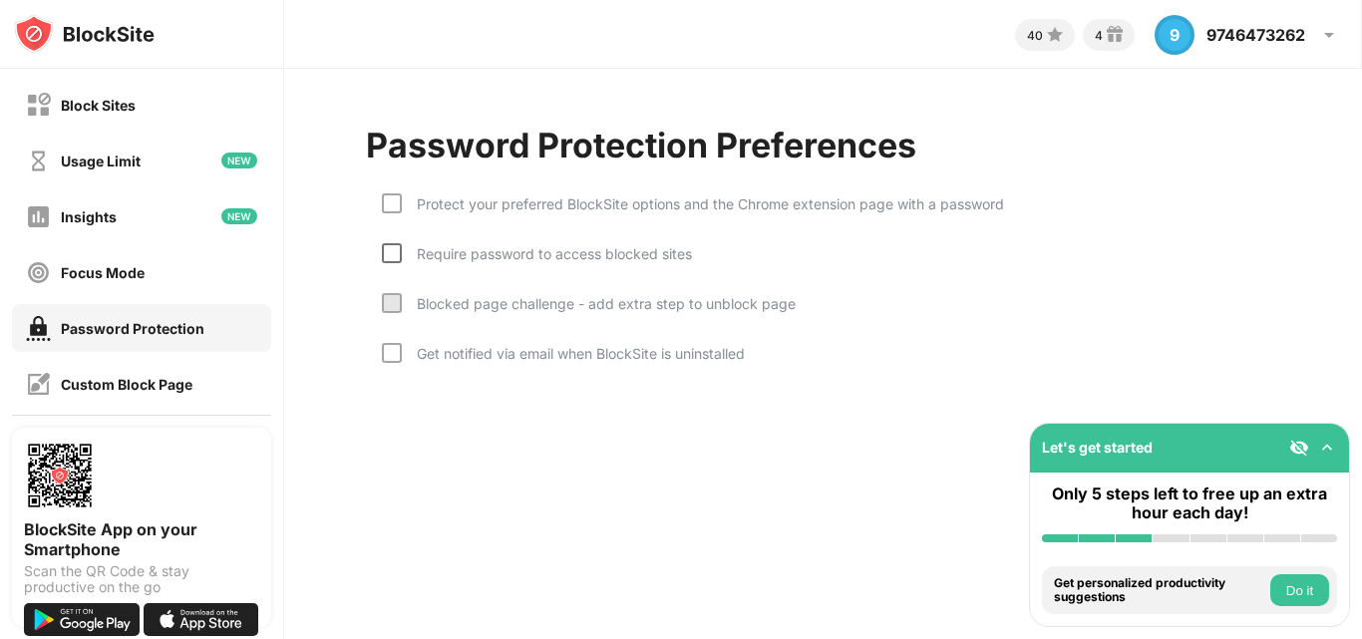
click at [397, 253] on div at bounding box center [392, 253] width 20 height 20
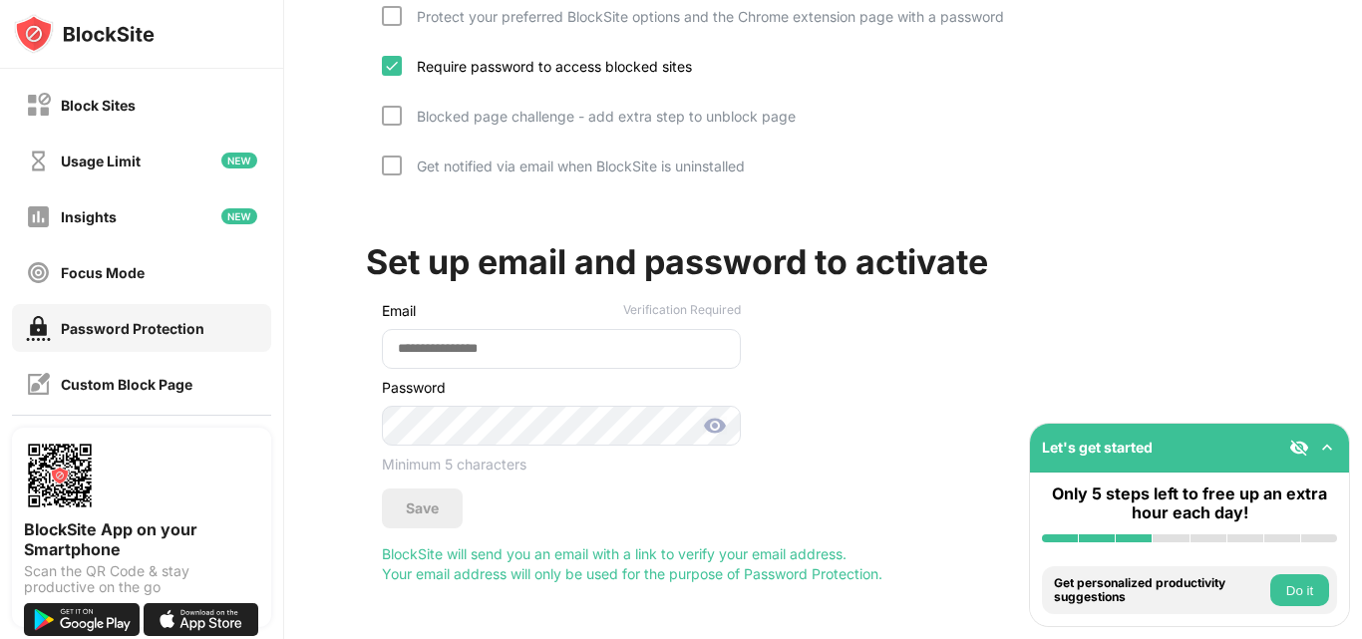
scroll to position [202, 0]
click at [478, 341] on input "email" at bounding box center [561, 349] width 359 height 40
type input "**********"
click at [716, 416] on img at bounding box center [715, 426] width 24 height 24
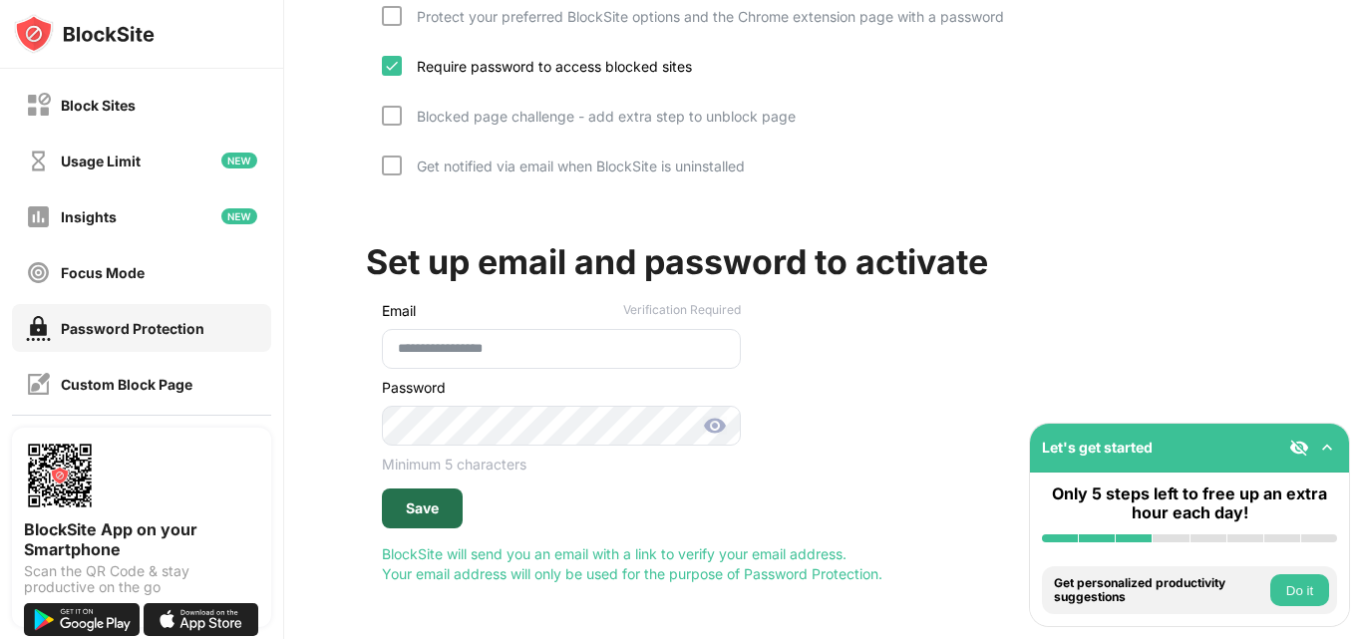
click at [417, 501] on div "Save" at bounding box center [422, 509] width 33 height 16
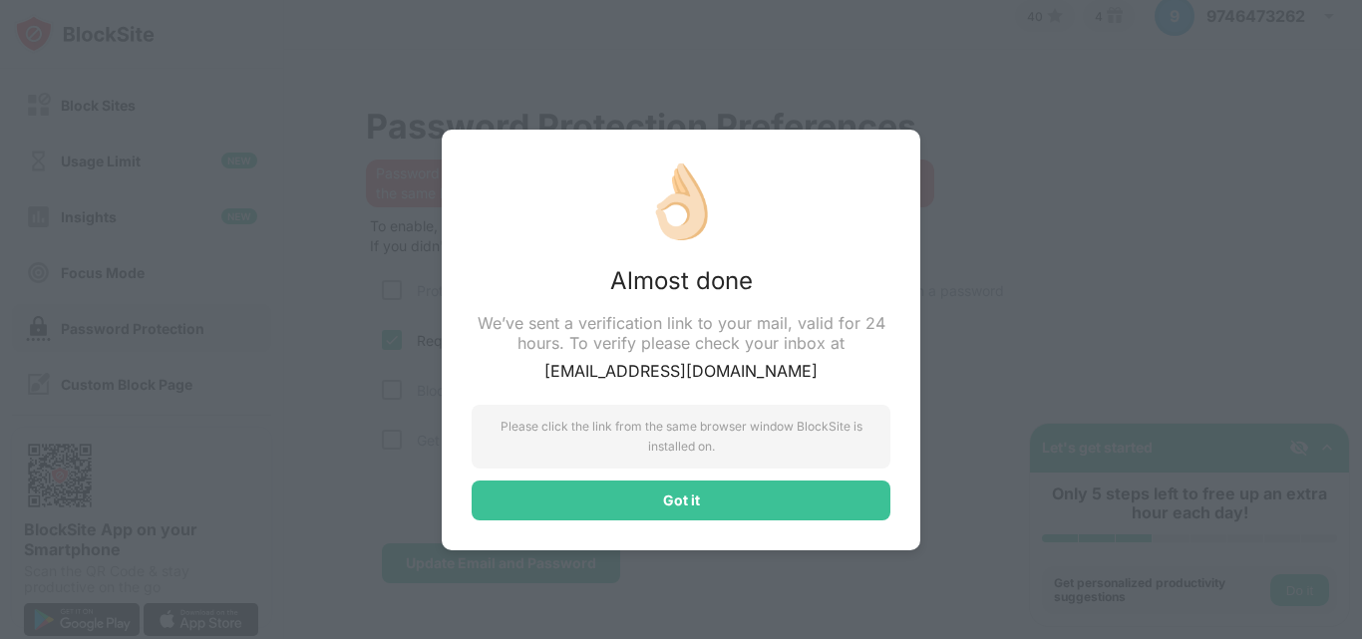
scroll to position [34, 0]
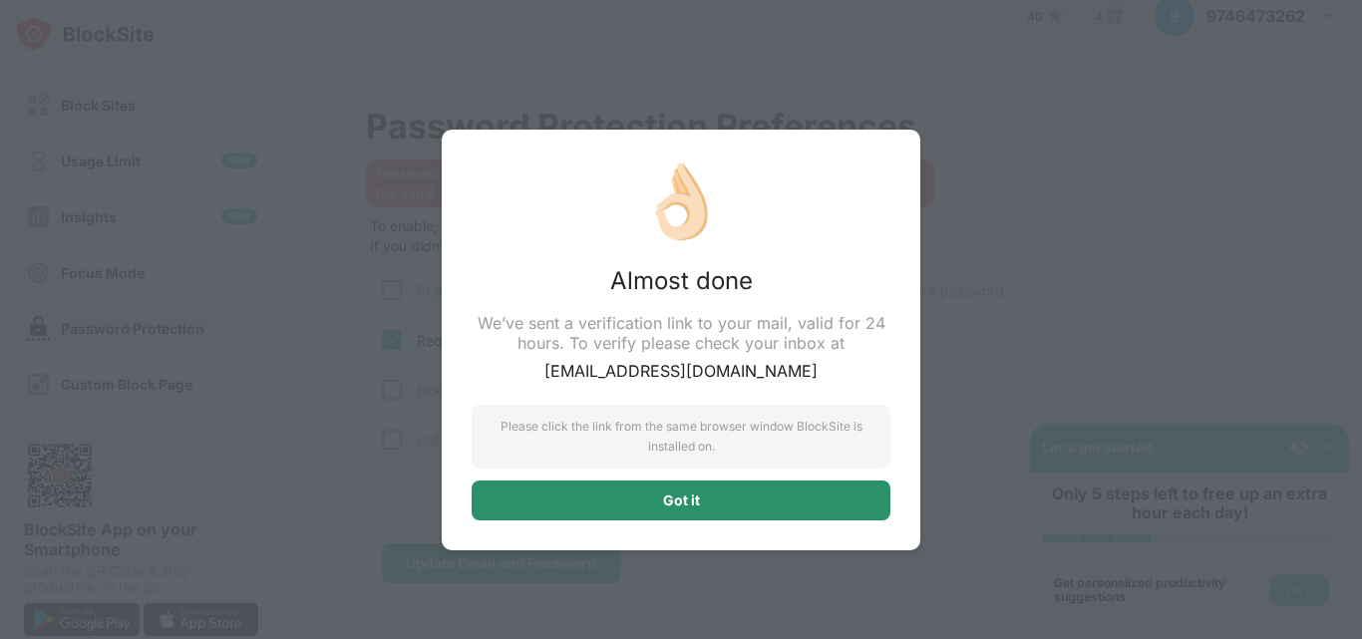
click at [672, 495] on div "Got it" at bounding box center [681, 501] width 37 height 16
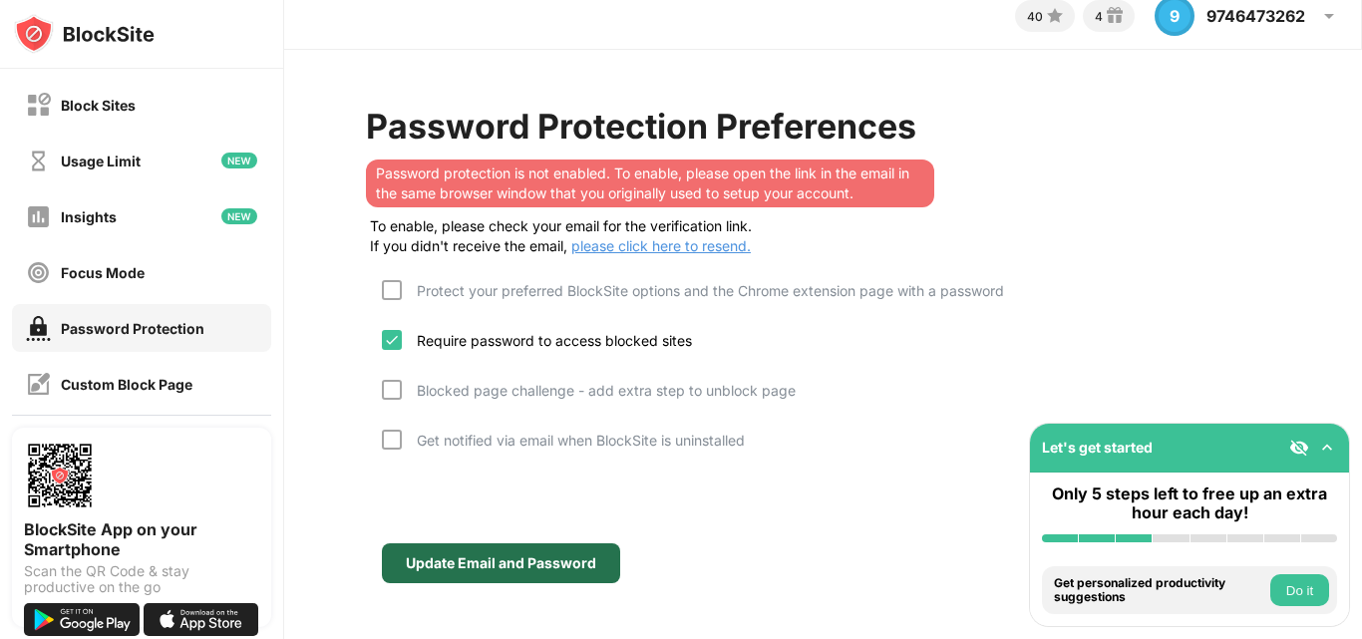
click at [477, 556] on div "Update Email and Password" at bounding box center [501, 564] width 191 height 16
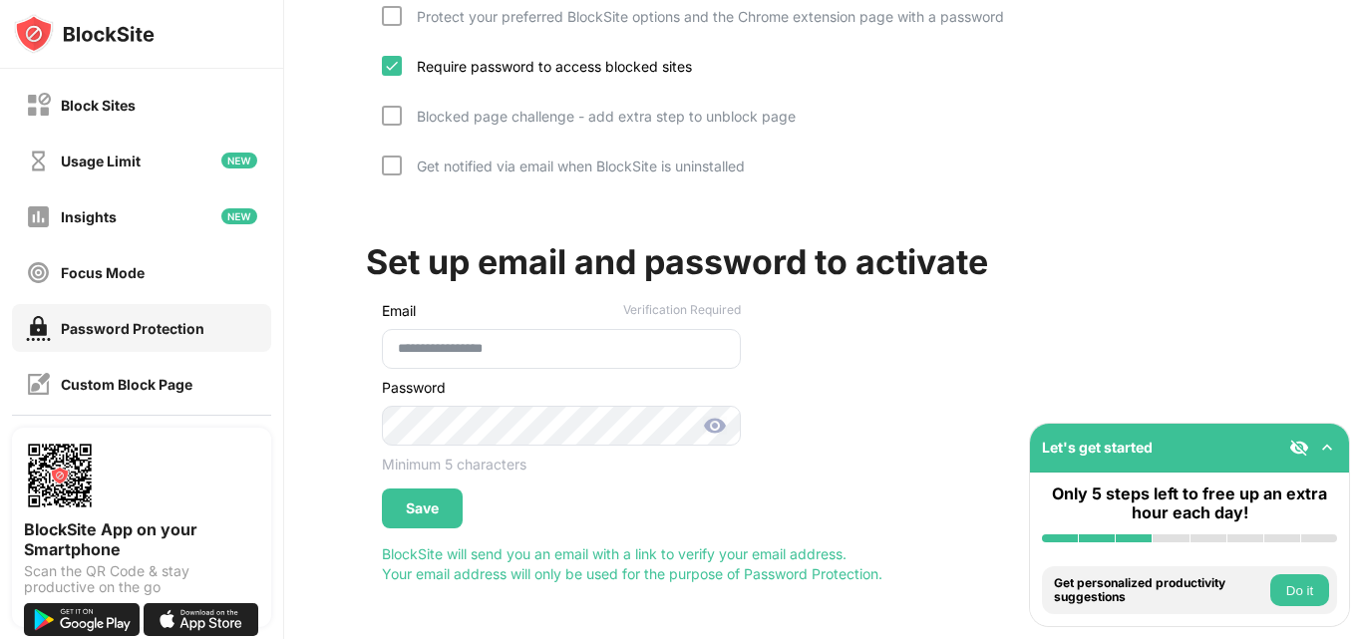
click at [715, 416] on img at bounding box center [715, 426] width 24 height 24
click at [427, 501] on div "Save" at bounding box center [422, 509] width 33 height 16
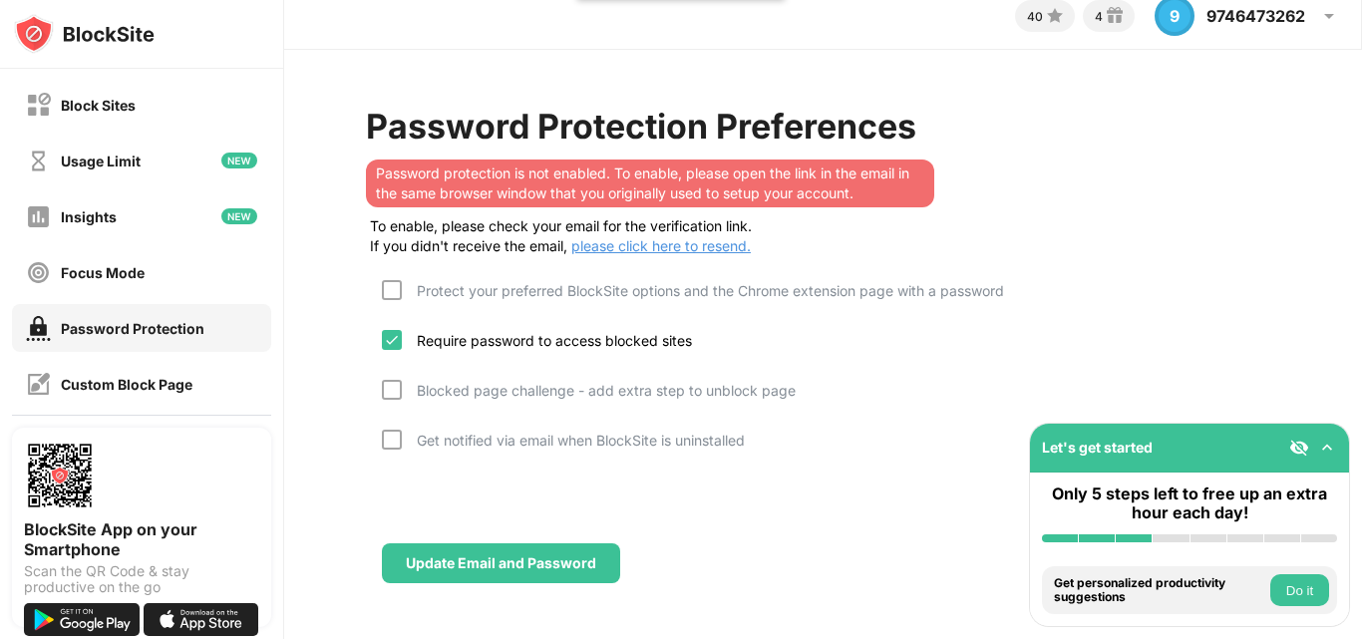
scroll to position [34, 0]
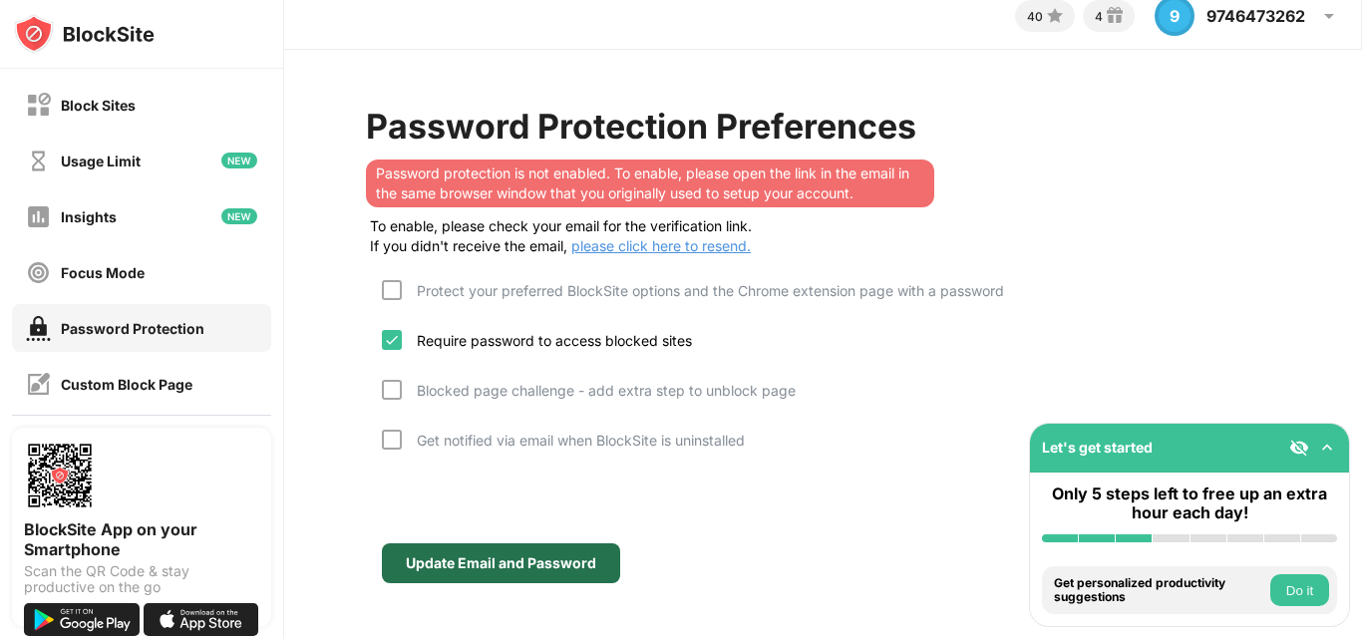
click at [470, 556] on div "Update Email and Password" at bounding box center [501, 564] width 191 height 16
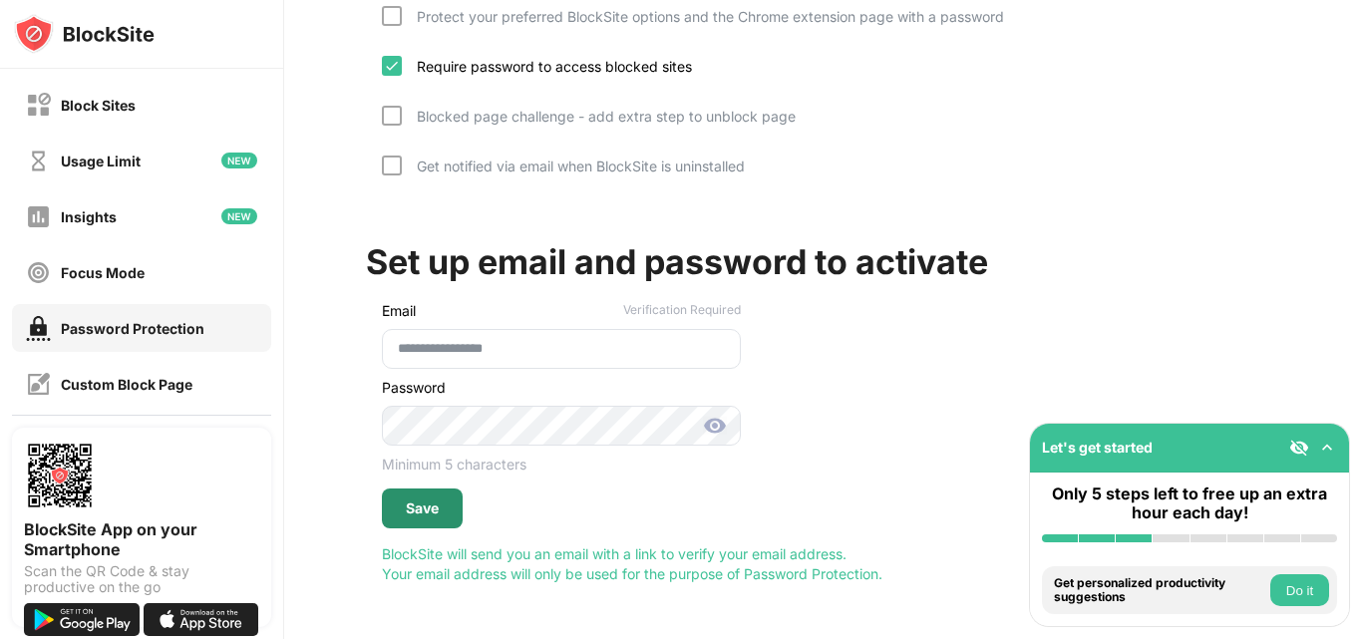
click at [434, 501] on div "Save" at bounding box center [422, 509] width 33 height 16
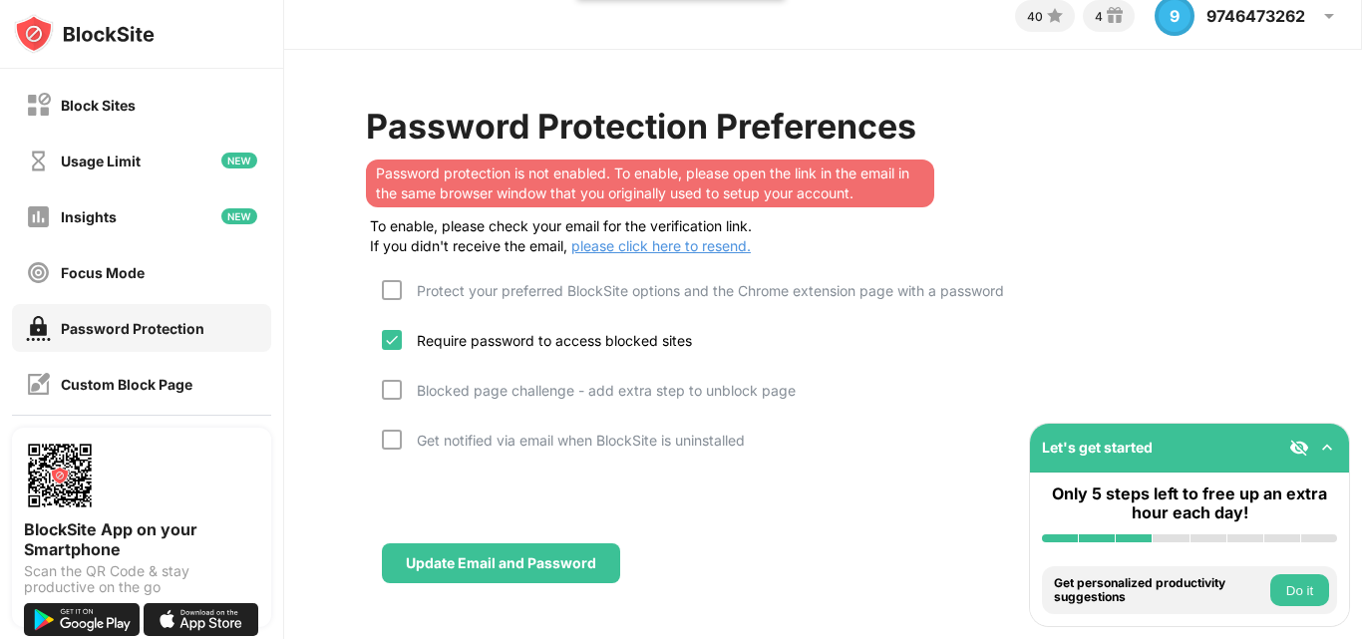
scroll to position [34, 0]
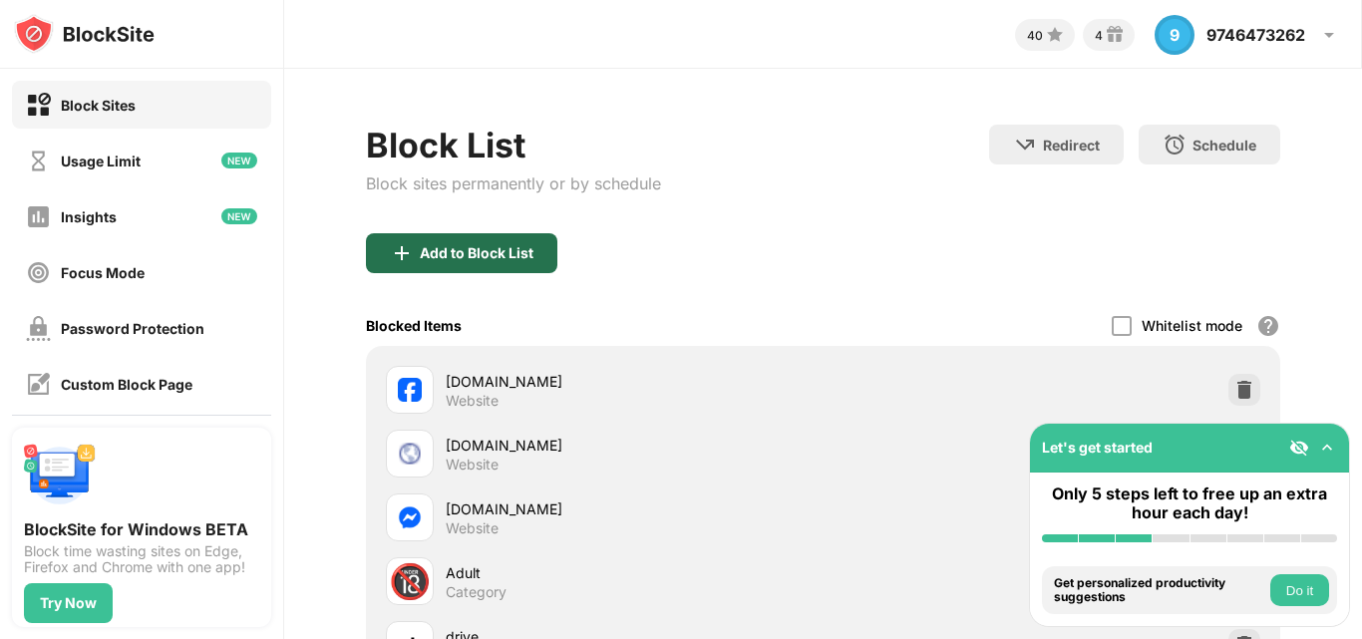
click at [462, 246] on div "Add to Block List" at bounding box center [477, 253] width 114 height 16
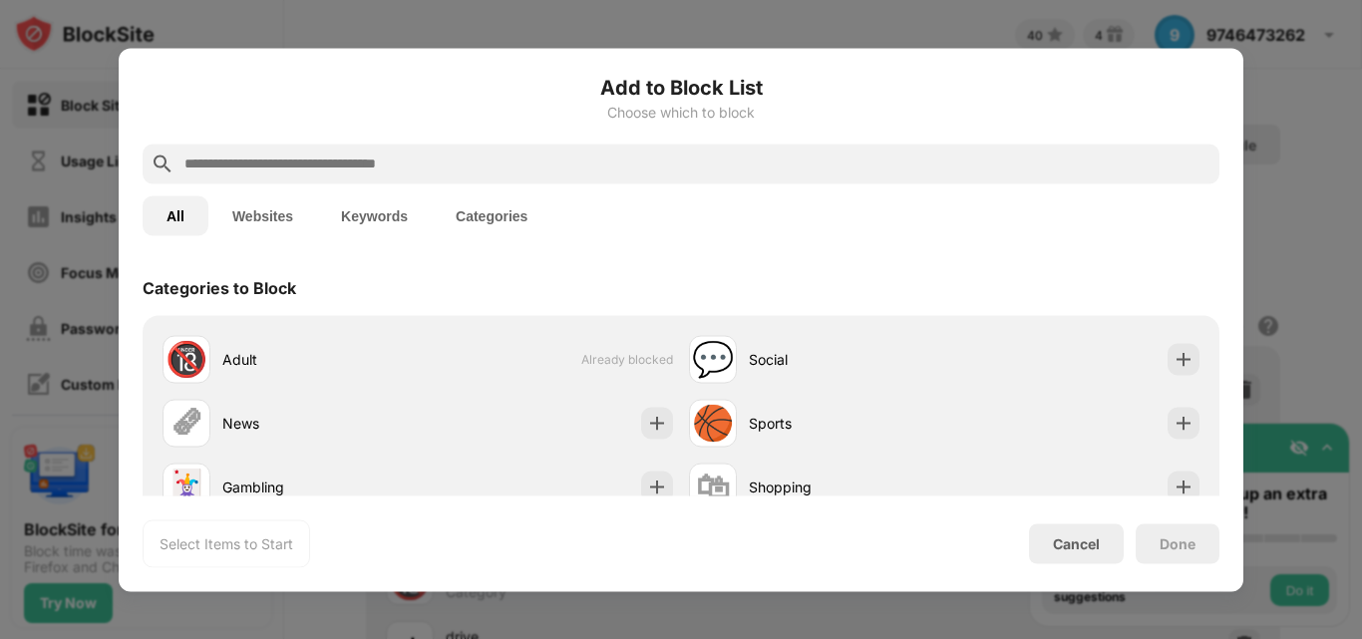
click at [380, 161] on input "text" at bounding box center [697, 164] width 1029 height 24
drag, startPoint x: 380, startPoint y: 161, endPoint x: 302, endPoint y: 161, distance: 77.8
click at [302, 161] on input "text" at bounding box center [697, 164] width 1029 height 24
click at [262, 157] on input "text" at bounding box center [697, 164] width 1029 height 24
paste input "**********"
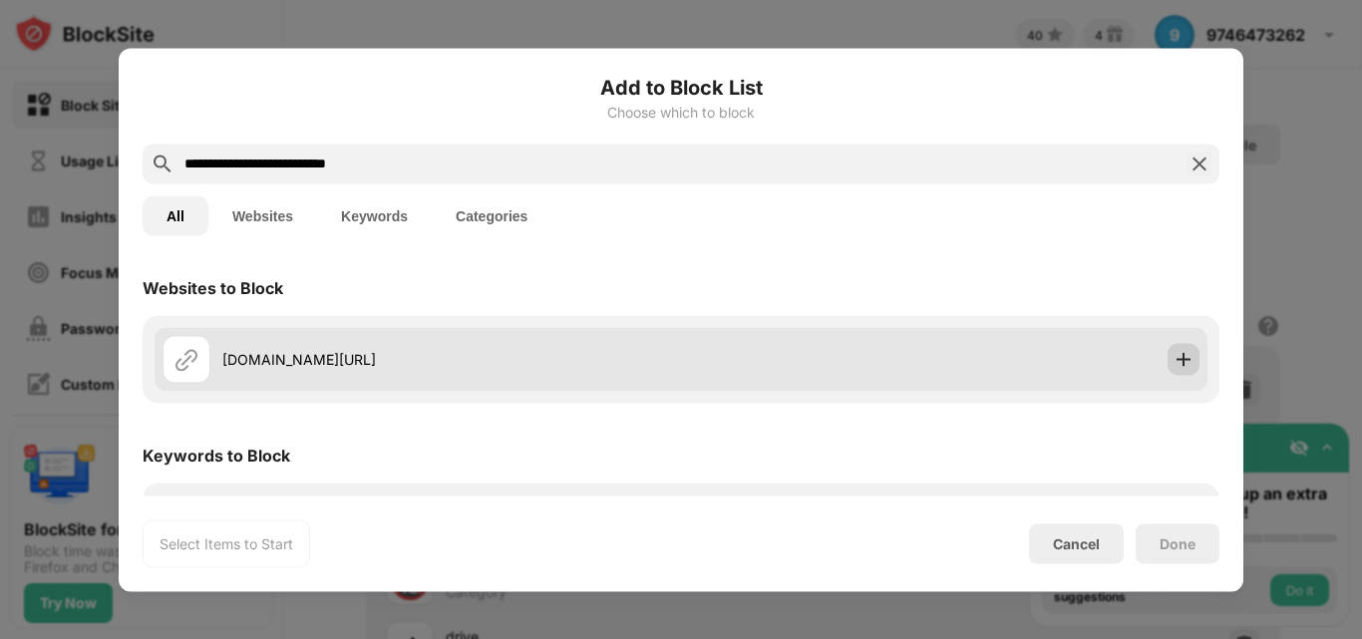
type input "**********"
click at [1174, 355] on img at bounding box center [1184, 359] width 20 height 20
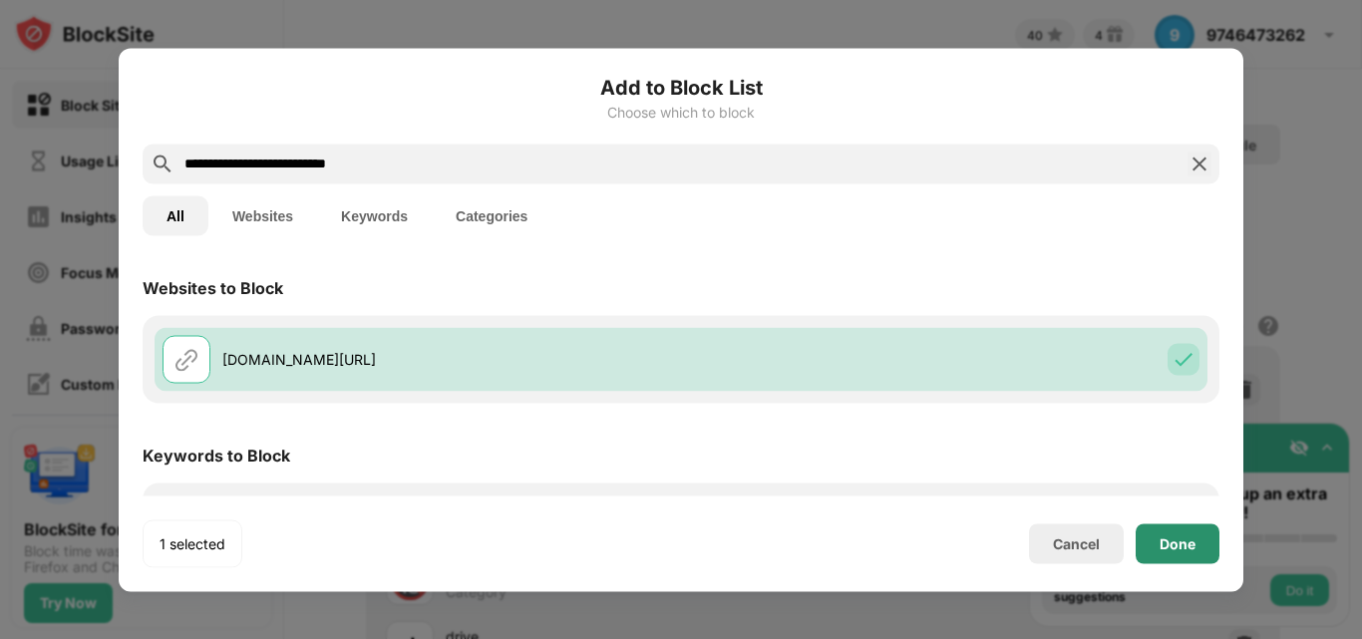
click at [1177, 542] on div "Done" at bounding box center [1178, 544] width 36 height 16
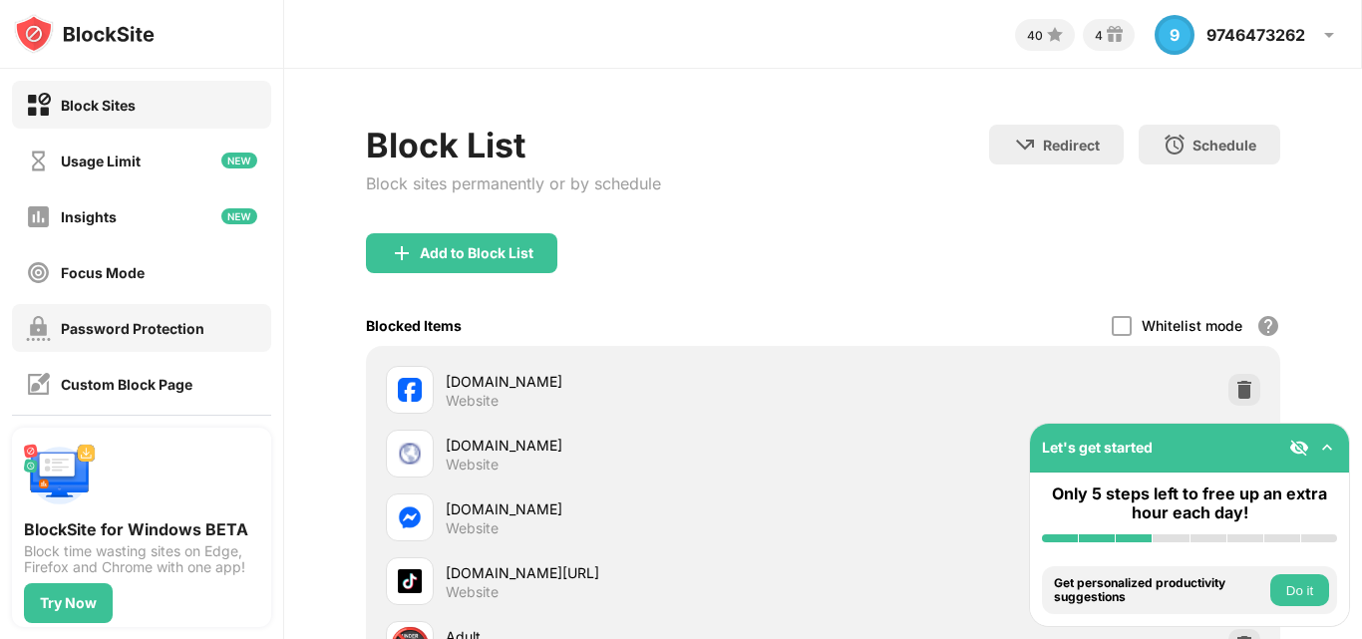
click at [129, 334] on div "Password Protection" at bounding box center [133, 328] width 144 height 17
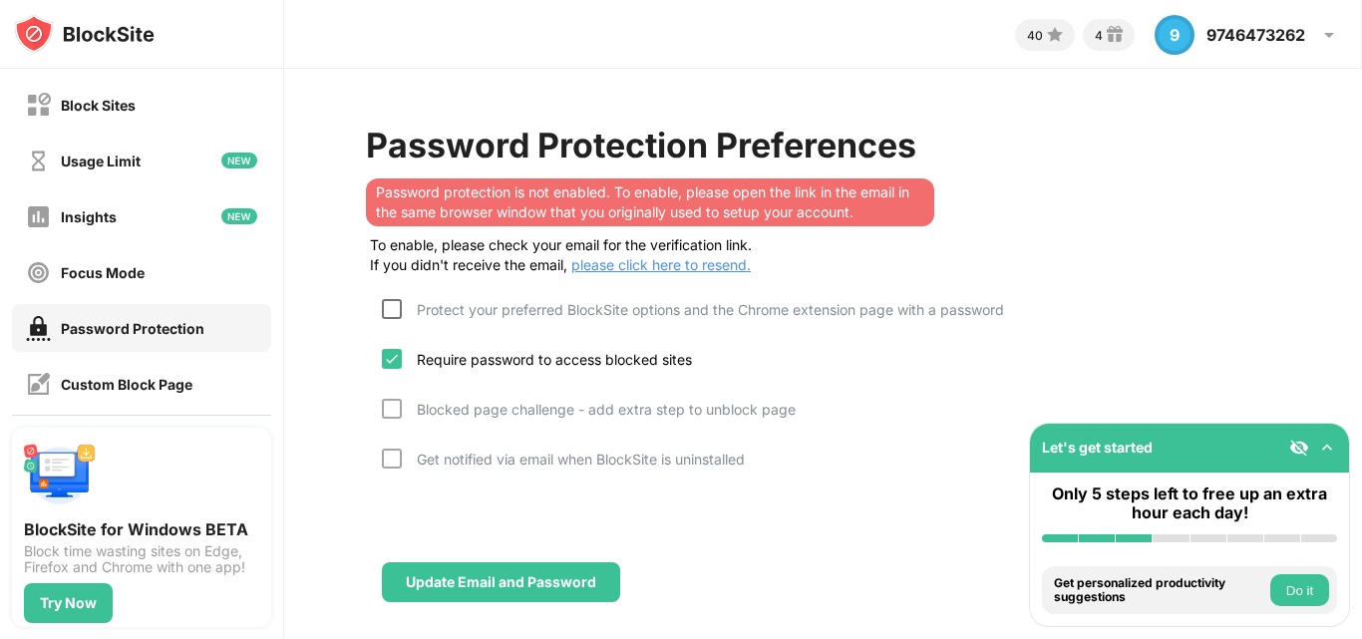
click at [390, 312] on div at bounding box center [392, 309] width 20 height 20
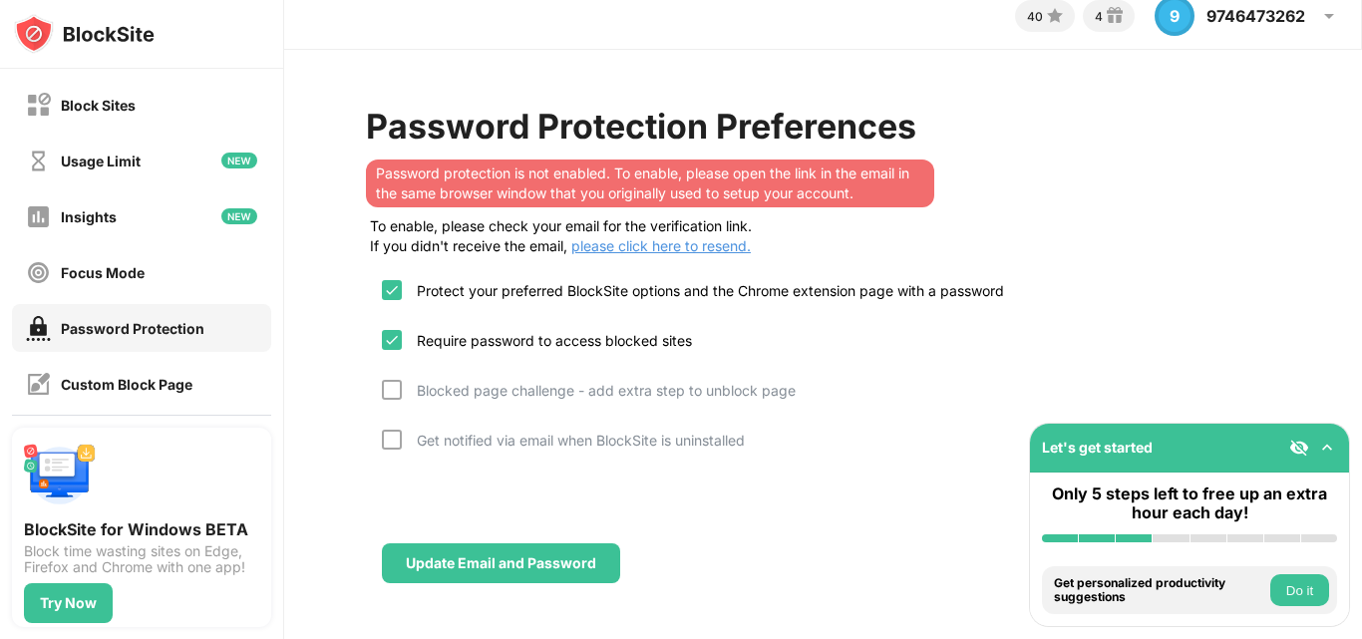
scroll to position [34, 0]
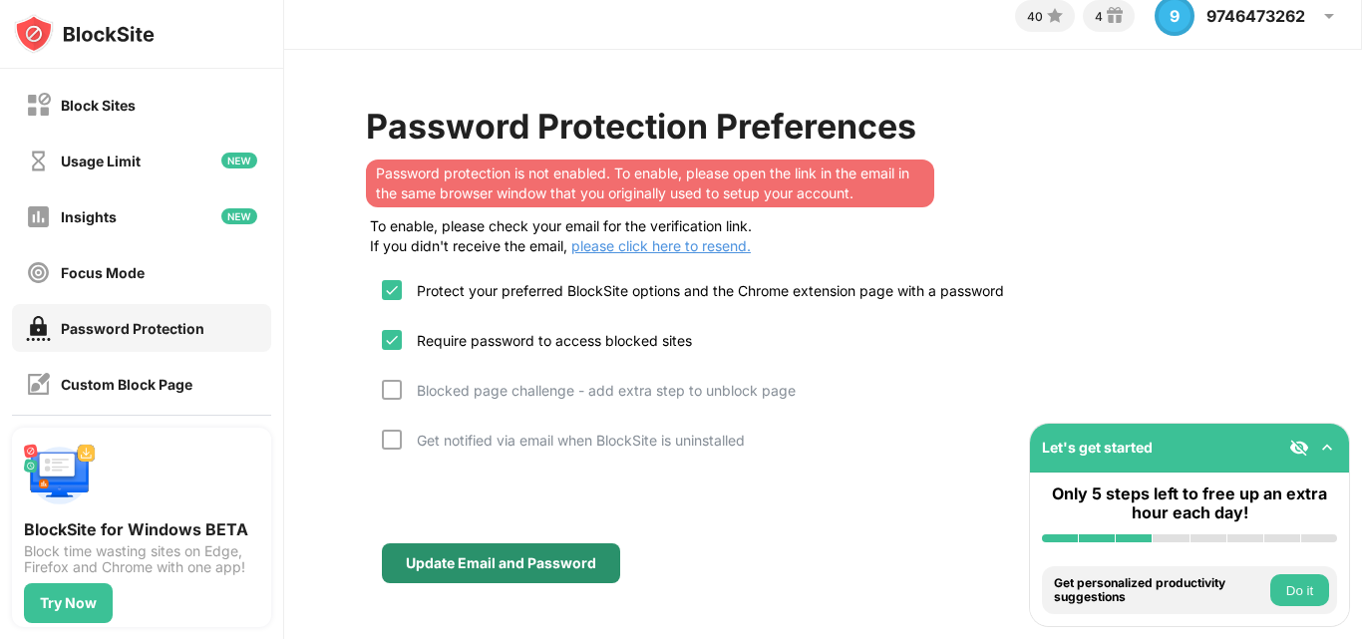
click at [483, 544] on div "Update Email and Password" at bounding box center [501, 564] width 238 height 40
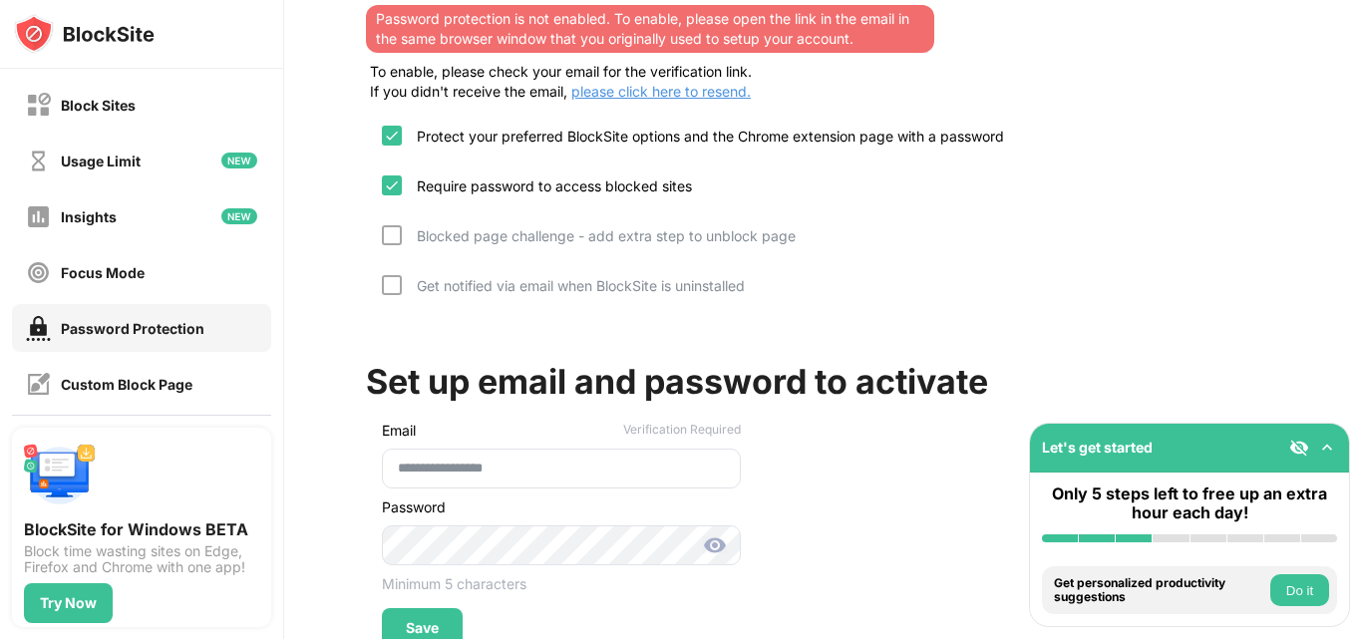
scroll to position [308, 0]
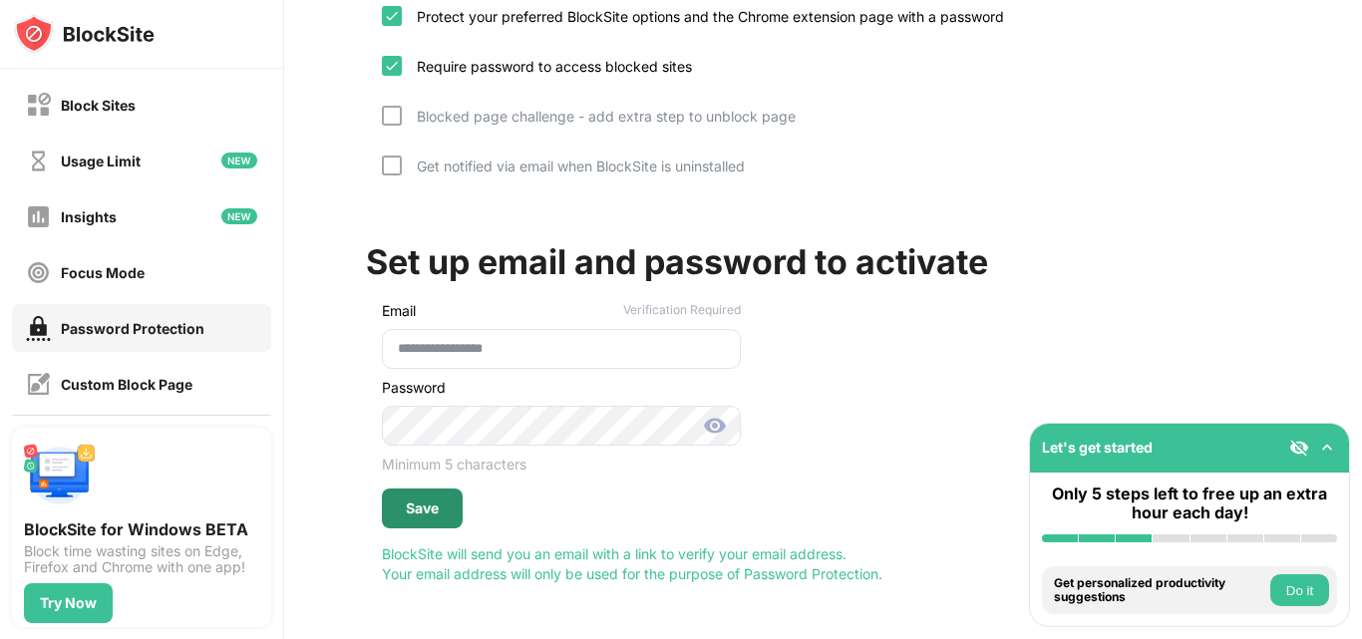
click at [415, 489] on div "Save" at bounding box center [422, 509] width 81 height 40
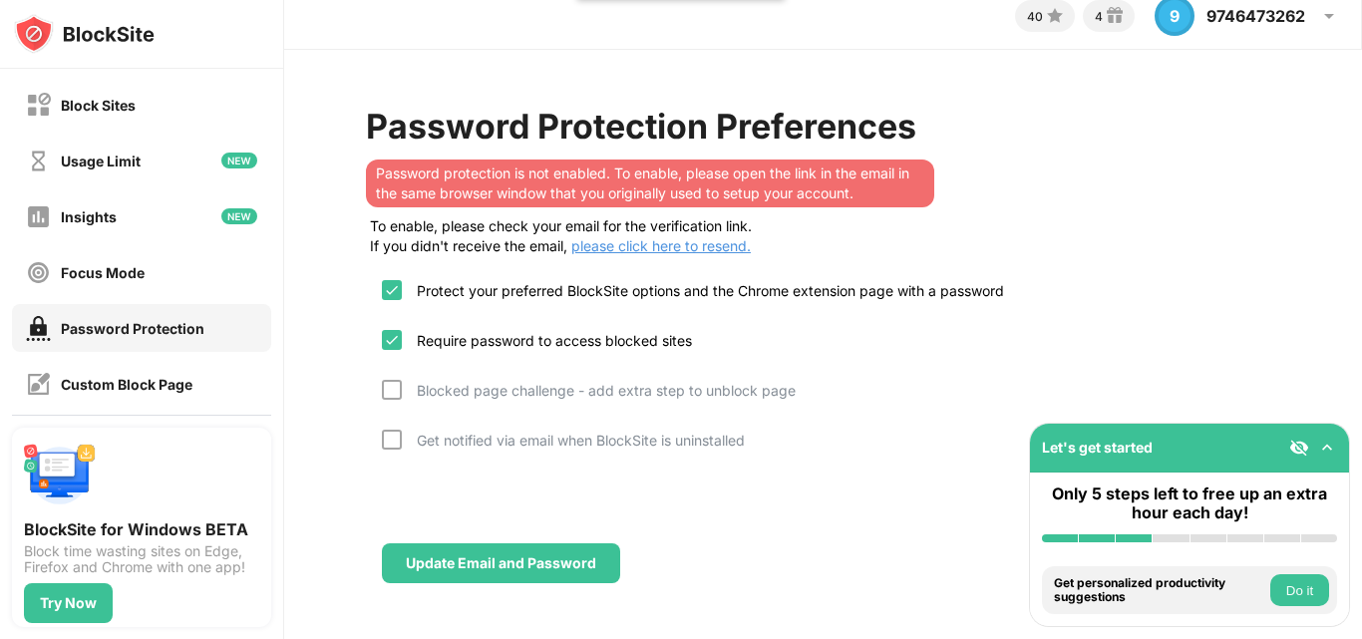
scroll to position [34, 0]
